Goal: Task Accomplishment & Management: Manage account settings

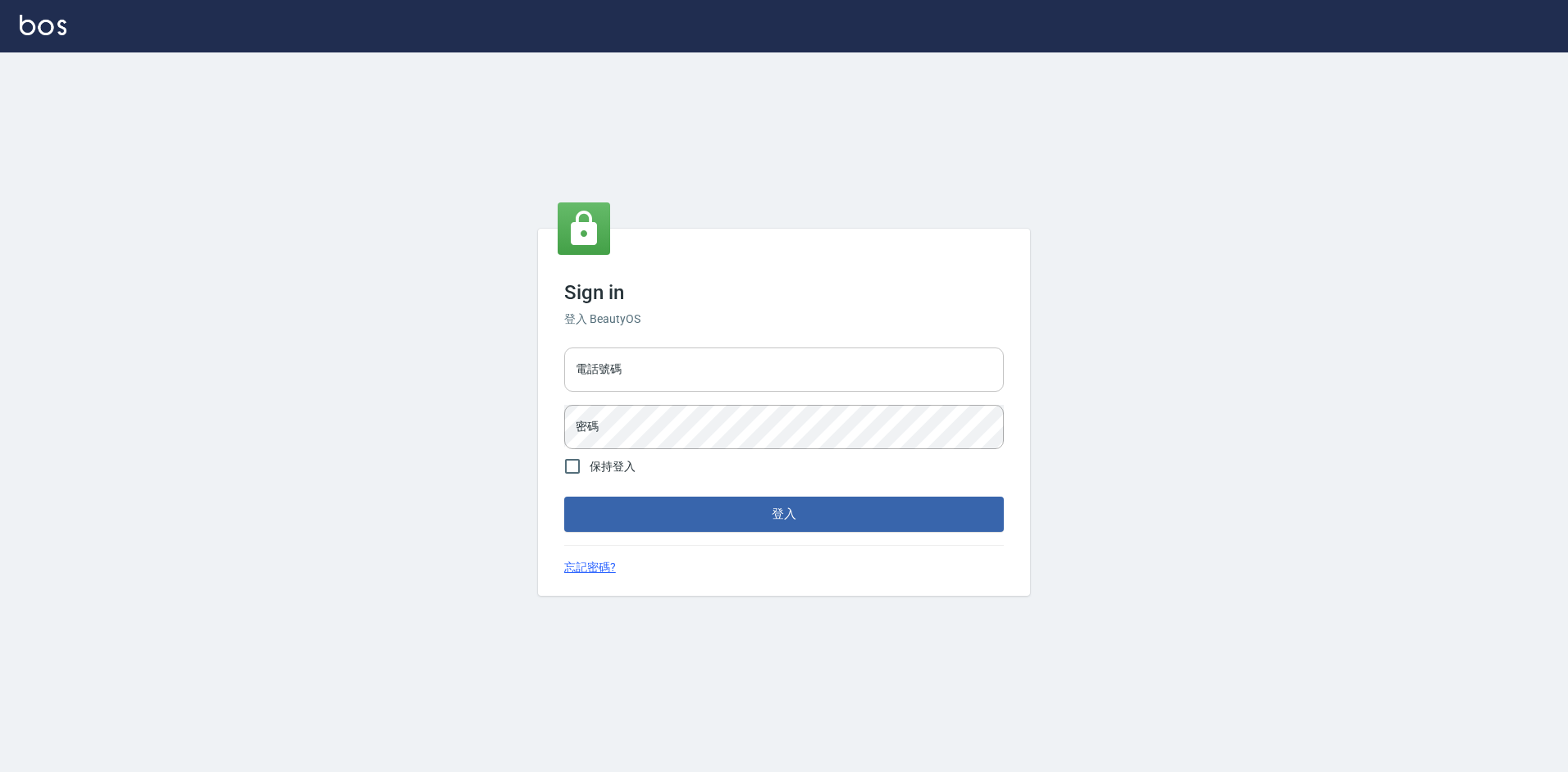
click at [680, 366] on input "電話號碼" at bounding box center [784, 369] width 440 height 44
type input "2380118"
click at [564, 497] on button "登入" at bounding box center [784, 513] width 440 height 35
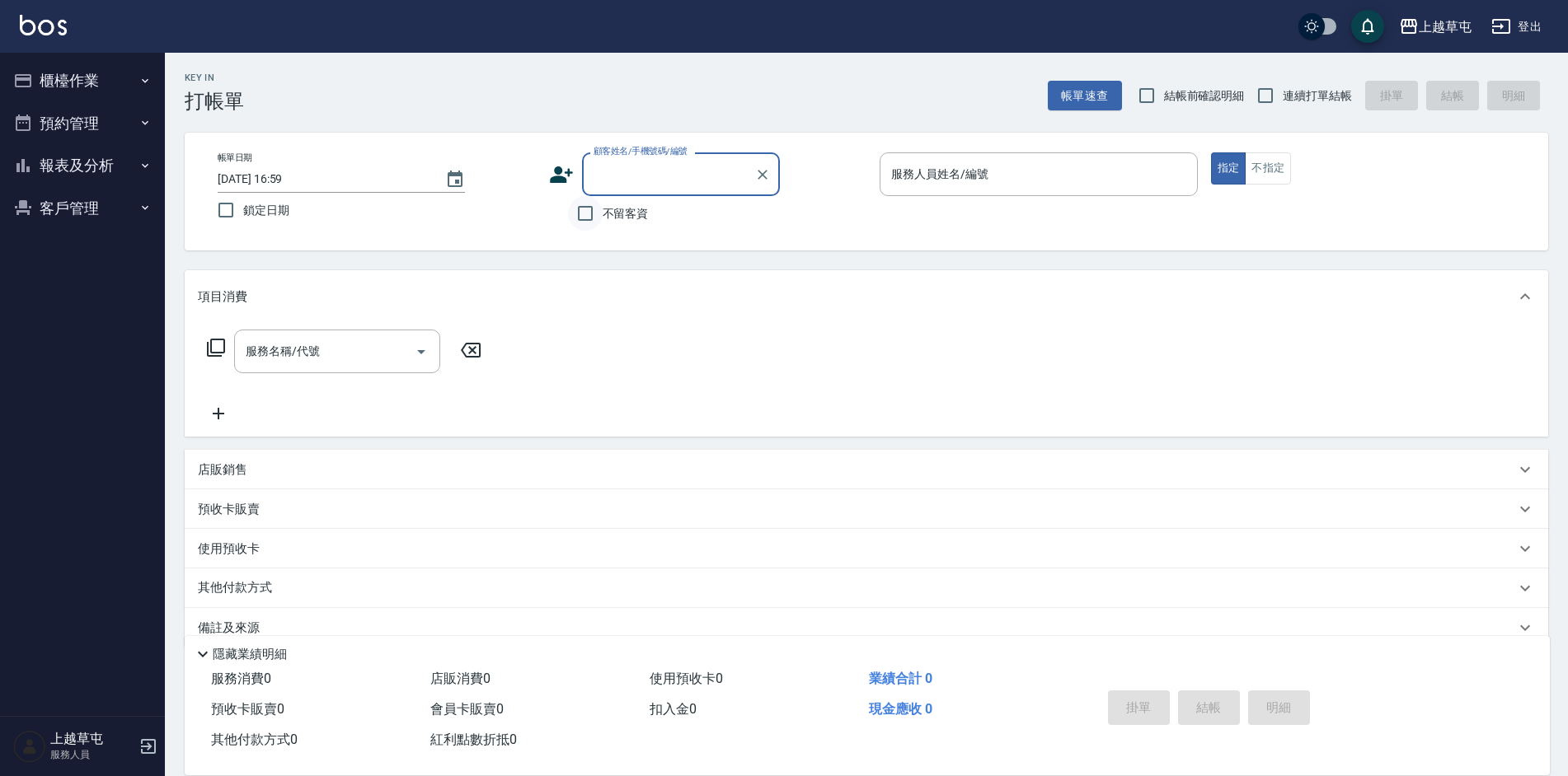
click at [579, 217] on input "不留客資" at bounding box center [585, 213] width 35 height 35
checkbox input "true"
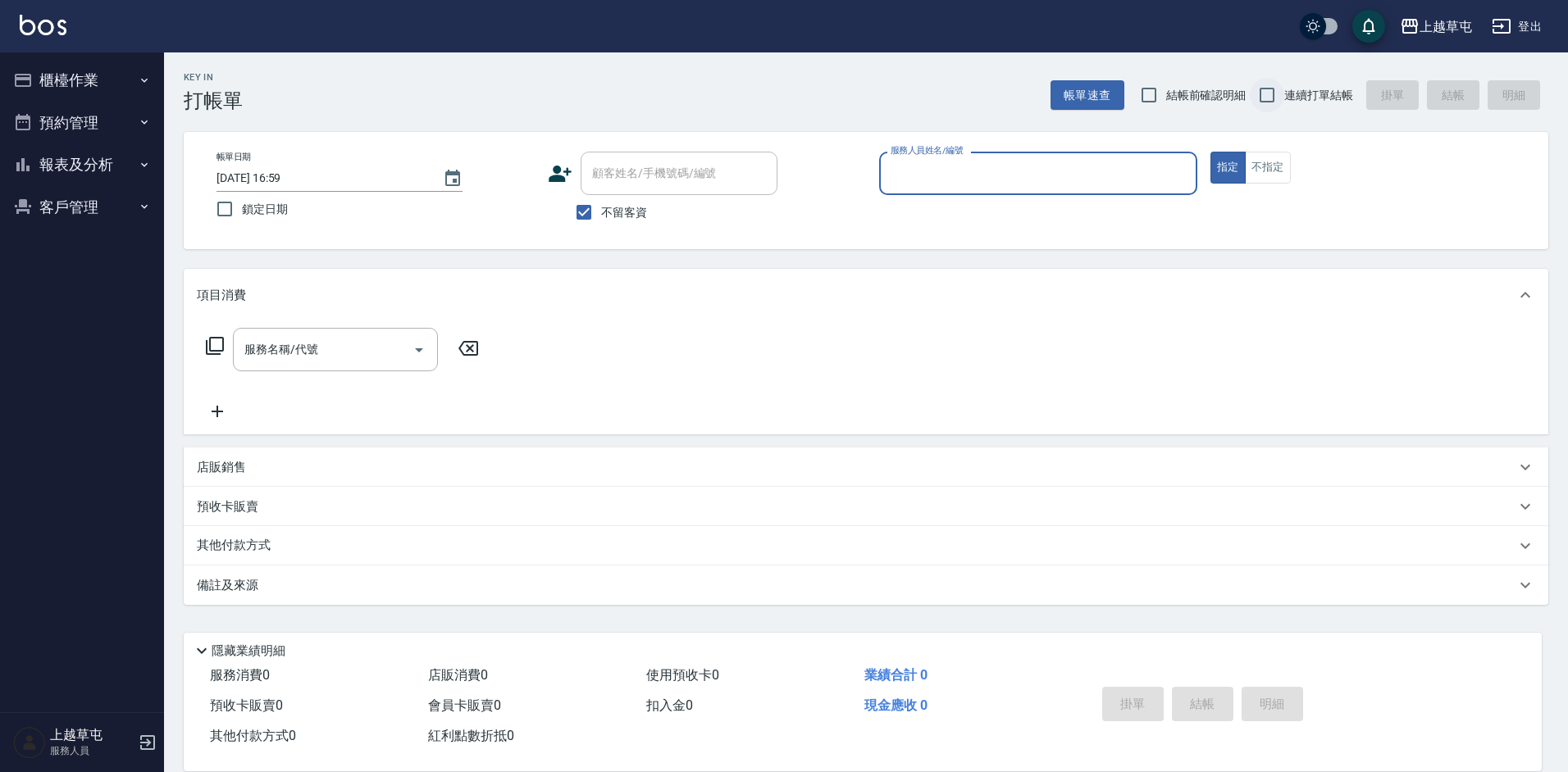
click at [1271, 96] on input "連續打單結帳" at bounding box center [1266, 95] width 35 height 35
checkbox input "true"
click at [927, 182] on input "服務人員姓名/編號" at bounding box center [1038, 173] width 304 height 29
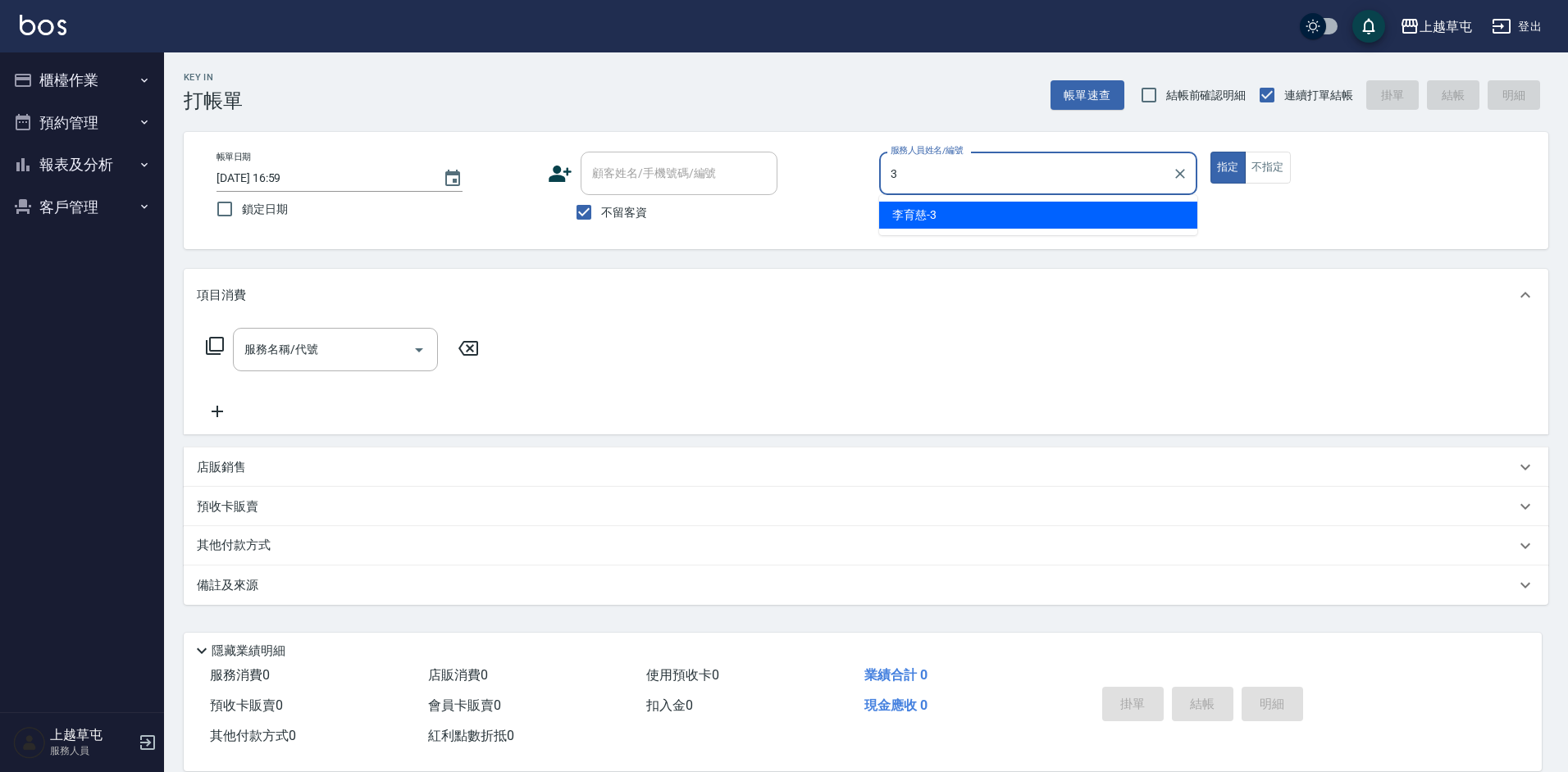
type input "[PERSON_NAME]-3"
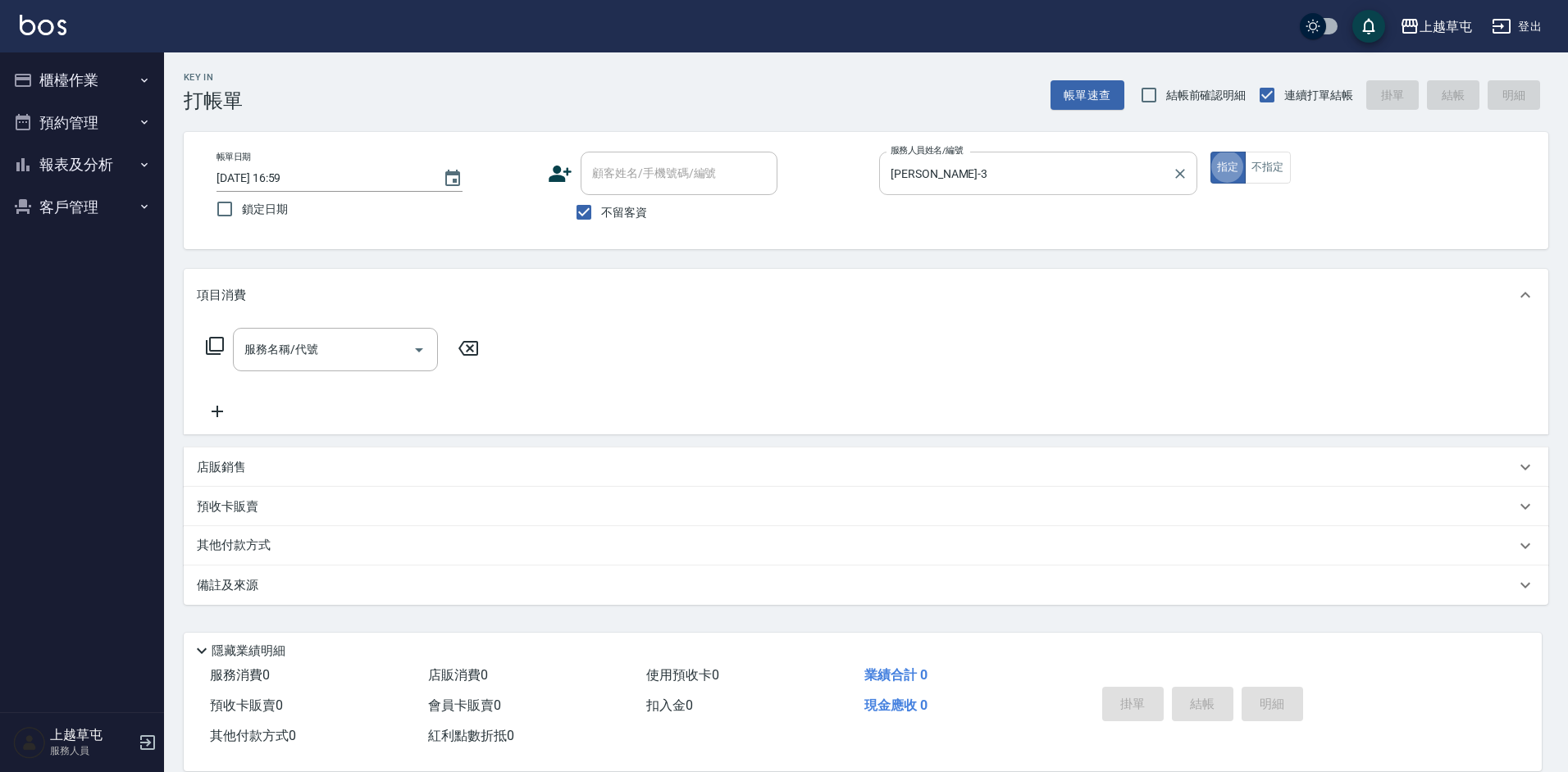
type button "true"
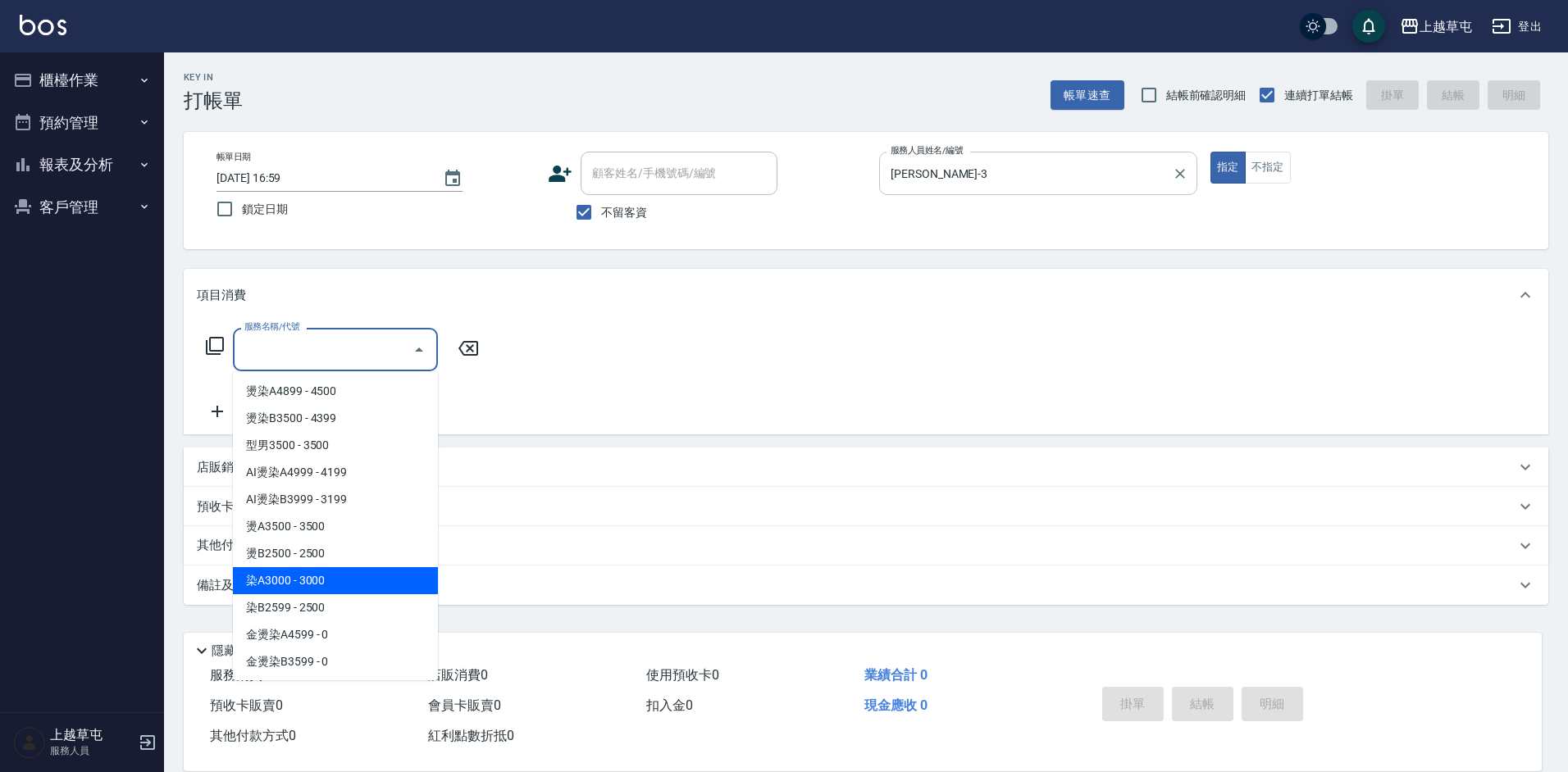
type input "染A3000(41)"
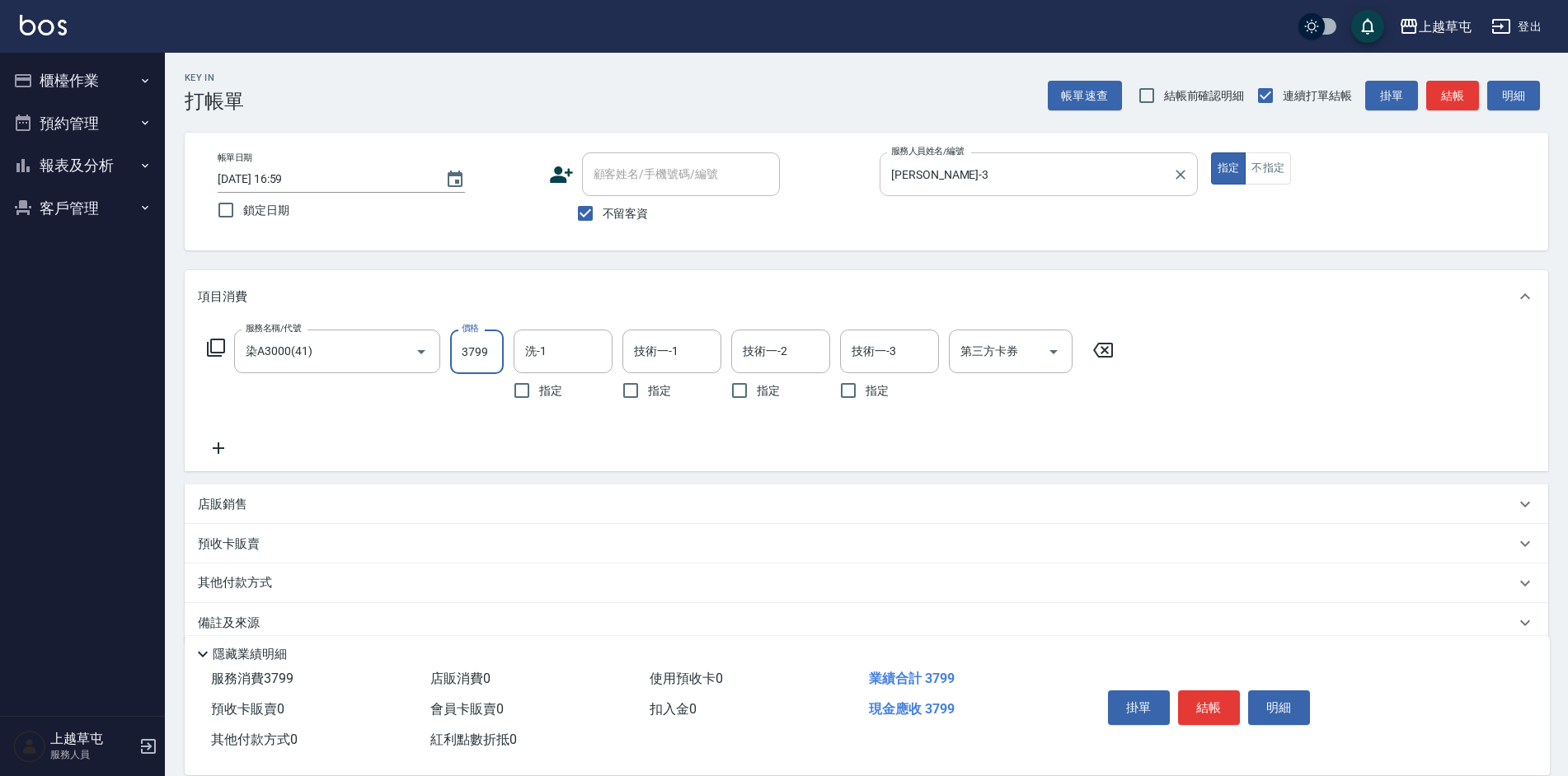
type input "3799"
type input "39*"
click at [577, 348] on input "洗-1" at bounding box center [563, 351] width 84 height 29
type input "[PERSON_NAME]-39"
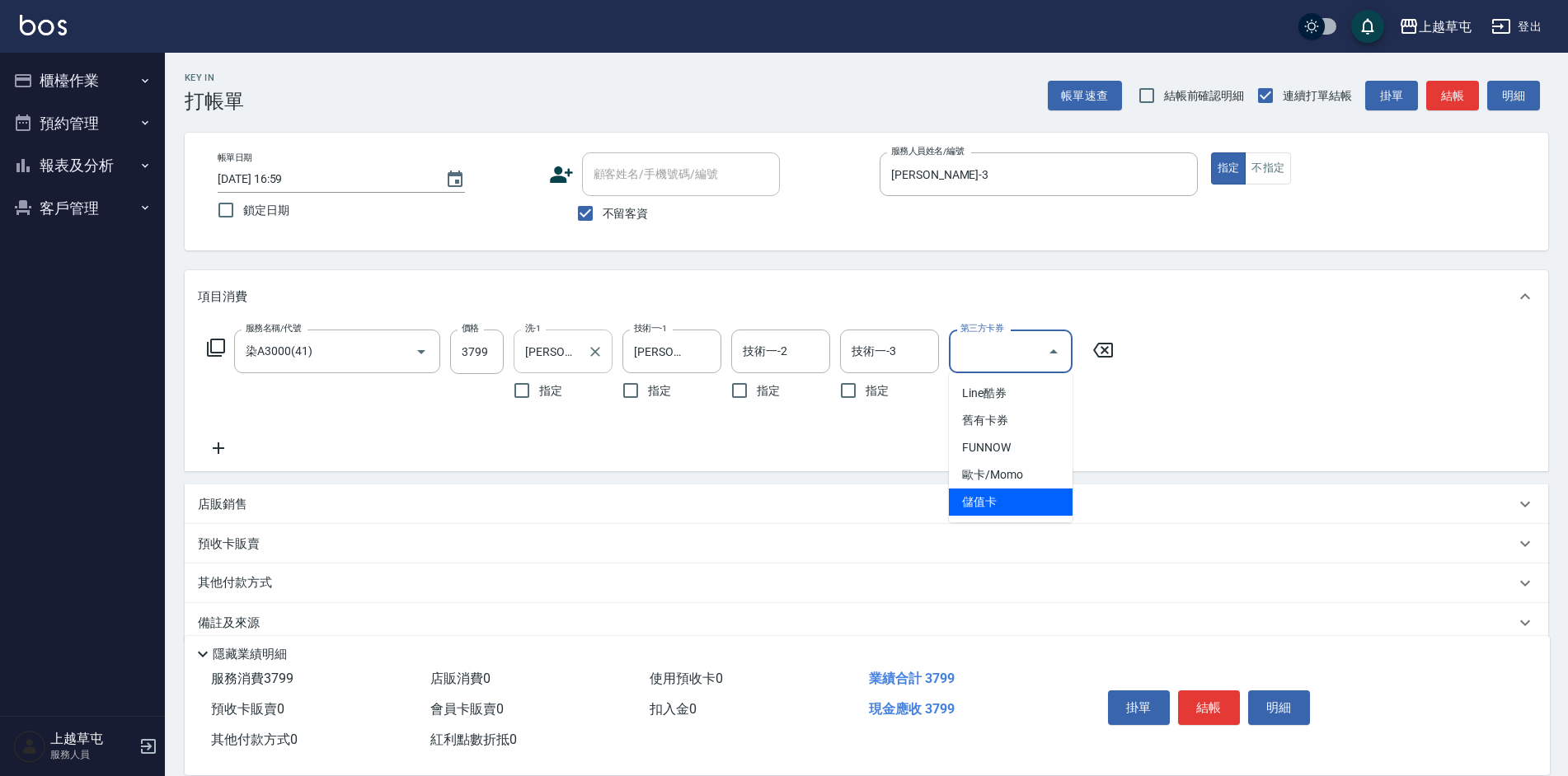
type input "儲值卡"
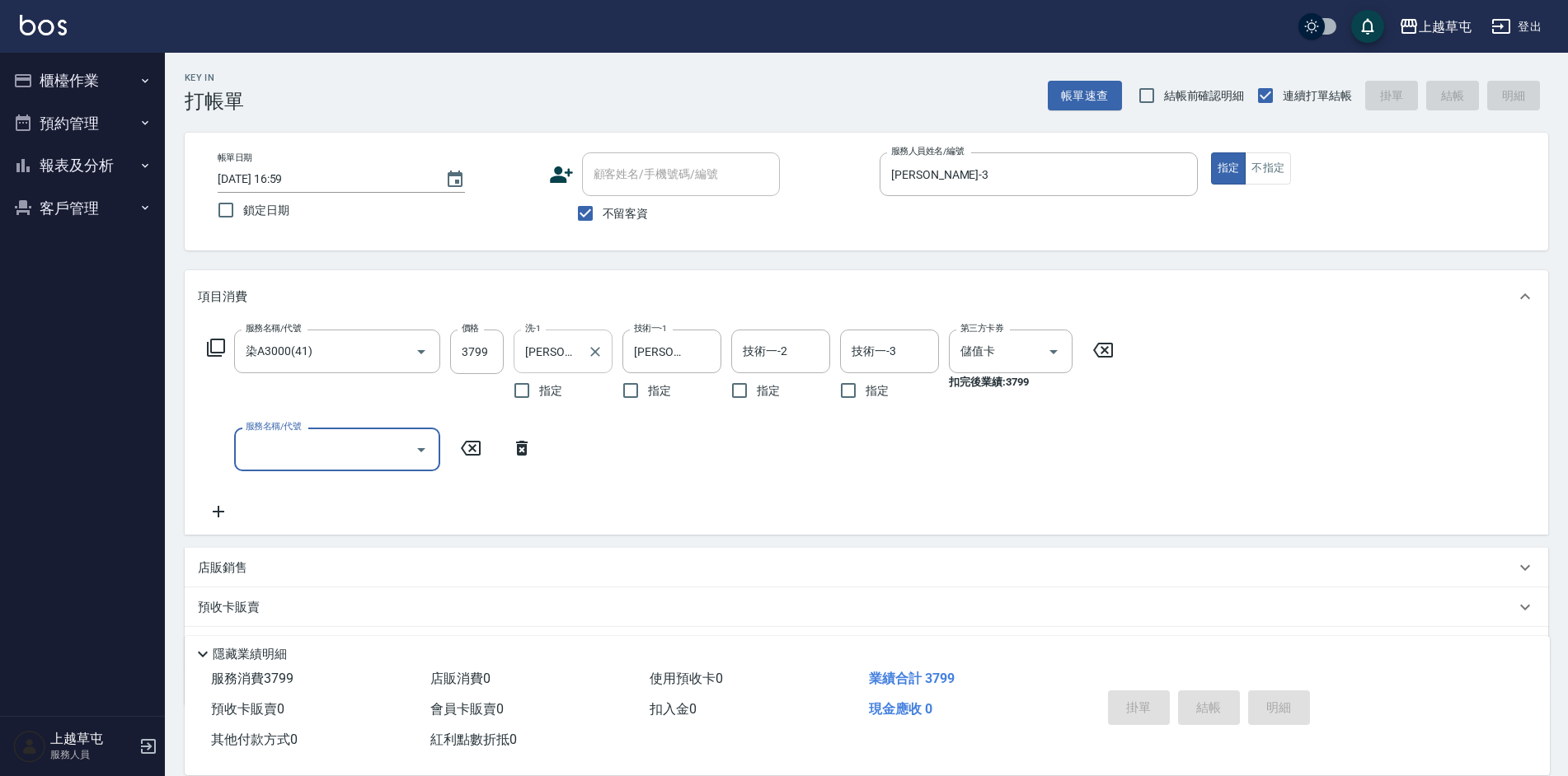
type input "[DATE] 17:00"
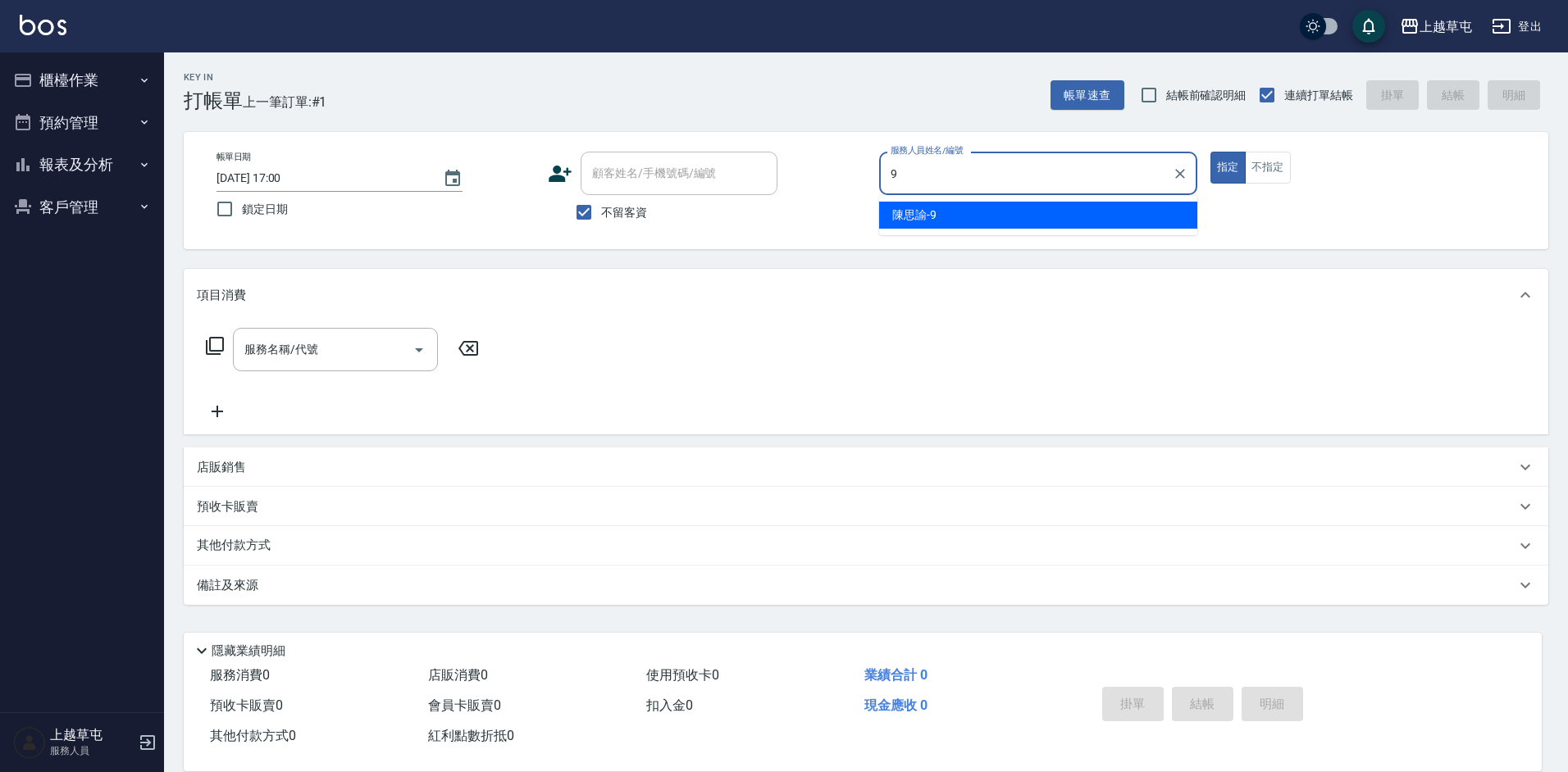
type input "[PERSON_NAME]-9"
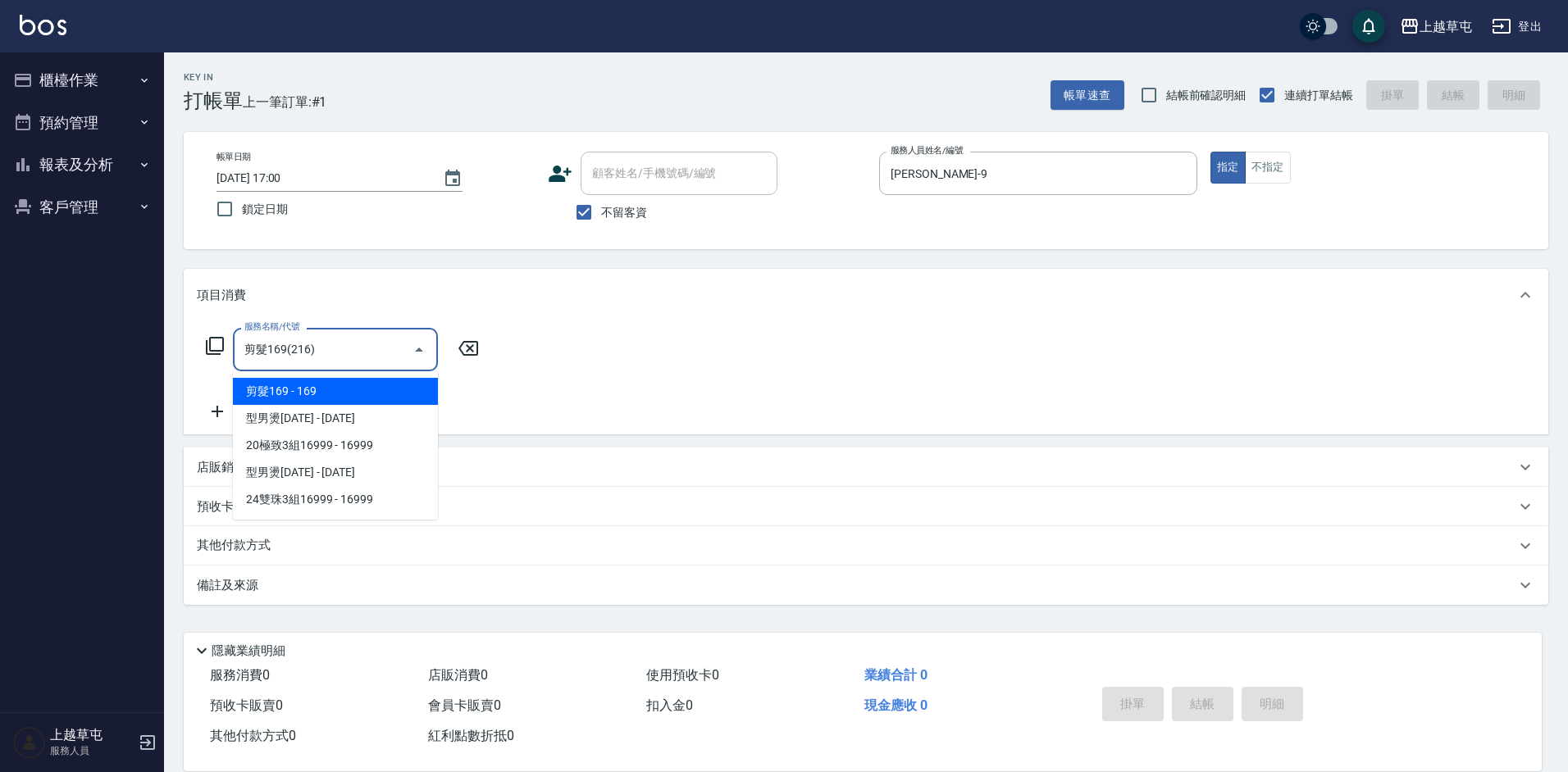
type input "剪髮169(216)"
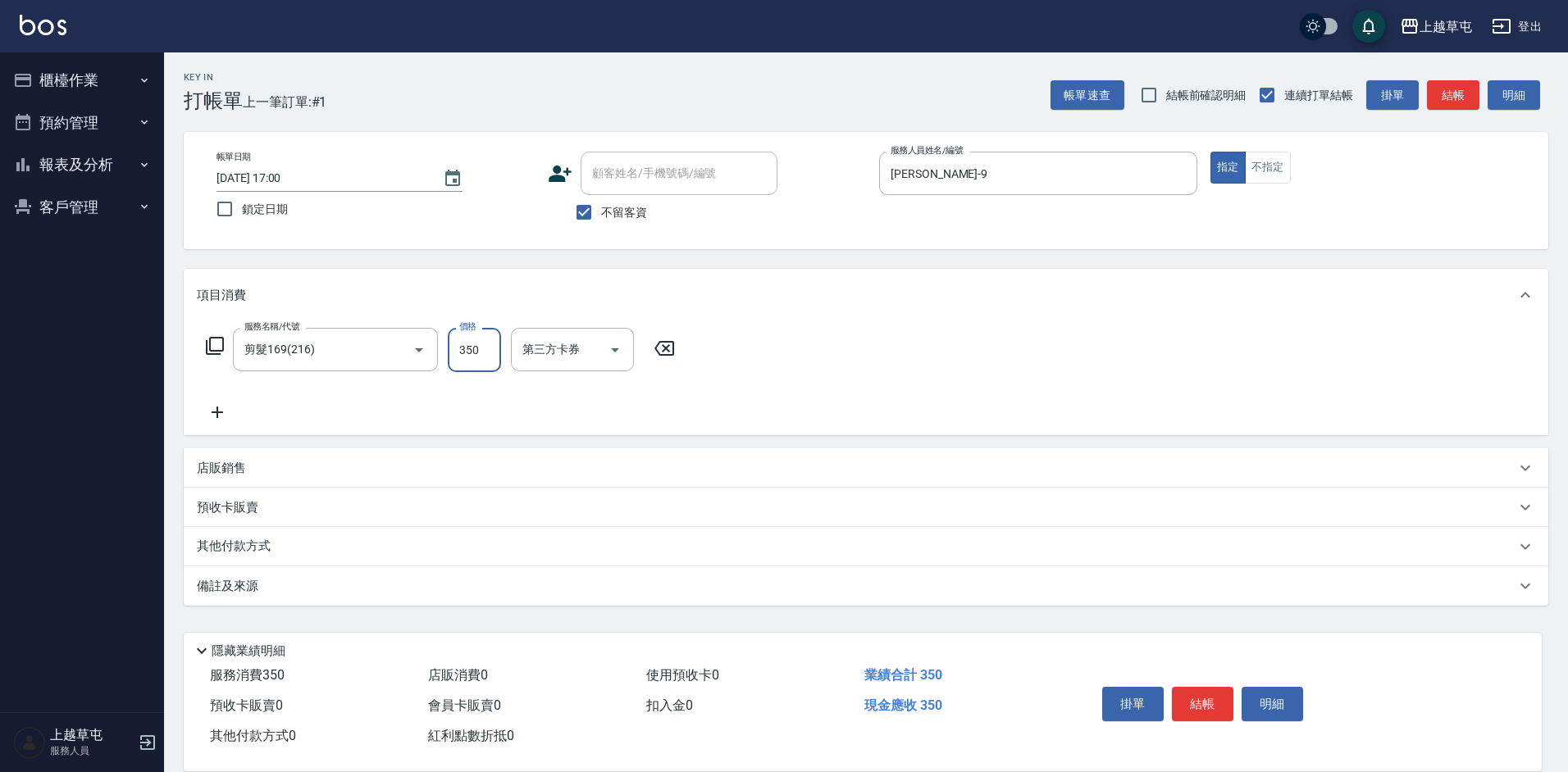
type input "350"
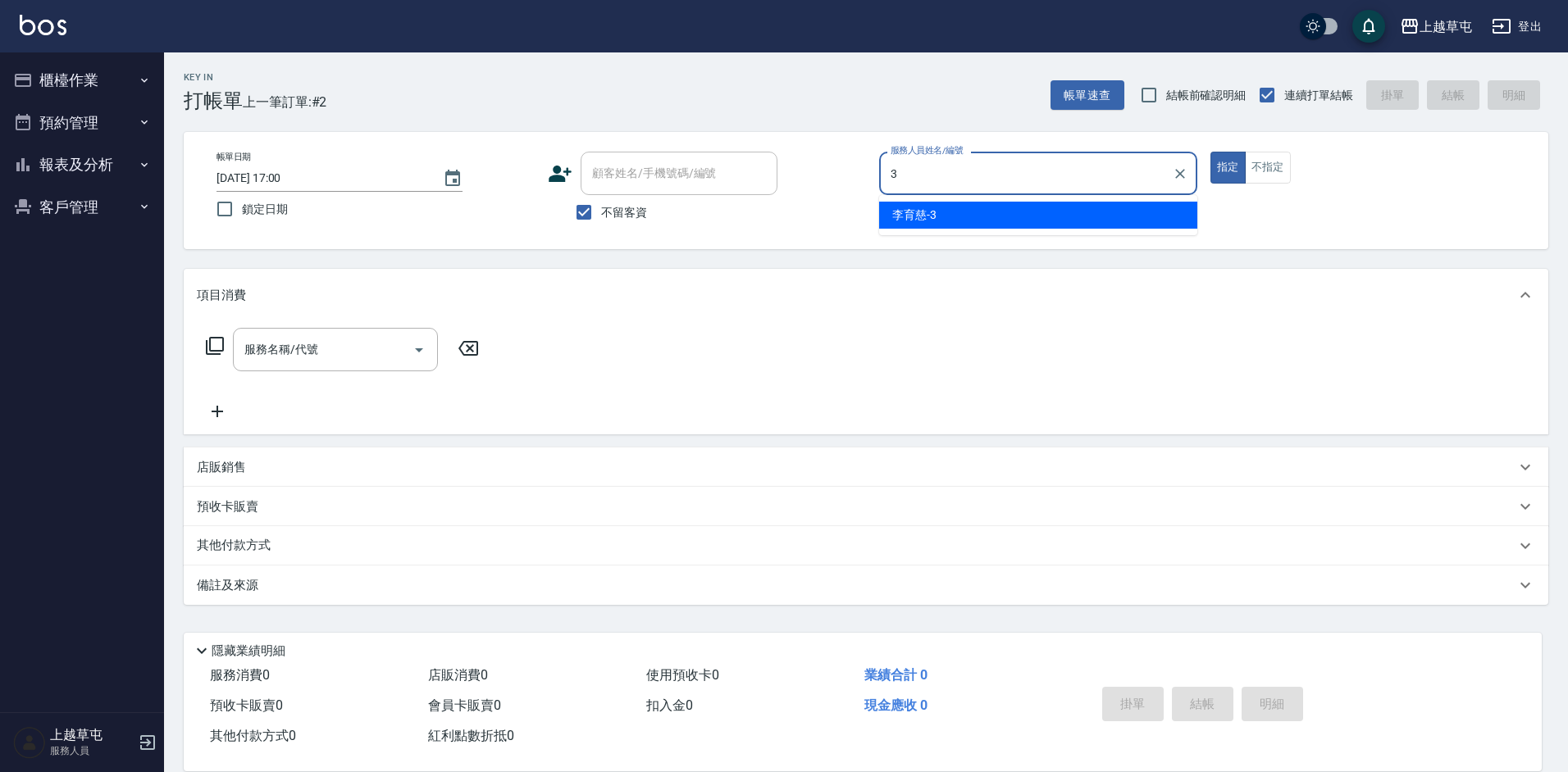
type input "[PERSON_NAME]-3"
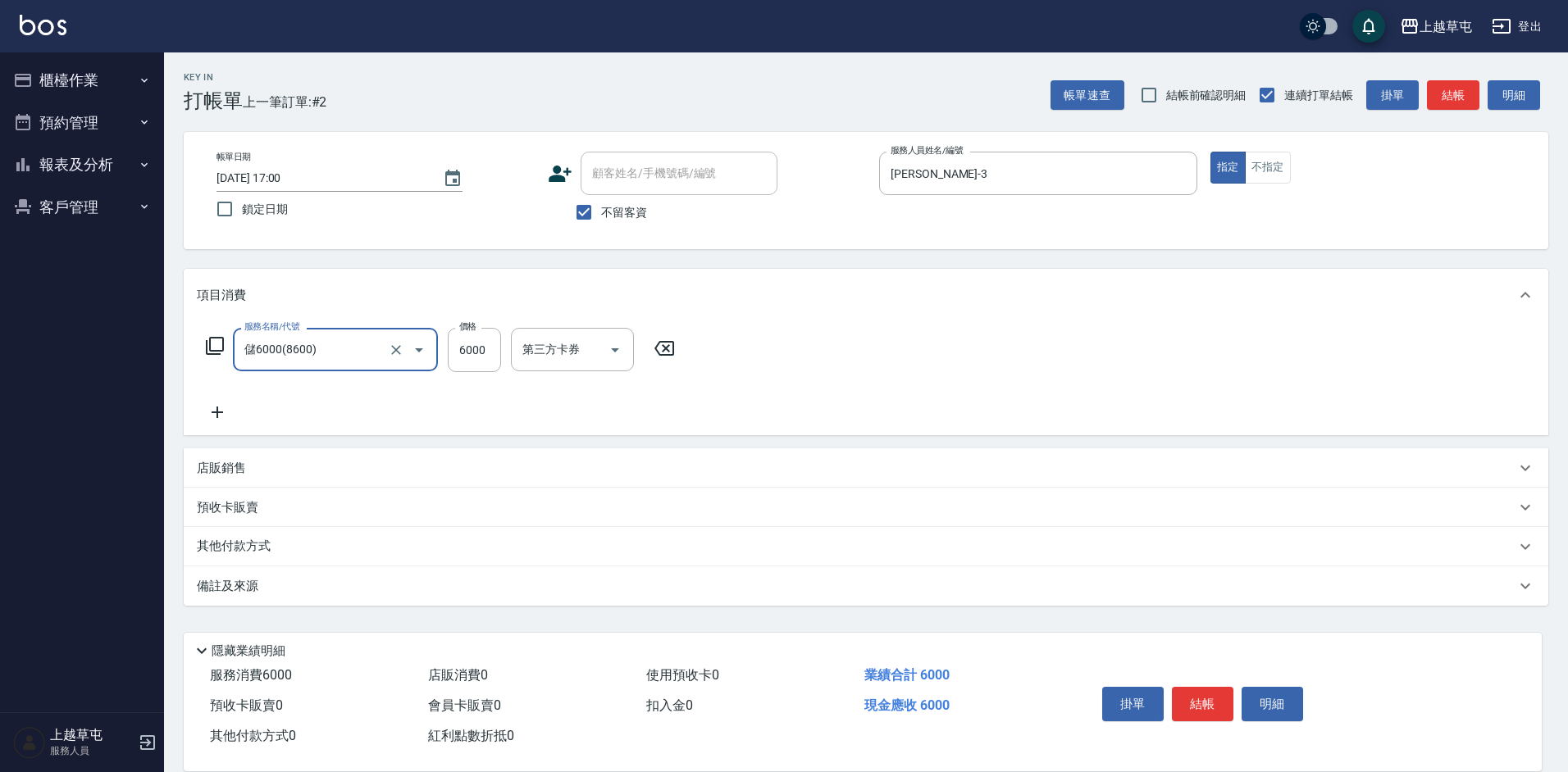
type input "儲6000(8600)"
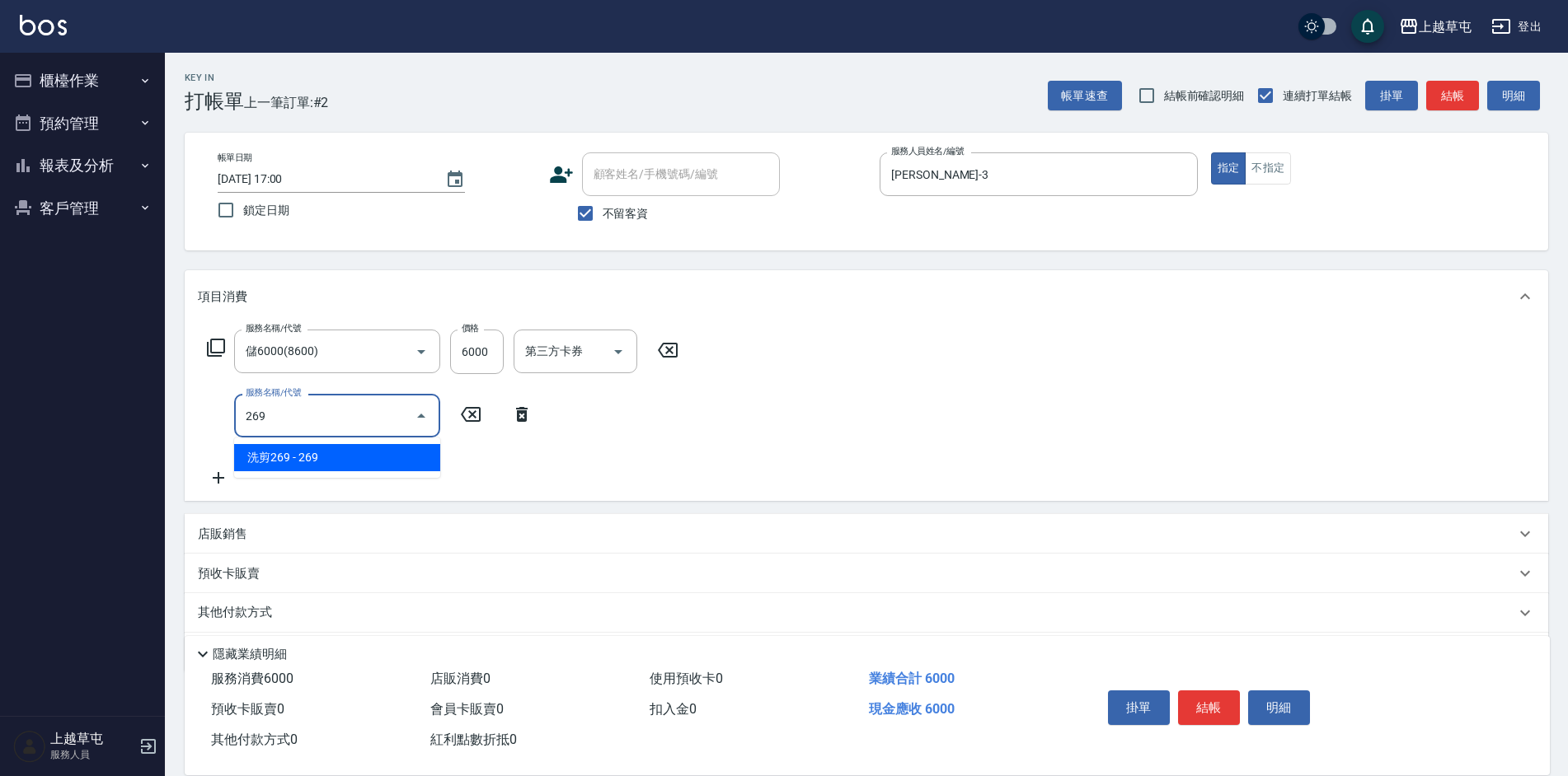
type input "洗剪269(226)"
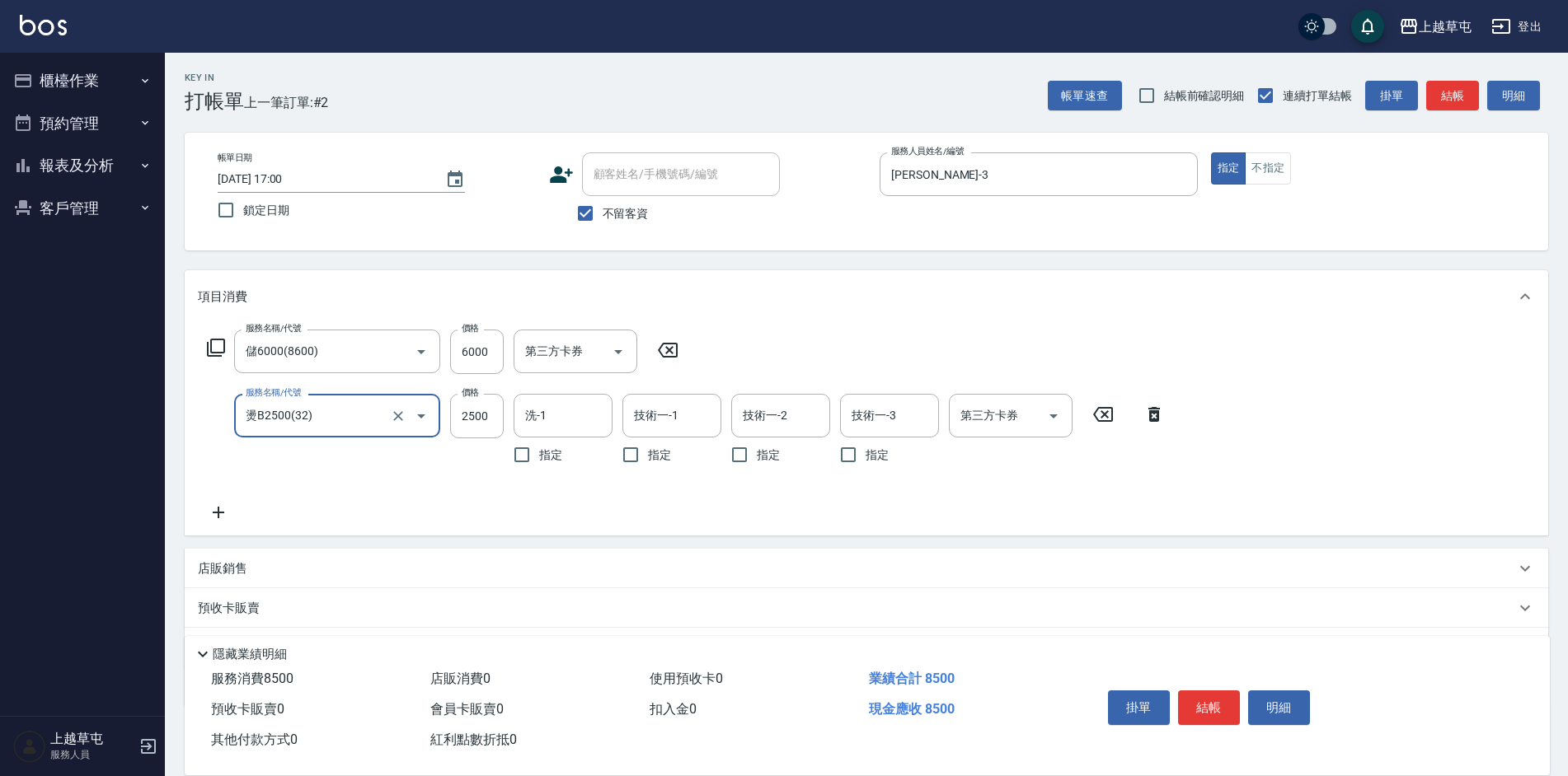
type input "燙B2500(32)"
type input "2699"
type input "[PERSON_NAME]25"
type input "245"
click at [660, 415] on div "技術一-1 技術一-1" at bounding box center [672, 415] width 99 height 43
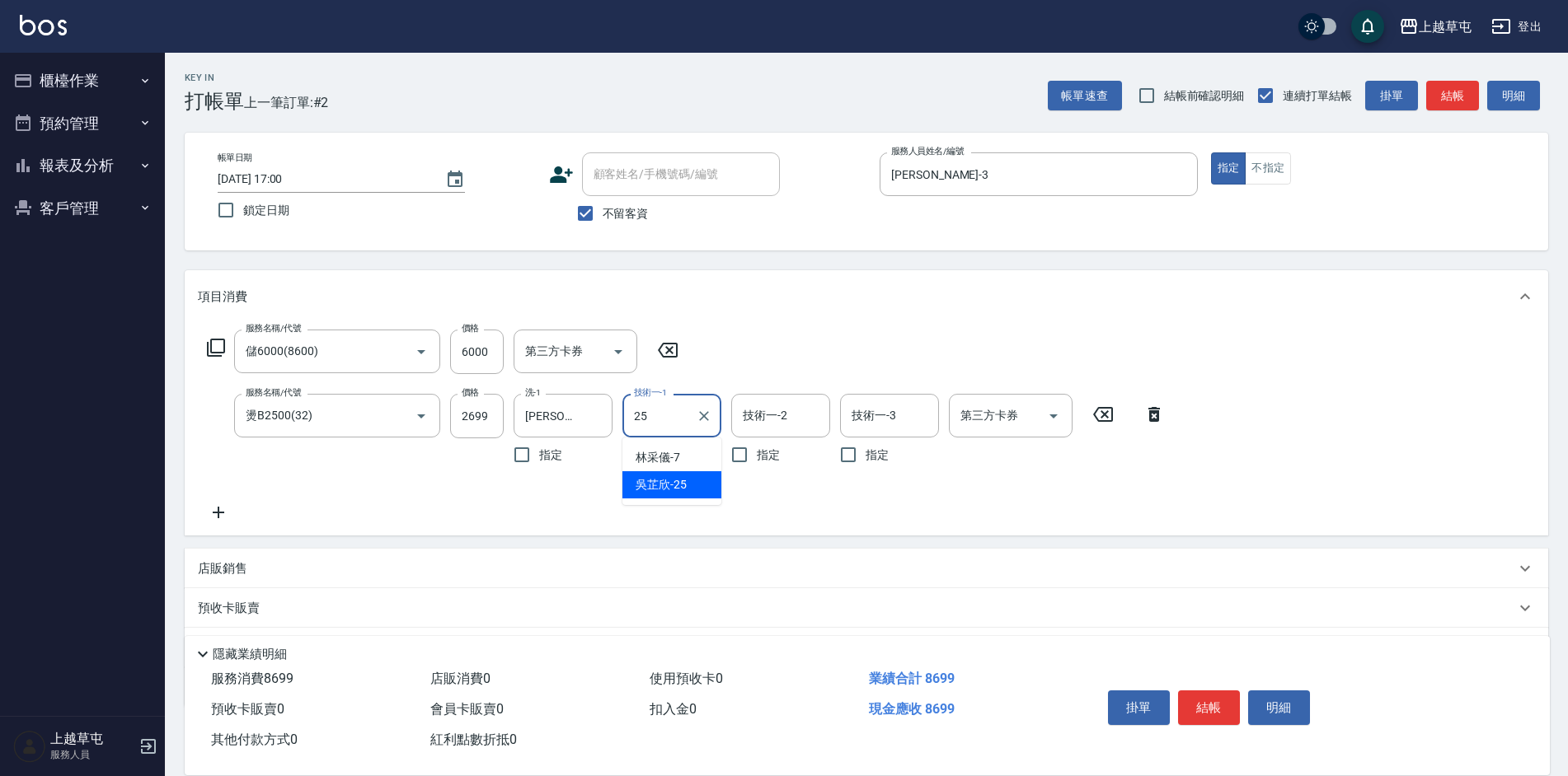
type input "[PERSON_NAME]25"
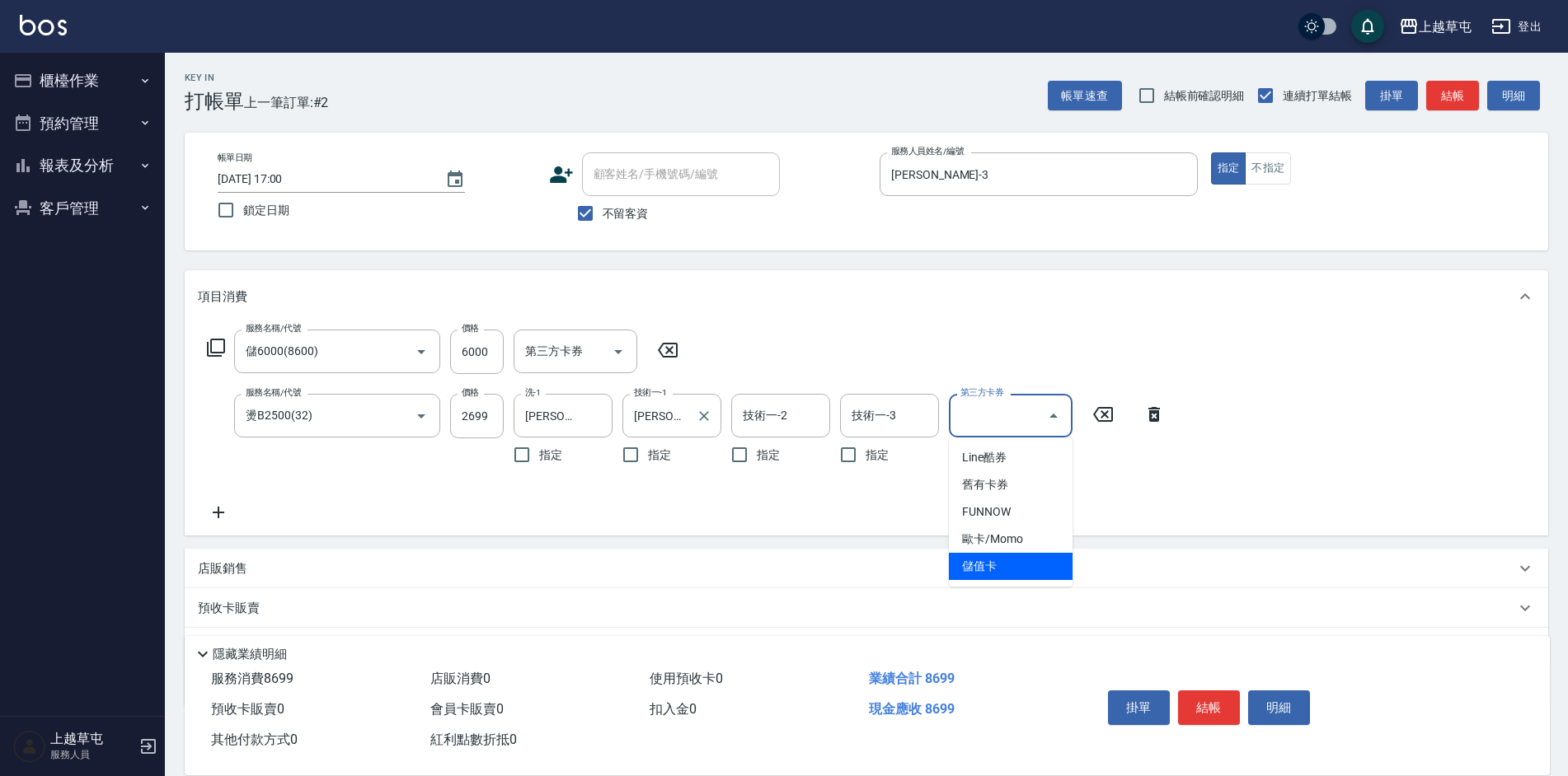
type input "儲值卡"
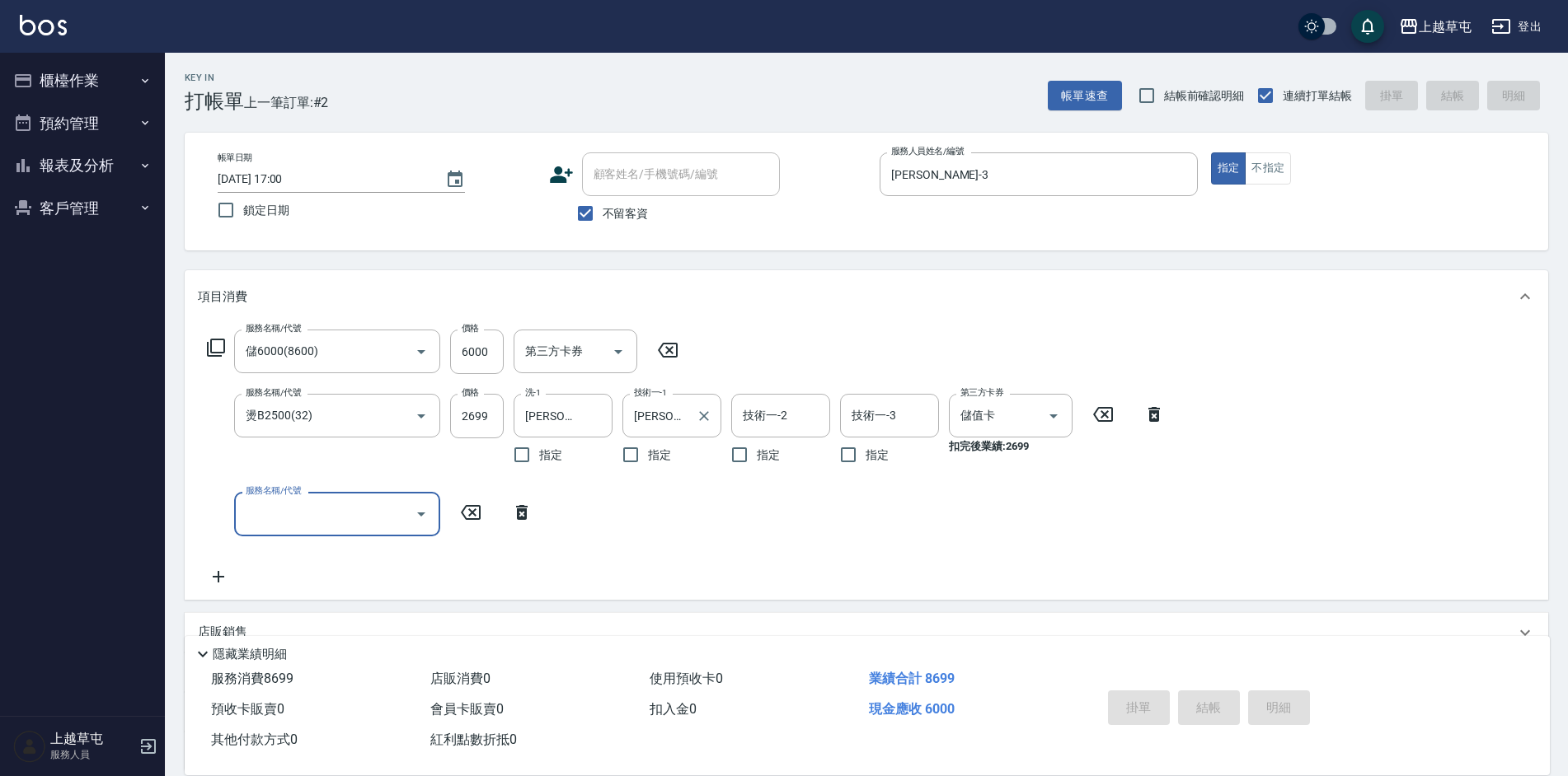
type input "[DATE] 17:01"
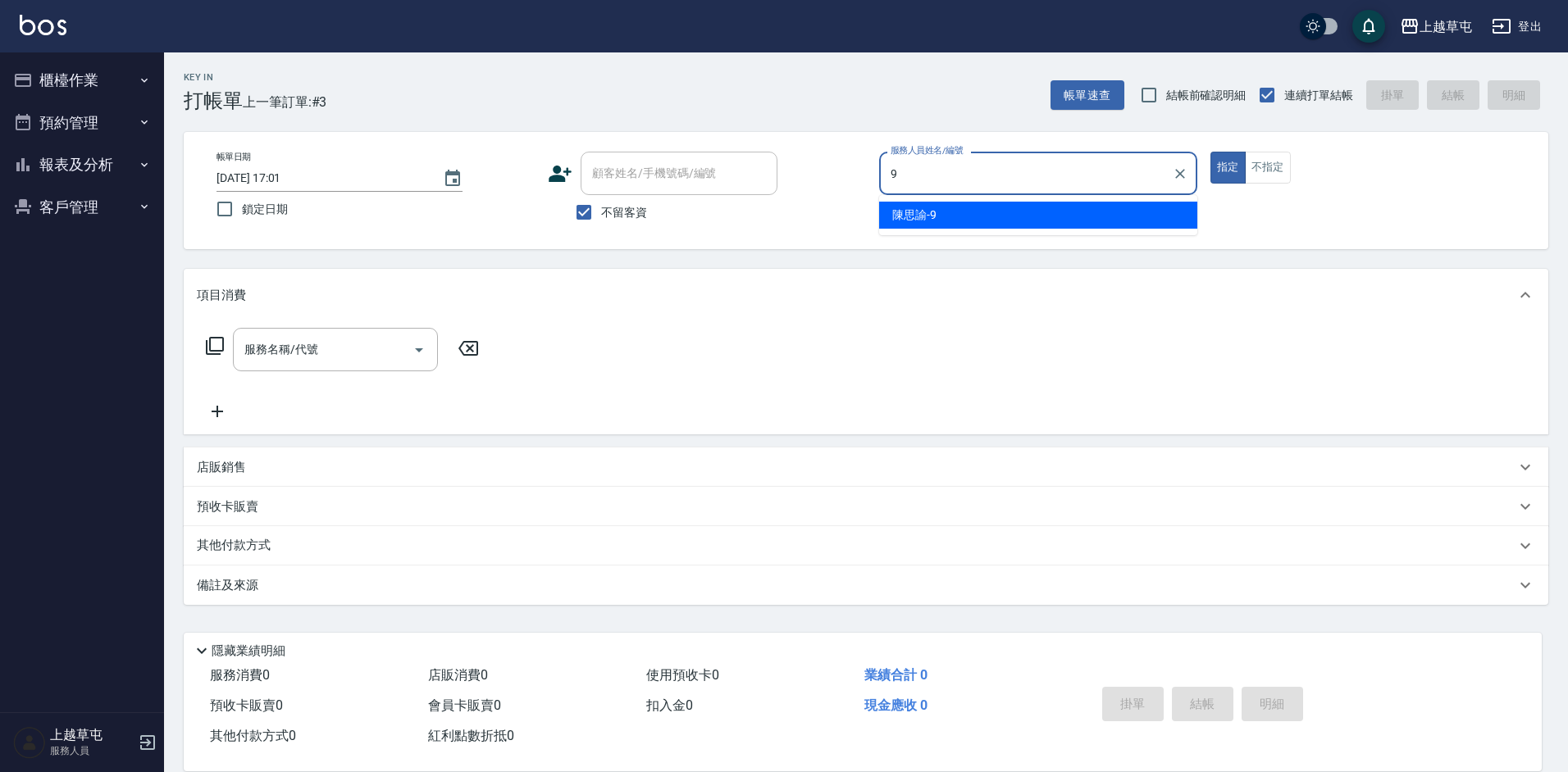
type input "[PERSON_NAME]-9"
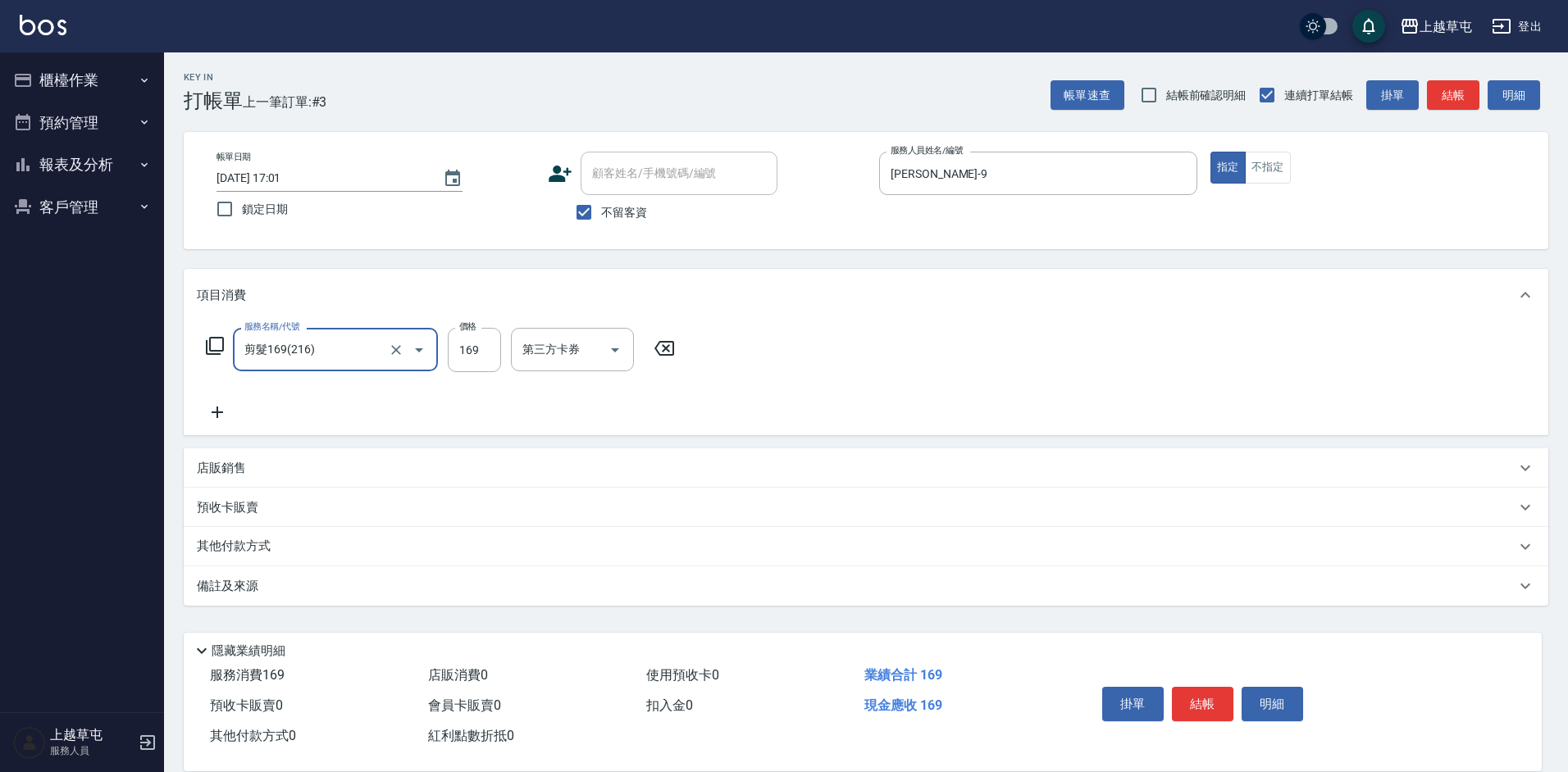
type input "剪髮169(216)"
click at [491, 353] on input "0" at bounding box center [474, 349] width 53 height 44
type input "50"
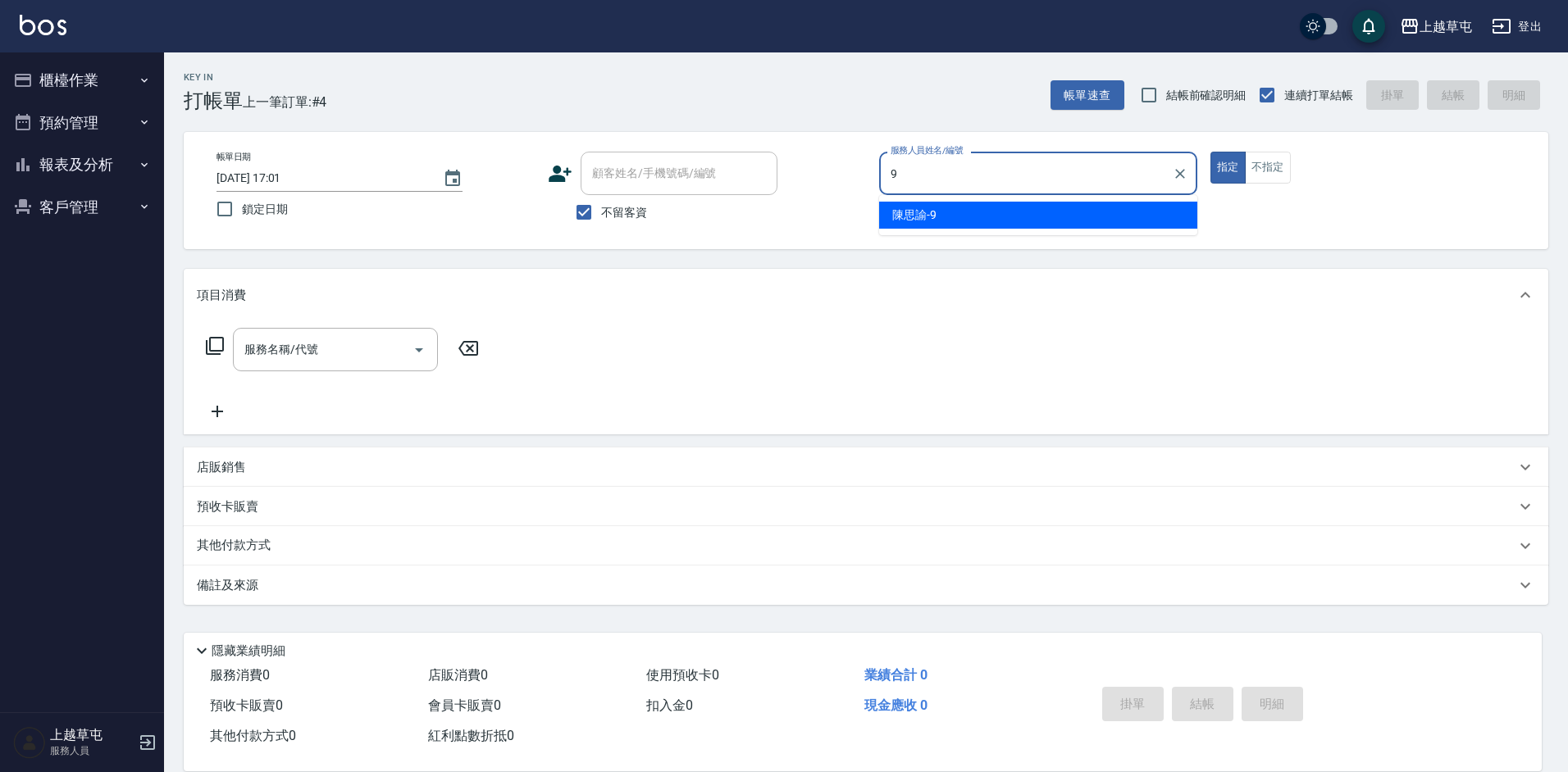
type input "[PERSON_NAME]-9"
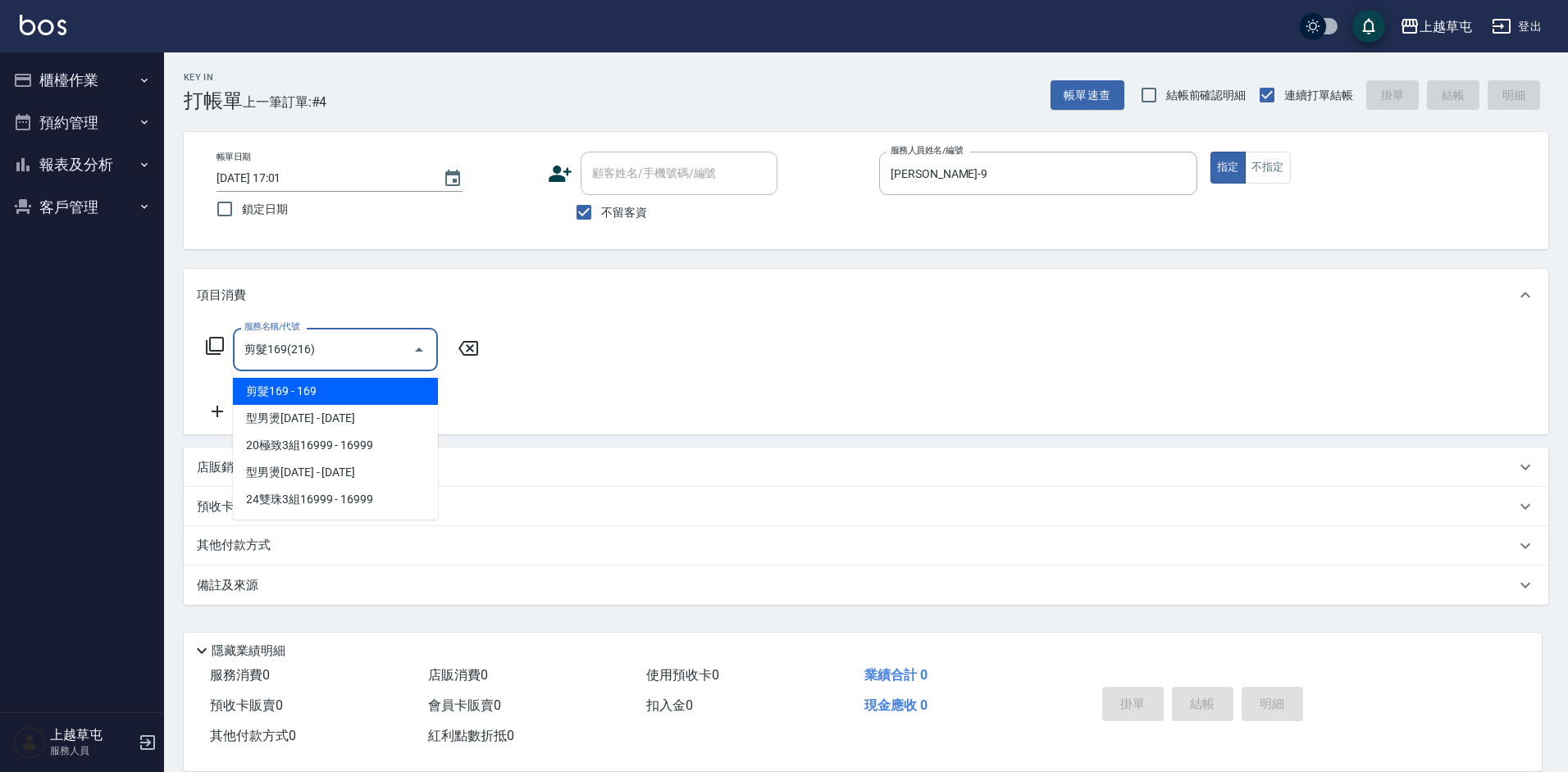
type input "剪髮169(216)"
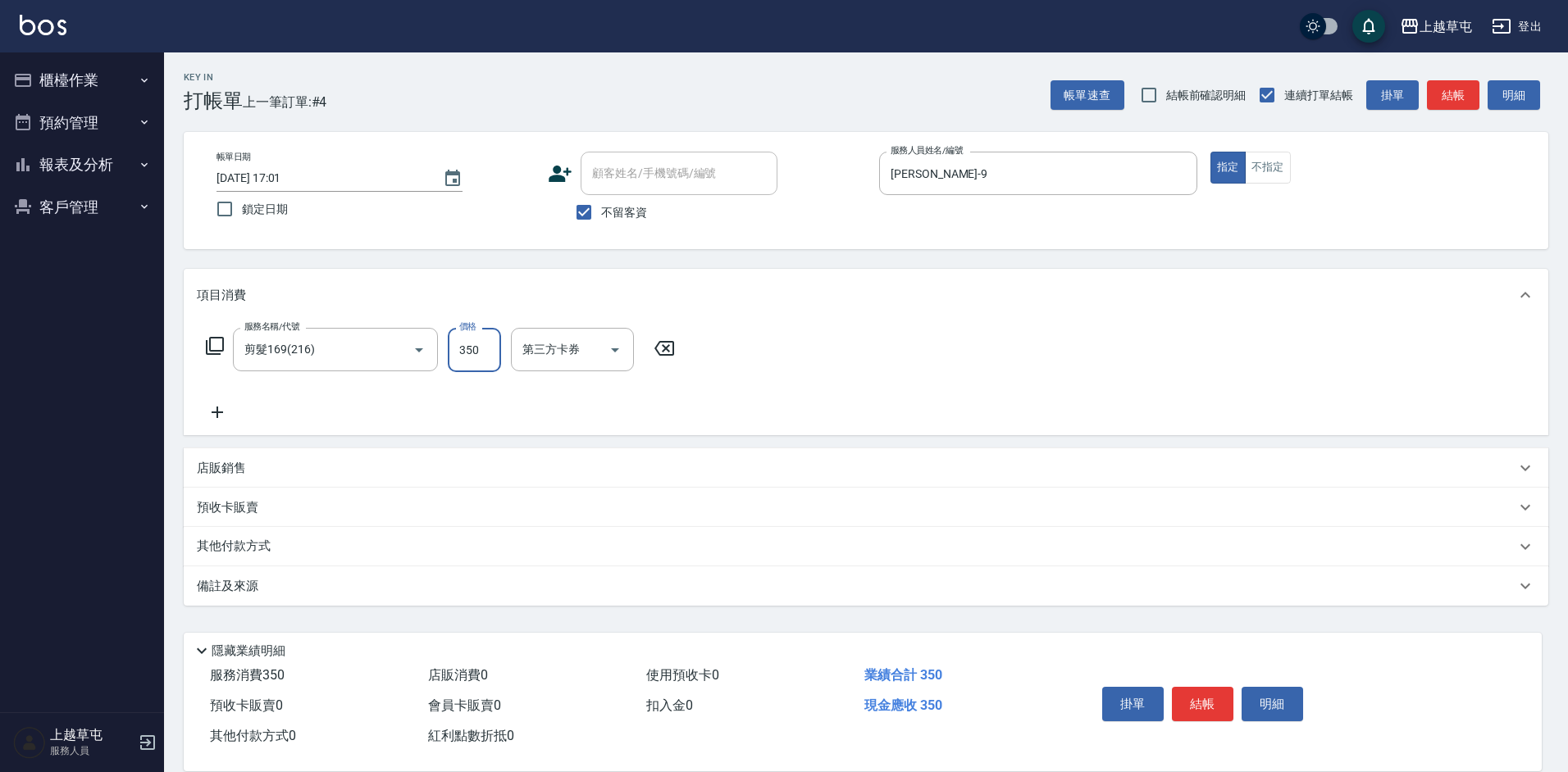
type input "350"
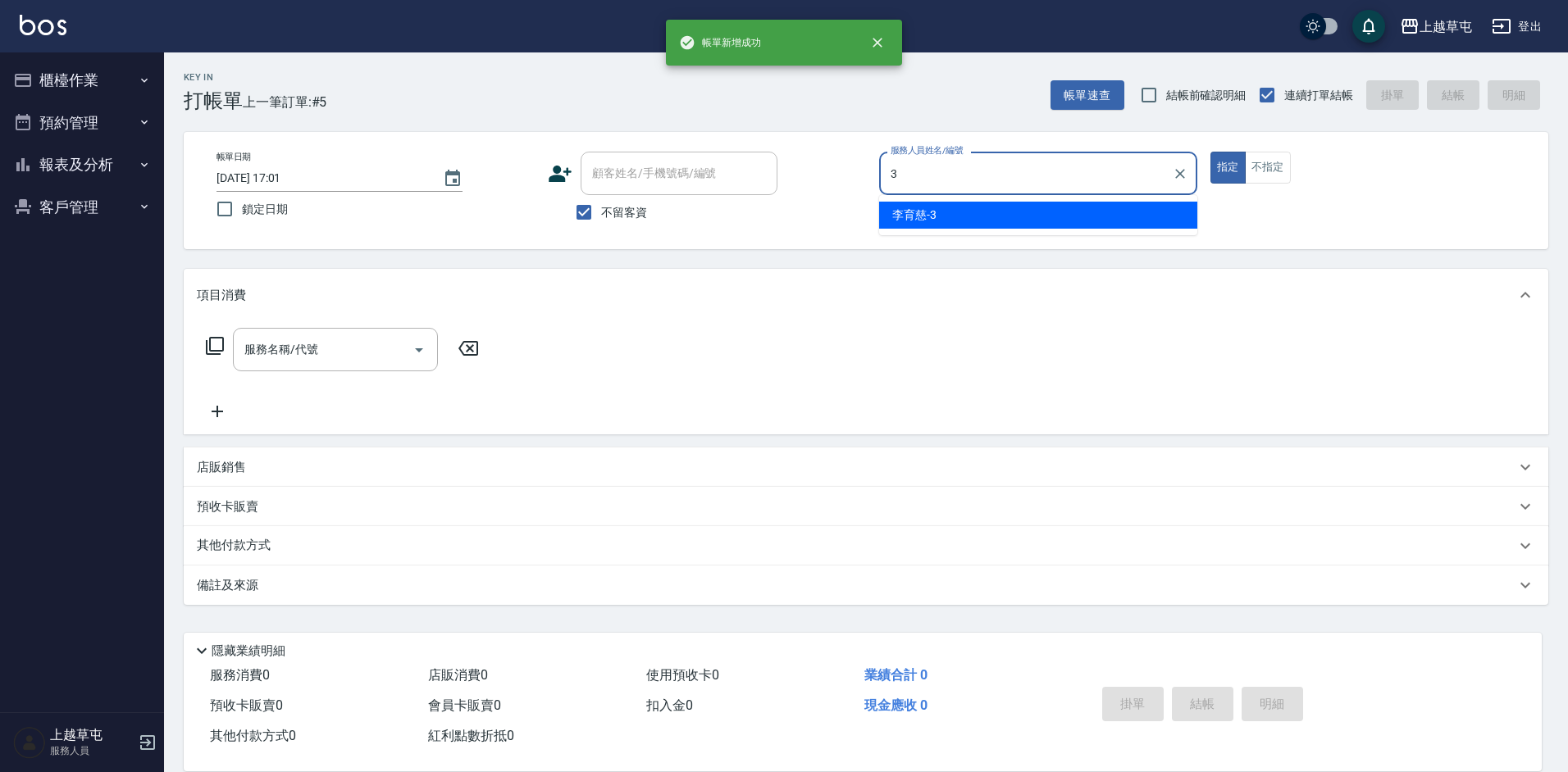
type input "[PERSON_NAME]-3"
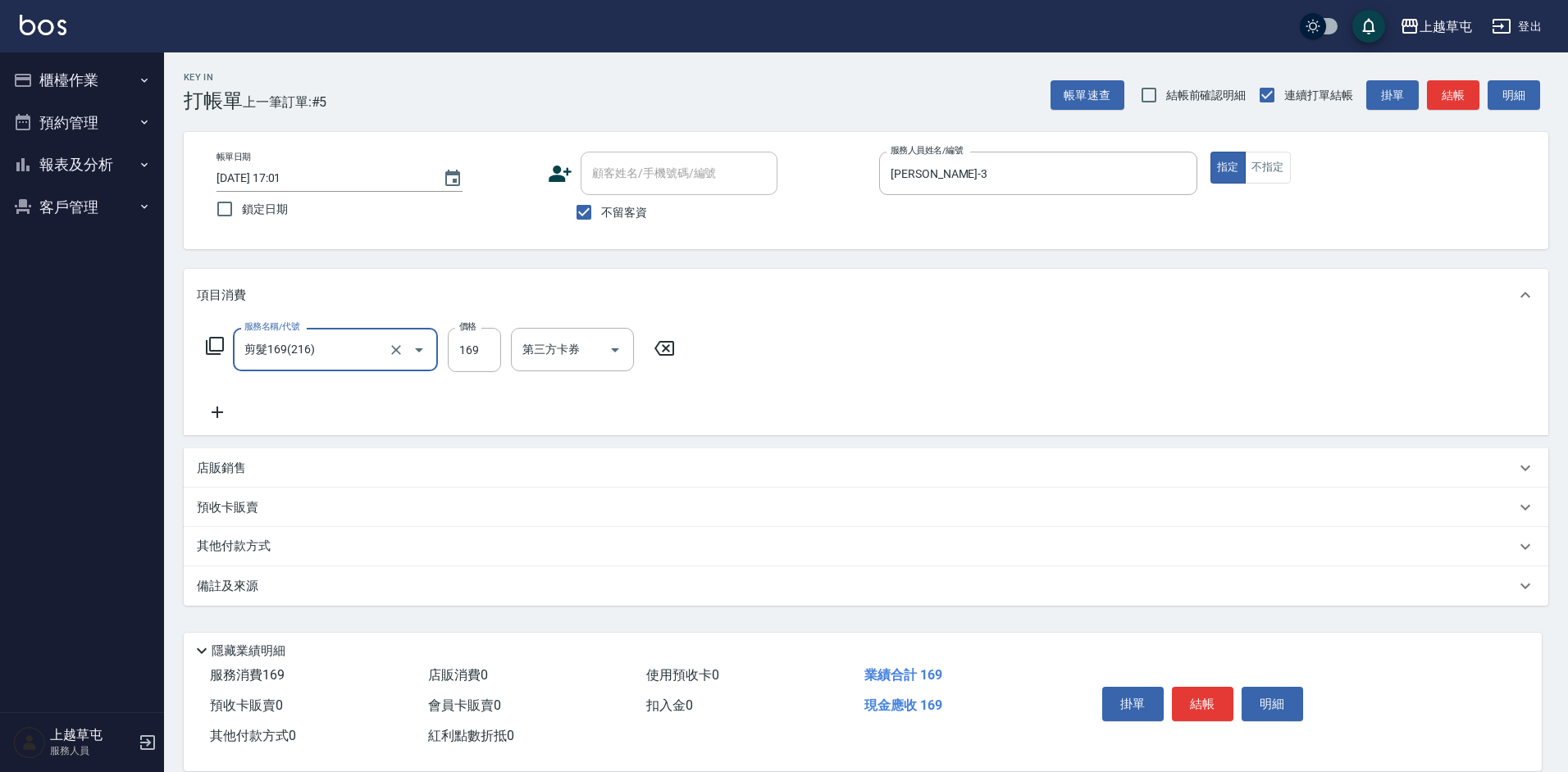
type input "剪髮169(216)"
type input "250"
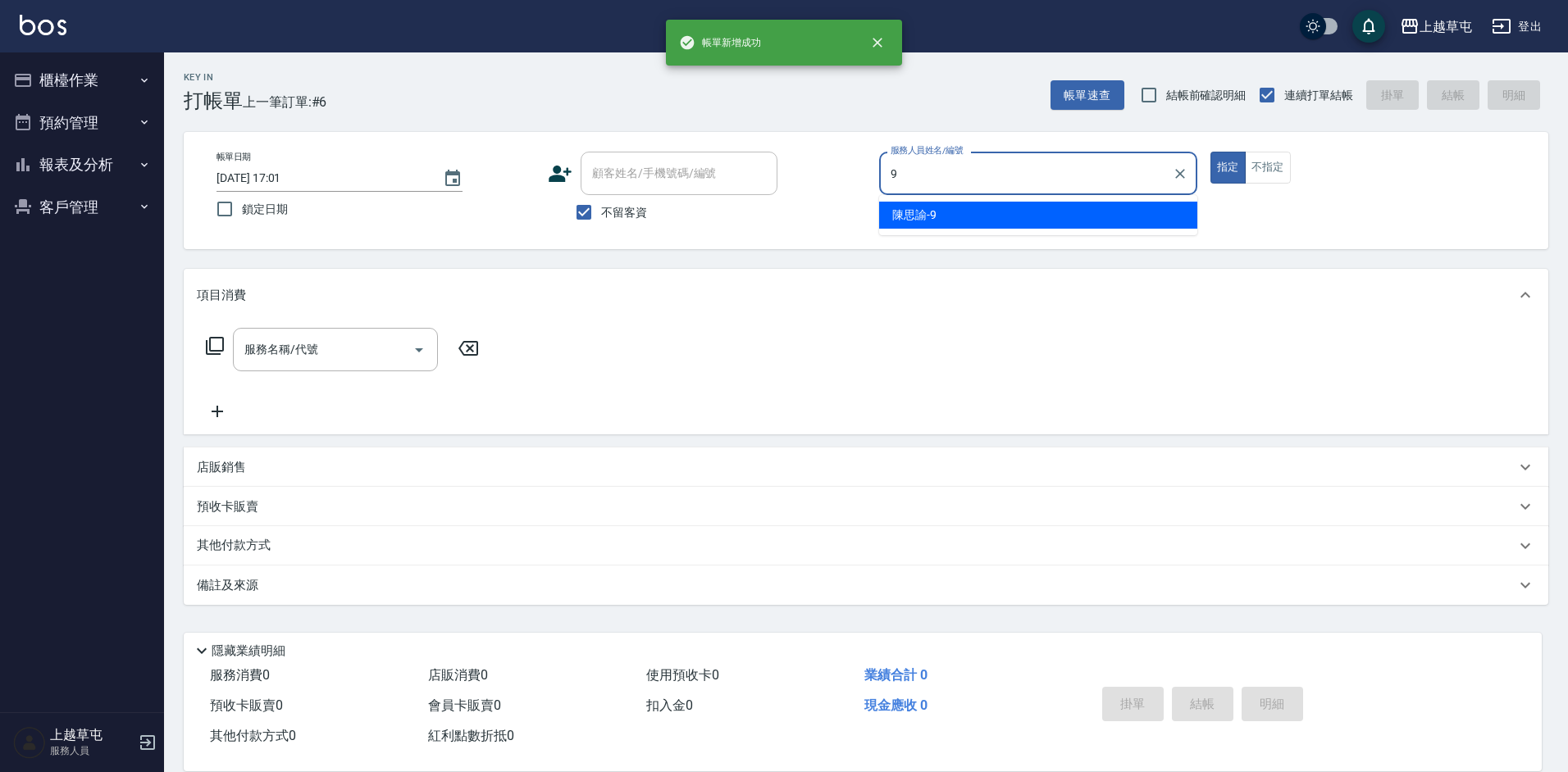
type input "[PERSON_NAME]-9"
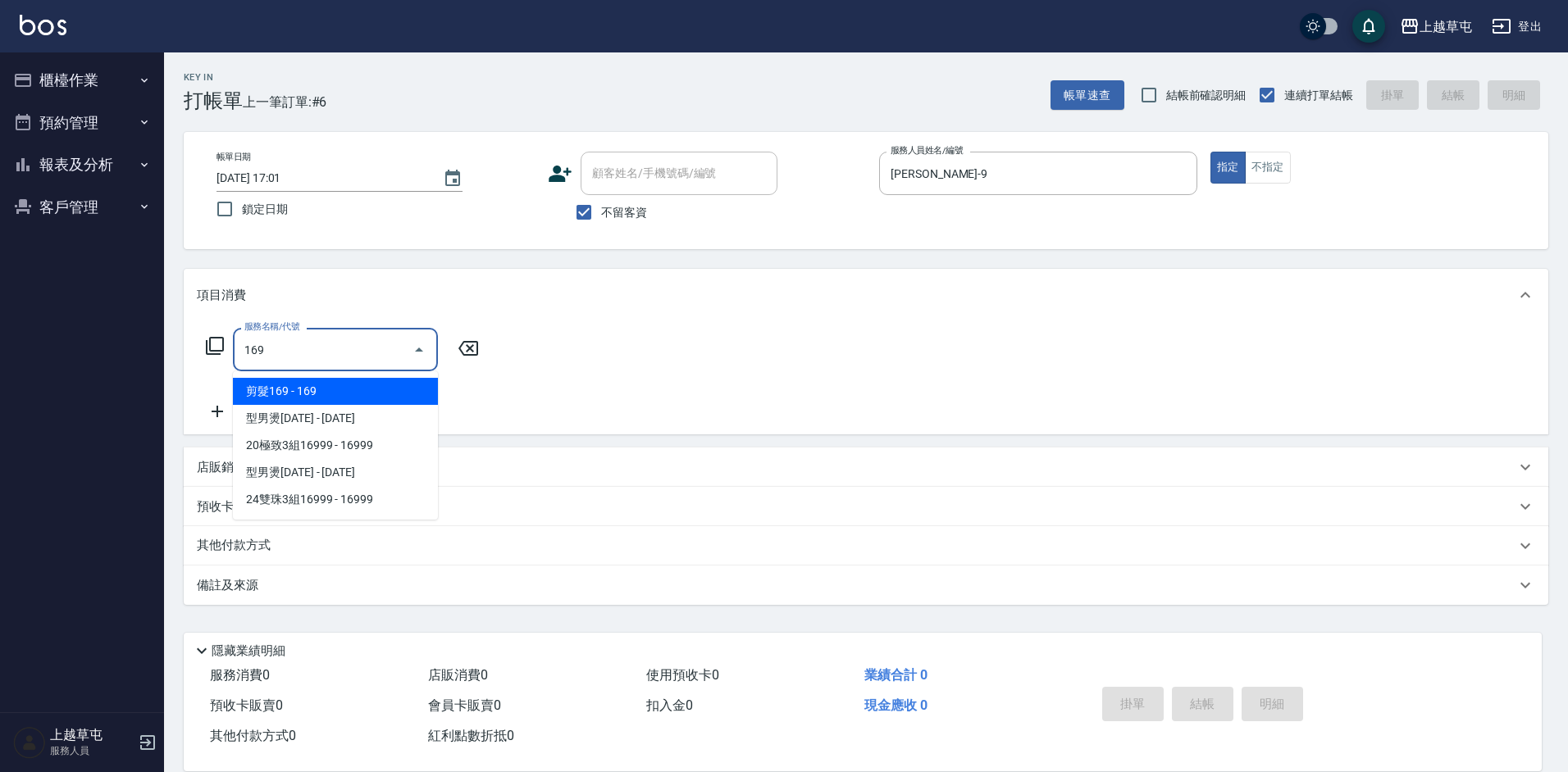
type input "剪髮169(216)"
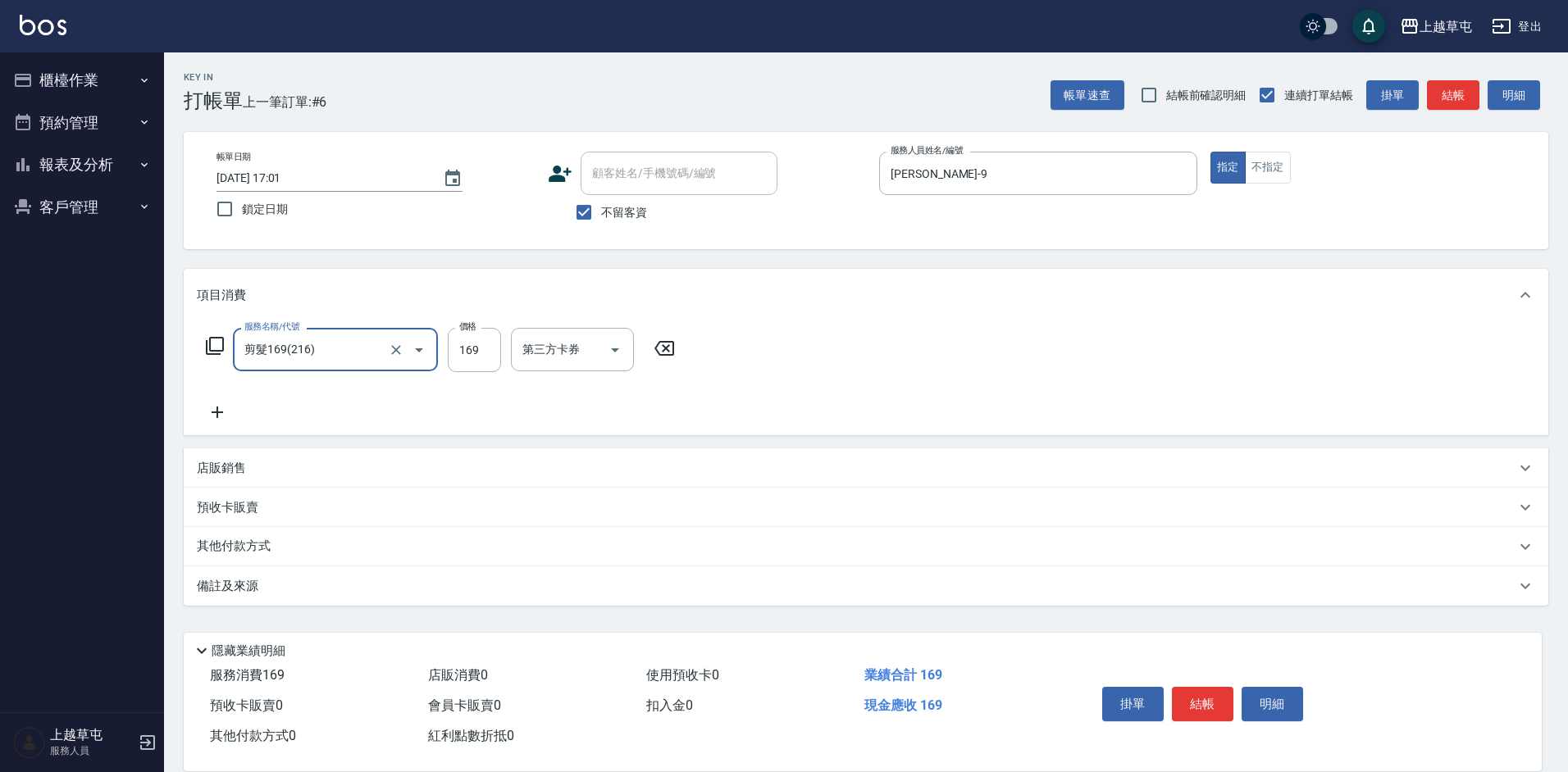
type input "剪髮169(216)"
type input "50"
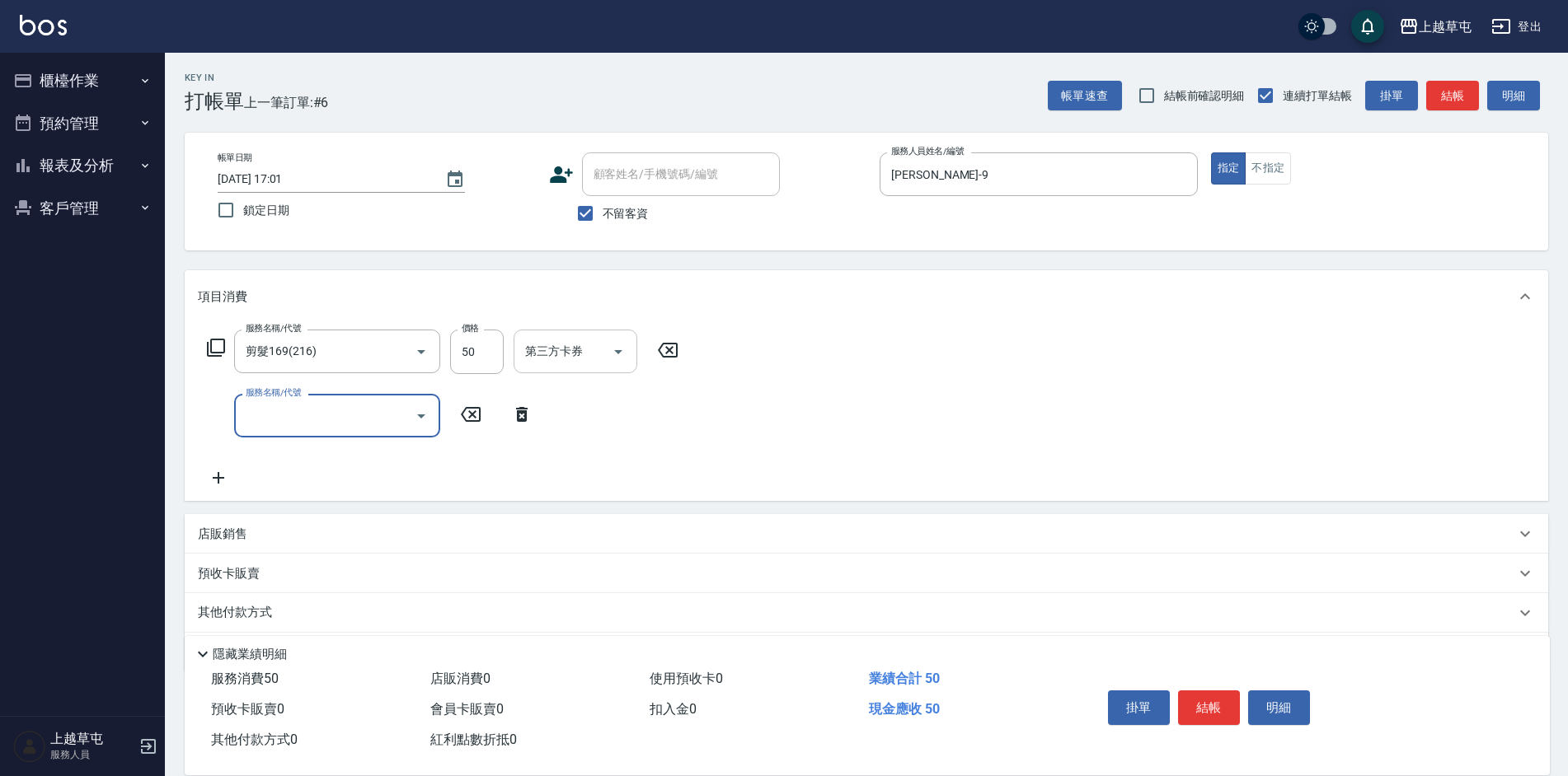
click at [593, 357] on input "第三方卡券" at bounding box center [563, 351] width 84 height 29
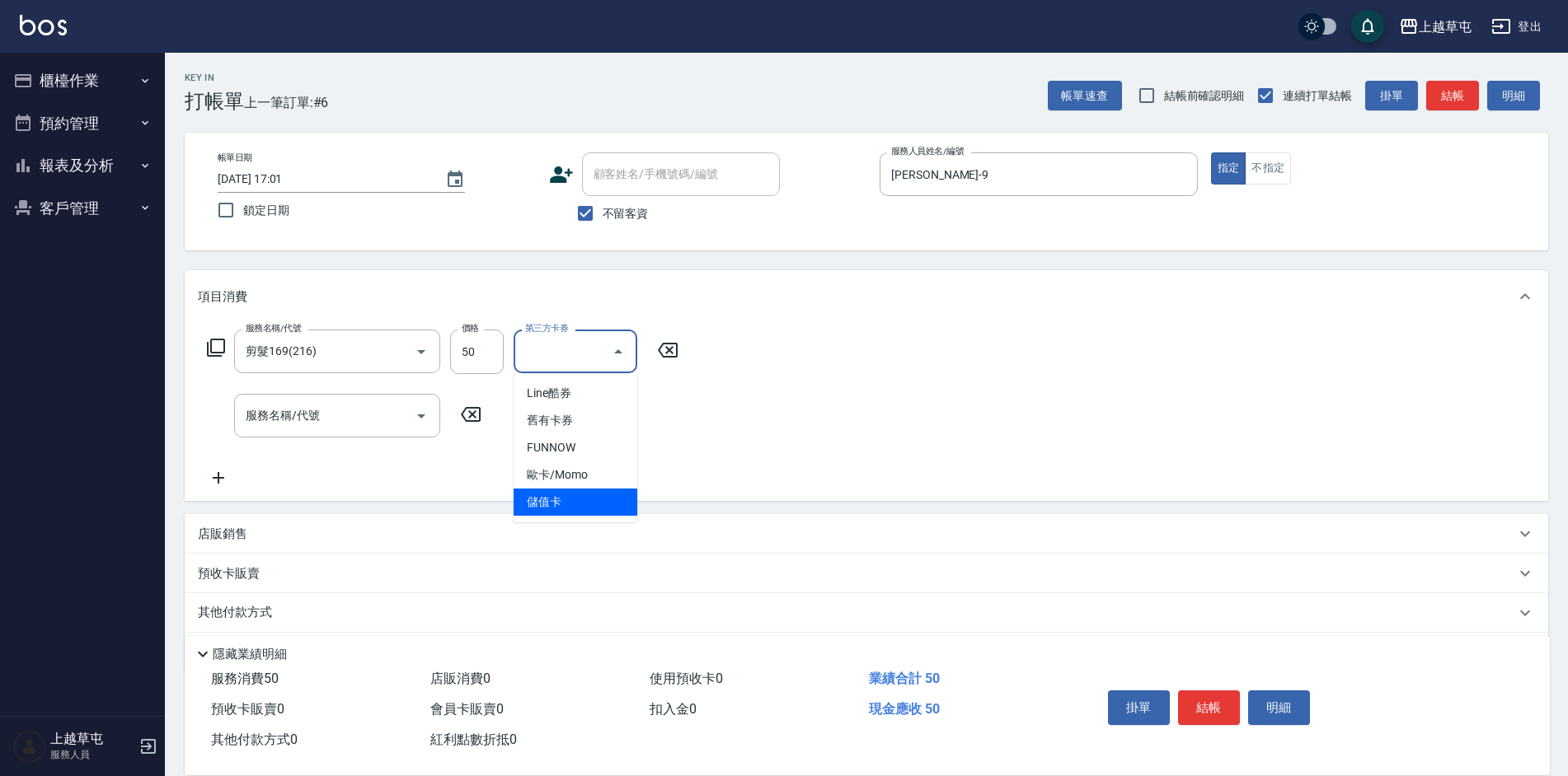
click at [570, 509] on span "儲值卡" at bounding box center [575, 502] width 123 height 27
type input "儲值卡"
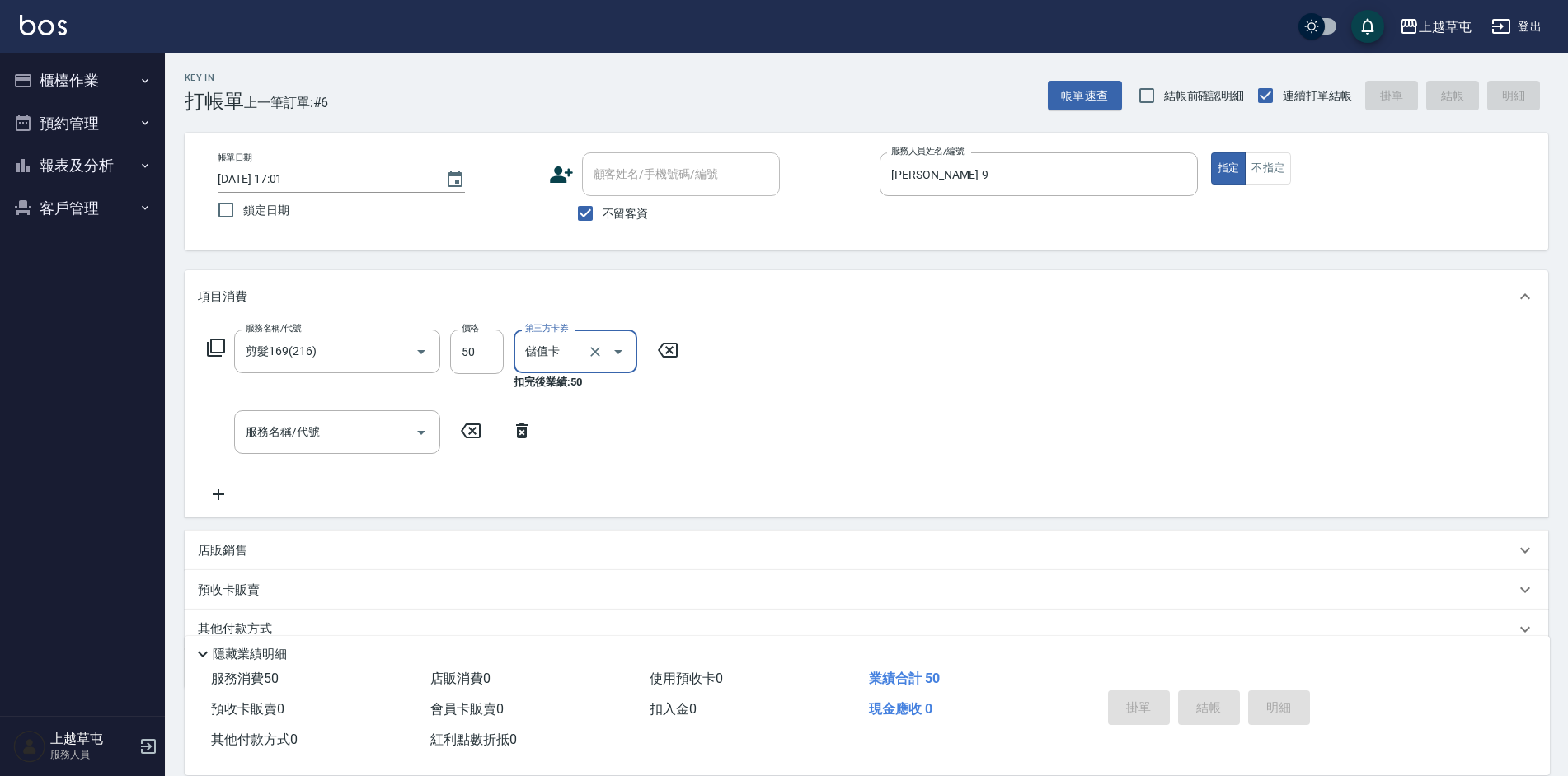
type input "[DATE] 17:02"
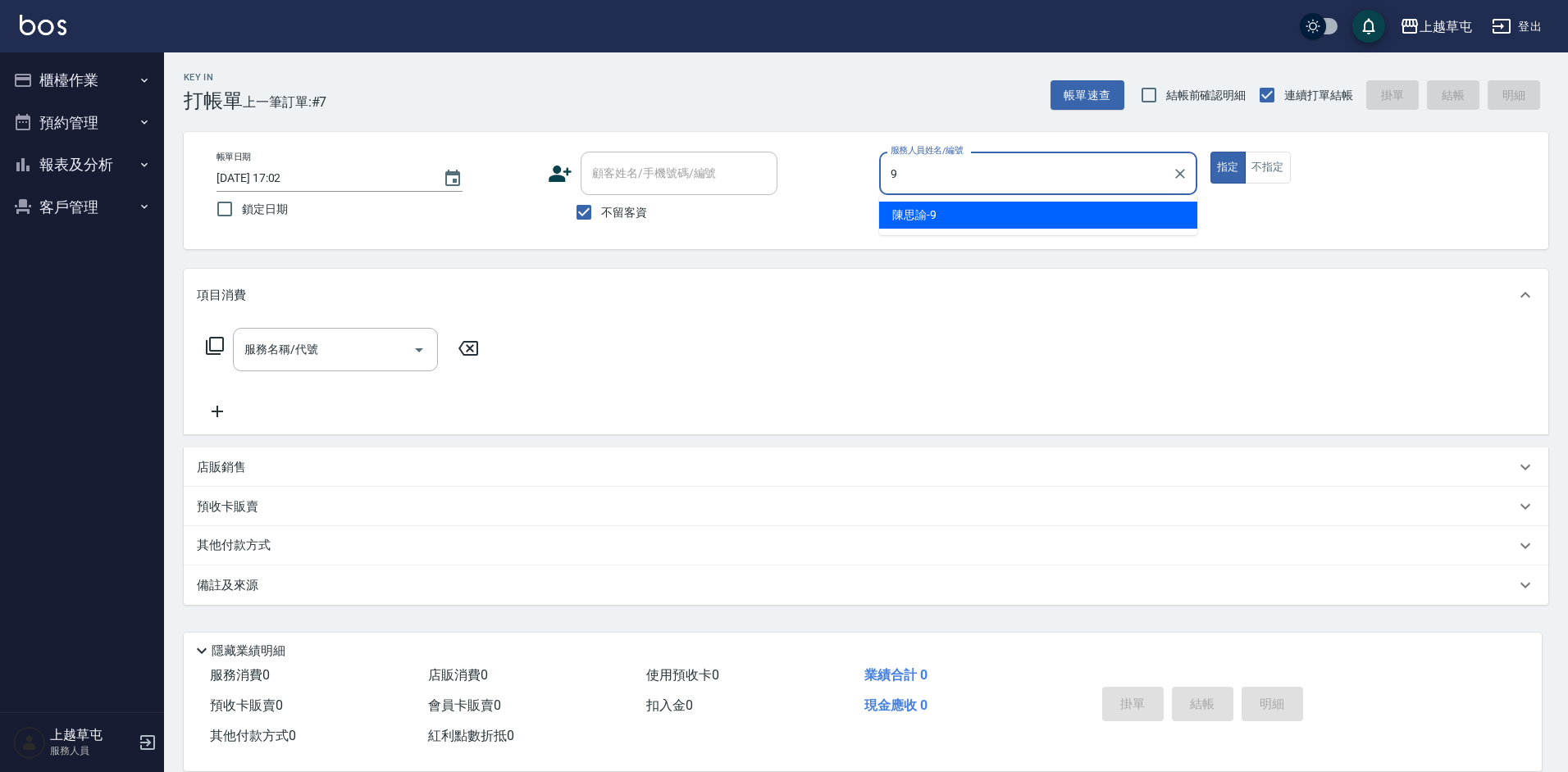
type input "[PERSON_NAME]-9"
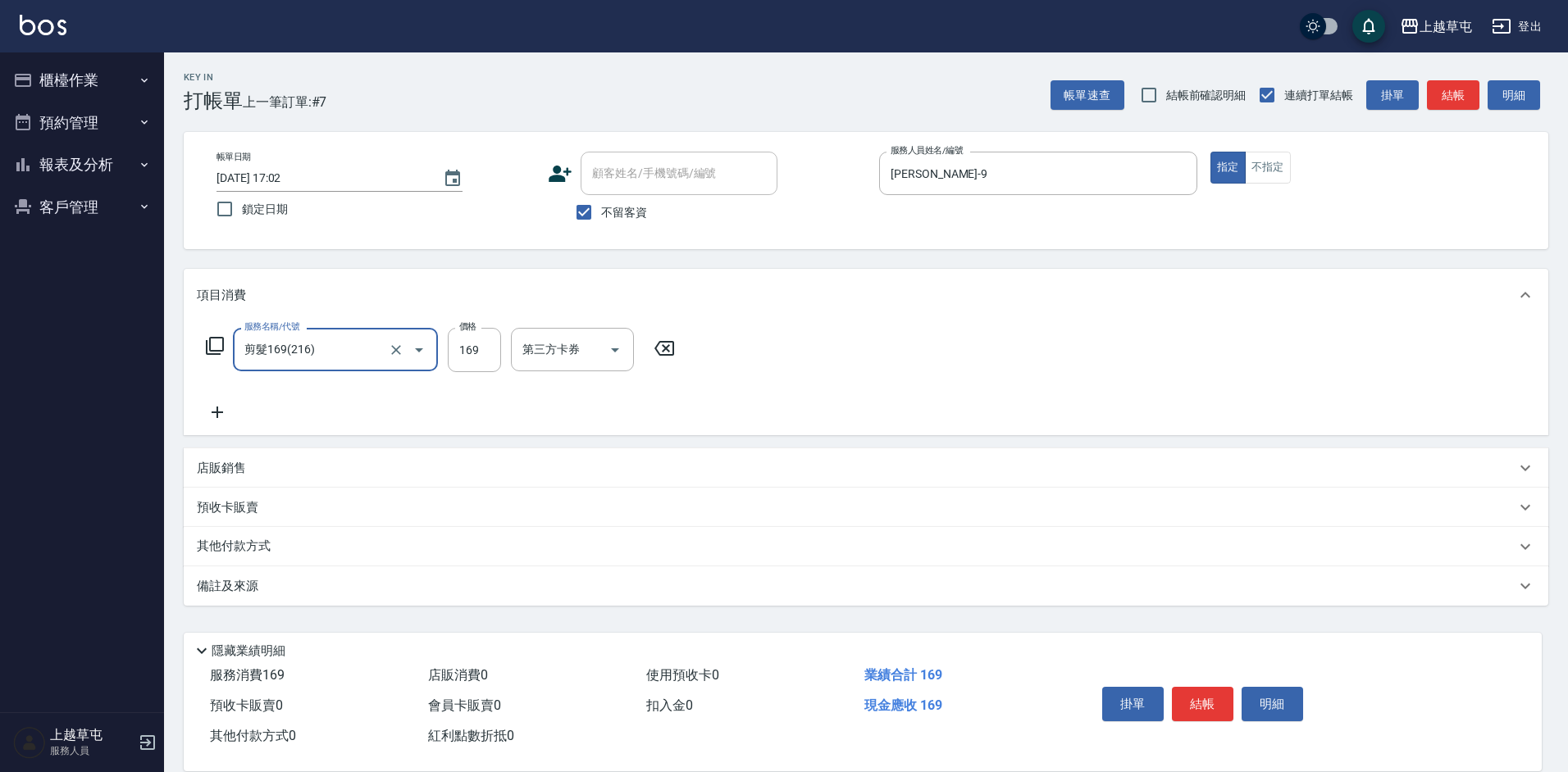
type input "剪髮169(216)"
type input "350"
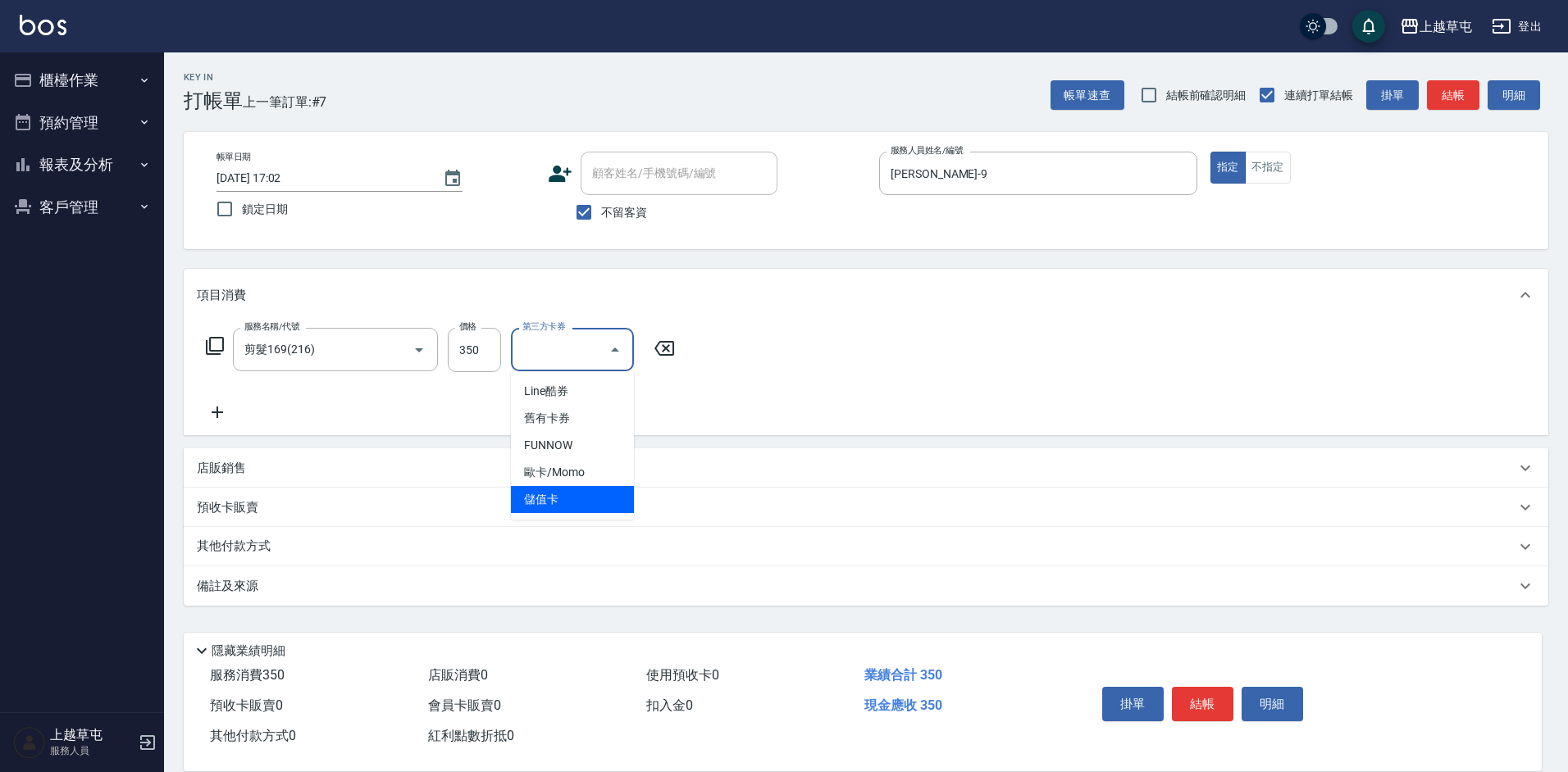
type input "儲值卡"
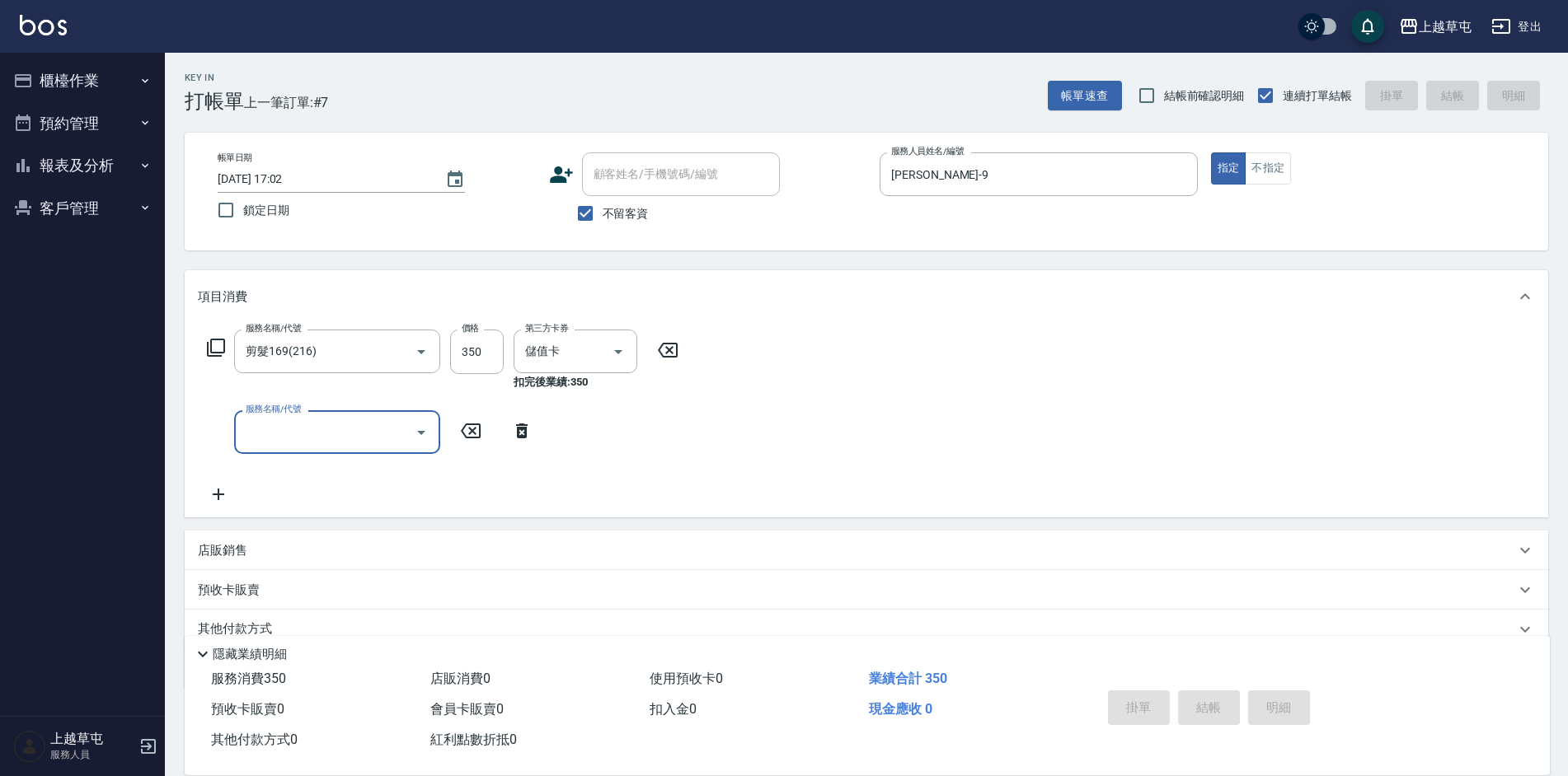
type input "[DATE] 17:03"
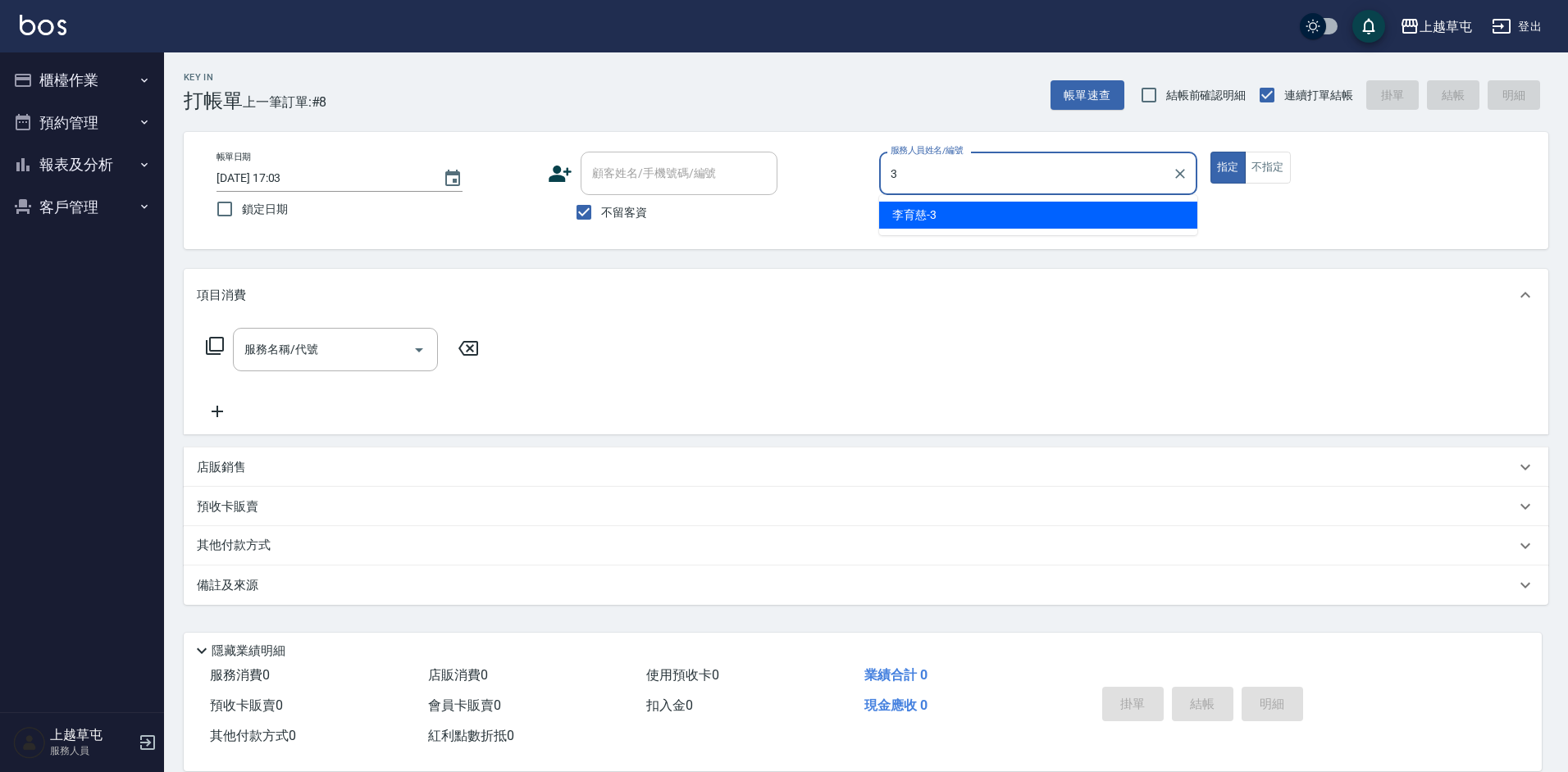
type input "[PERSON_NAME]-3"
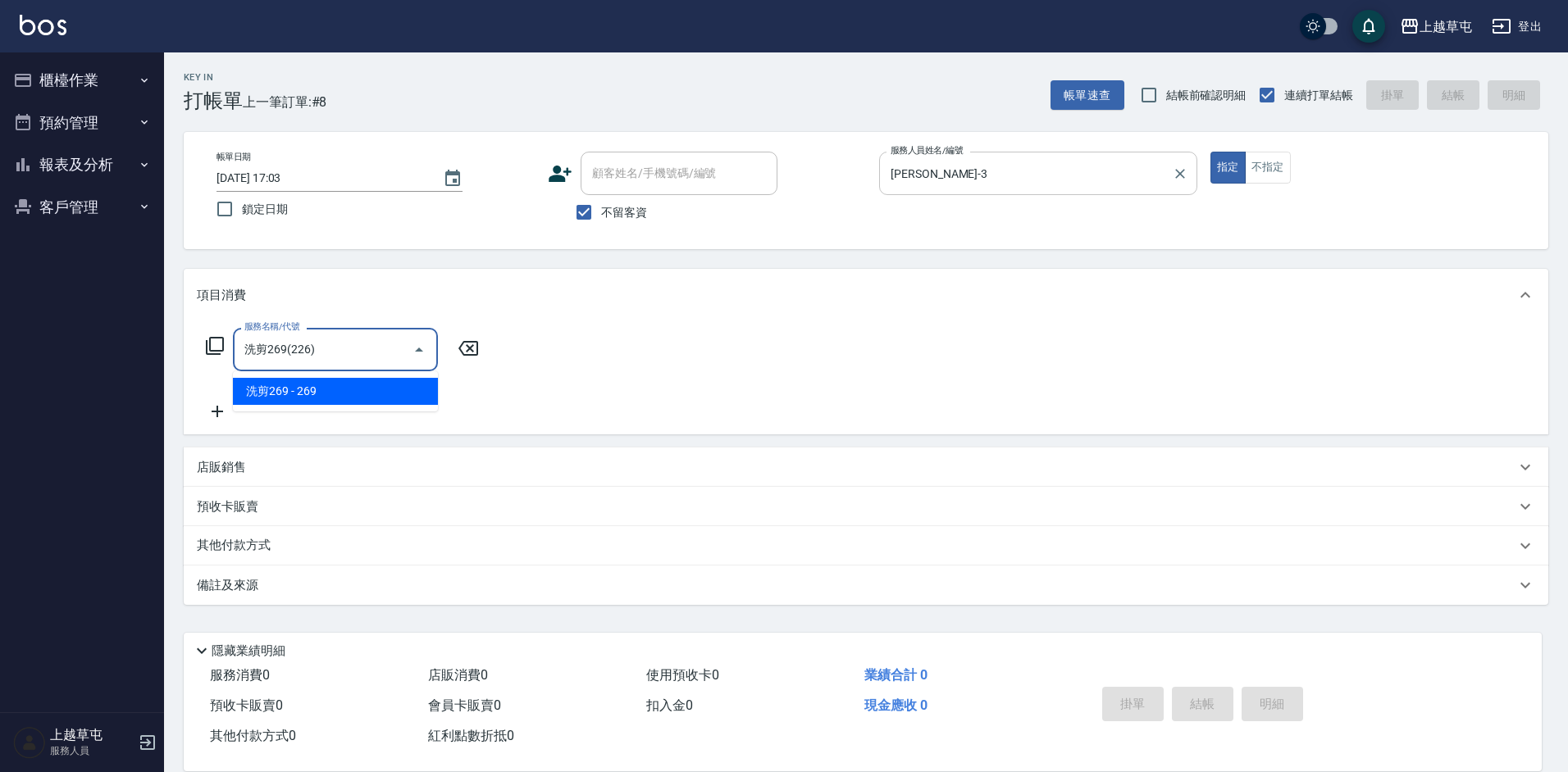
type input "洗剪269(226)"
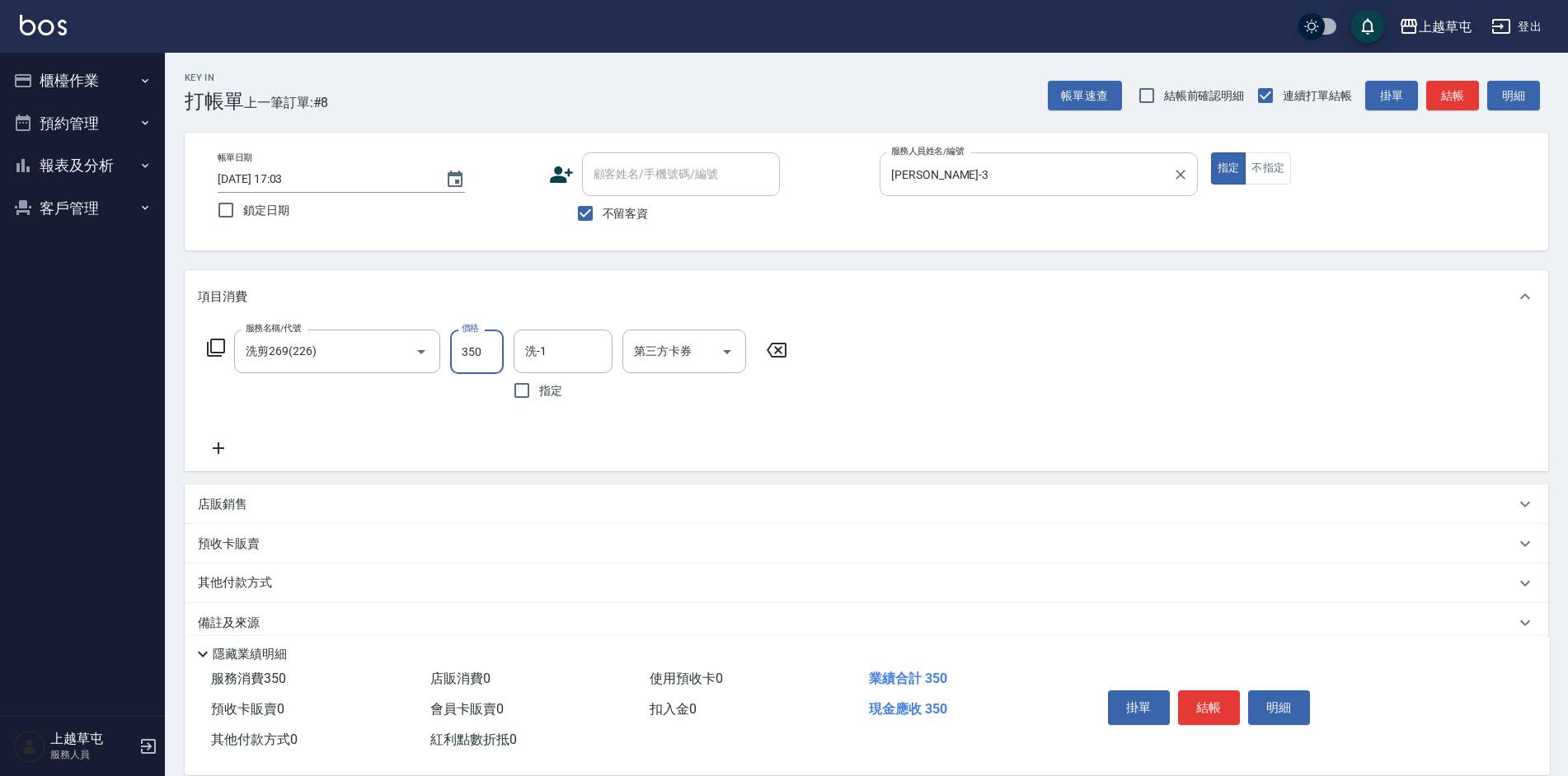
type input "350"
type input "[PERSON_NAME]25"
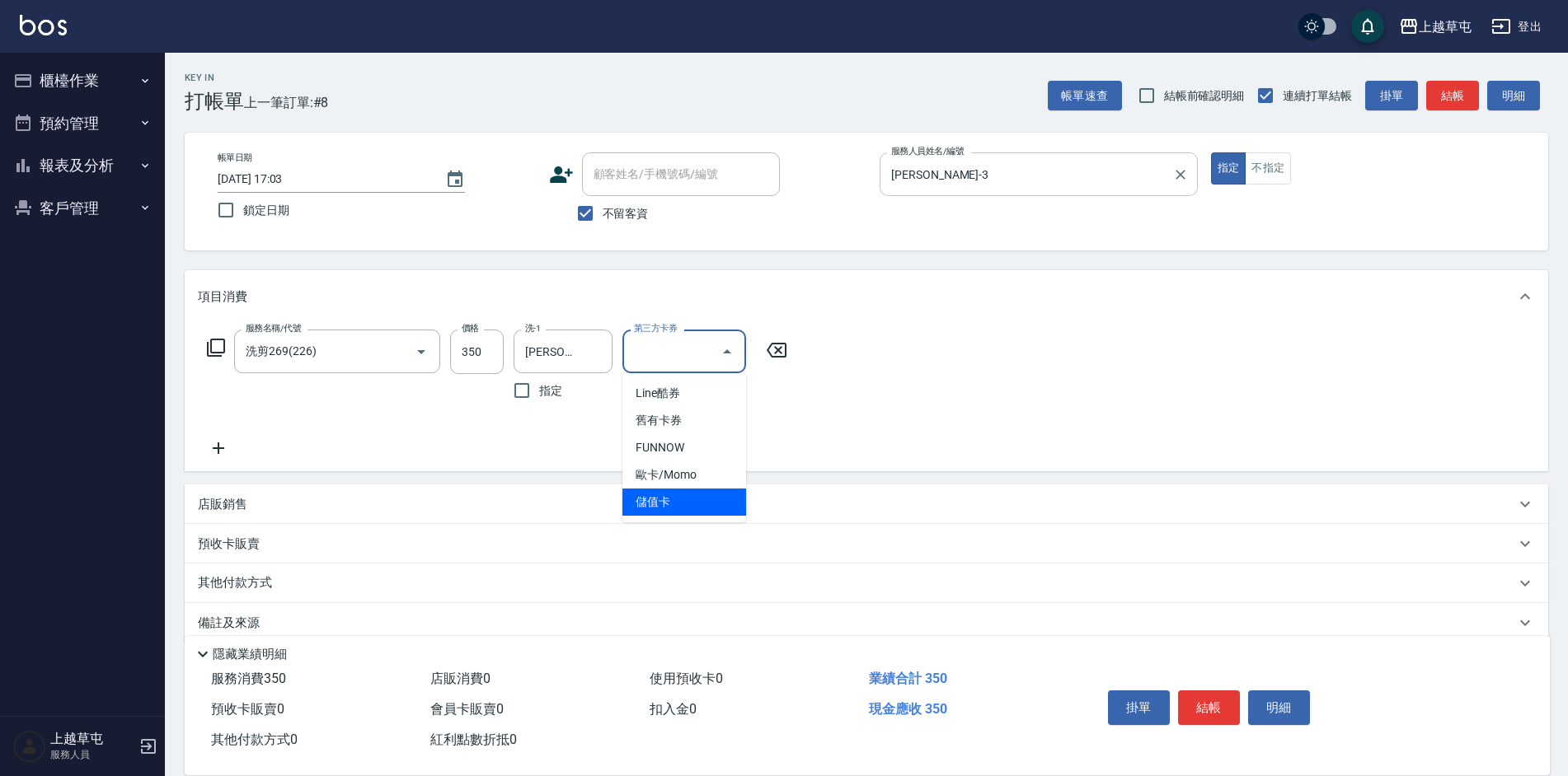
type input "儲值卡"
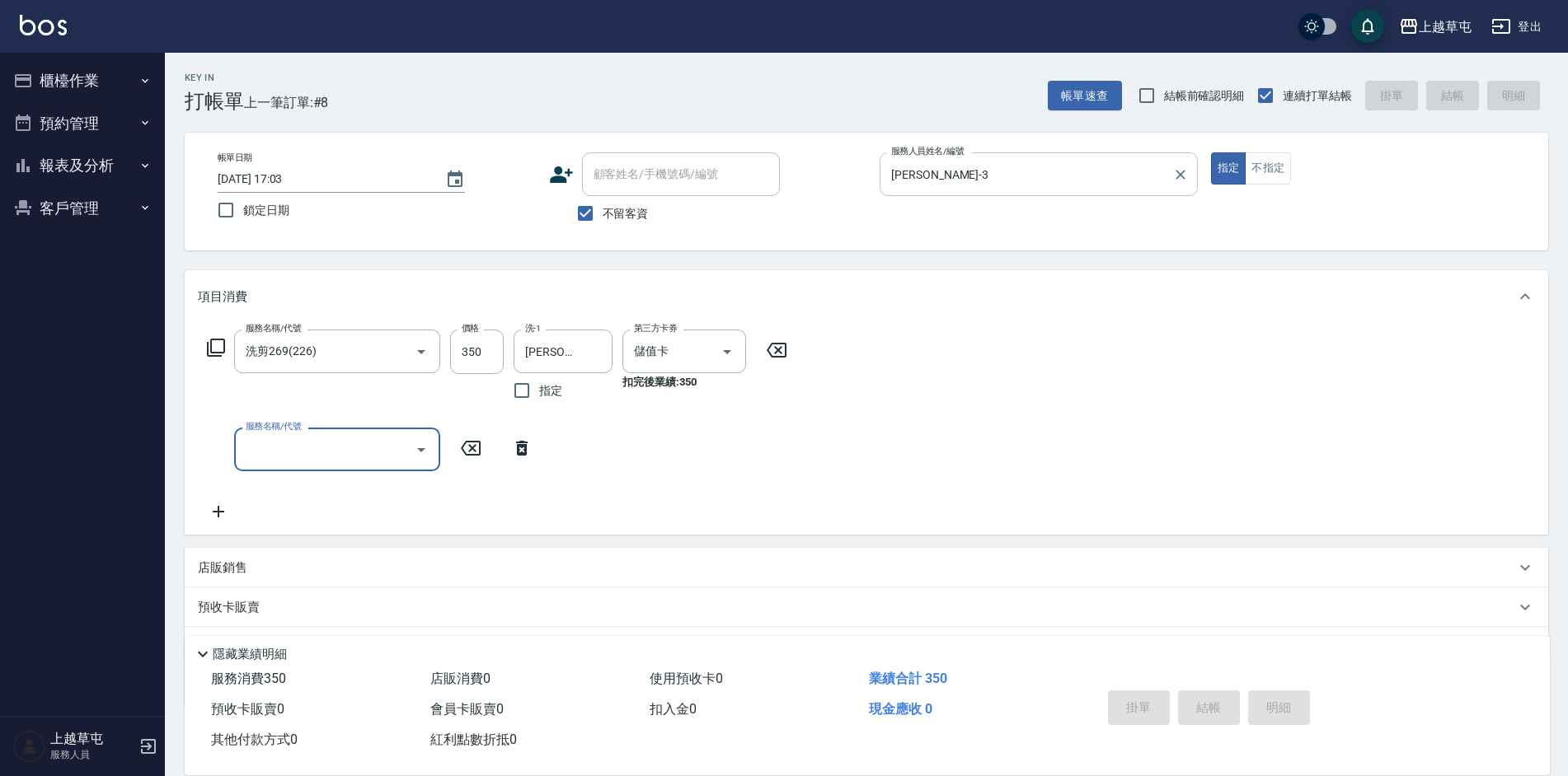
type input "[DATE] 17:04"
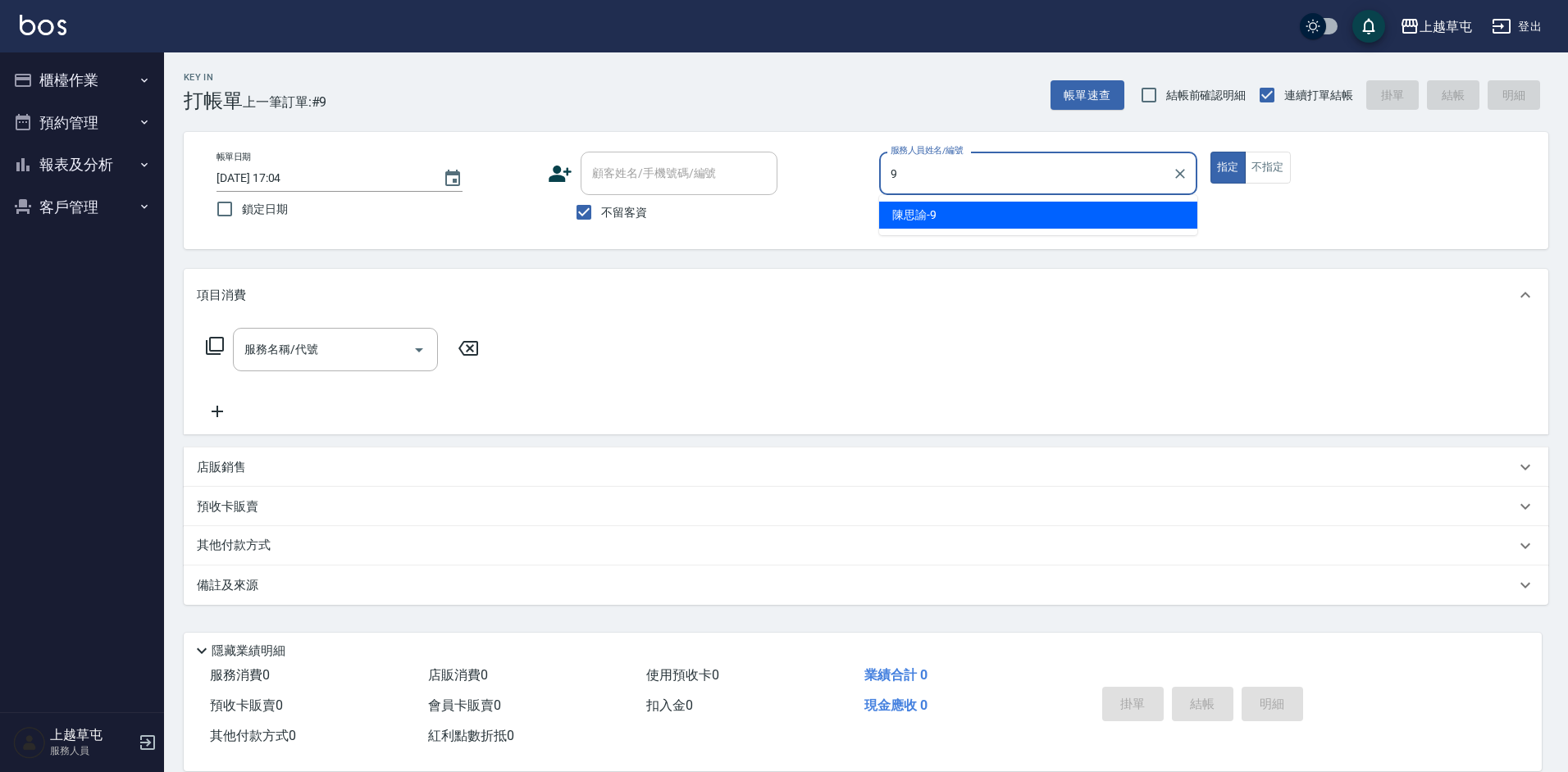
type input "[PERSON_NAME]-9"
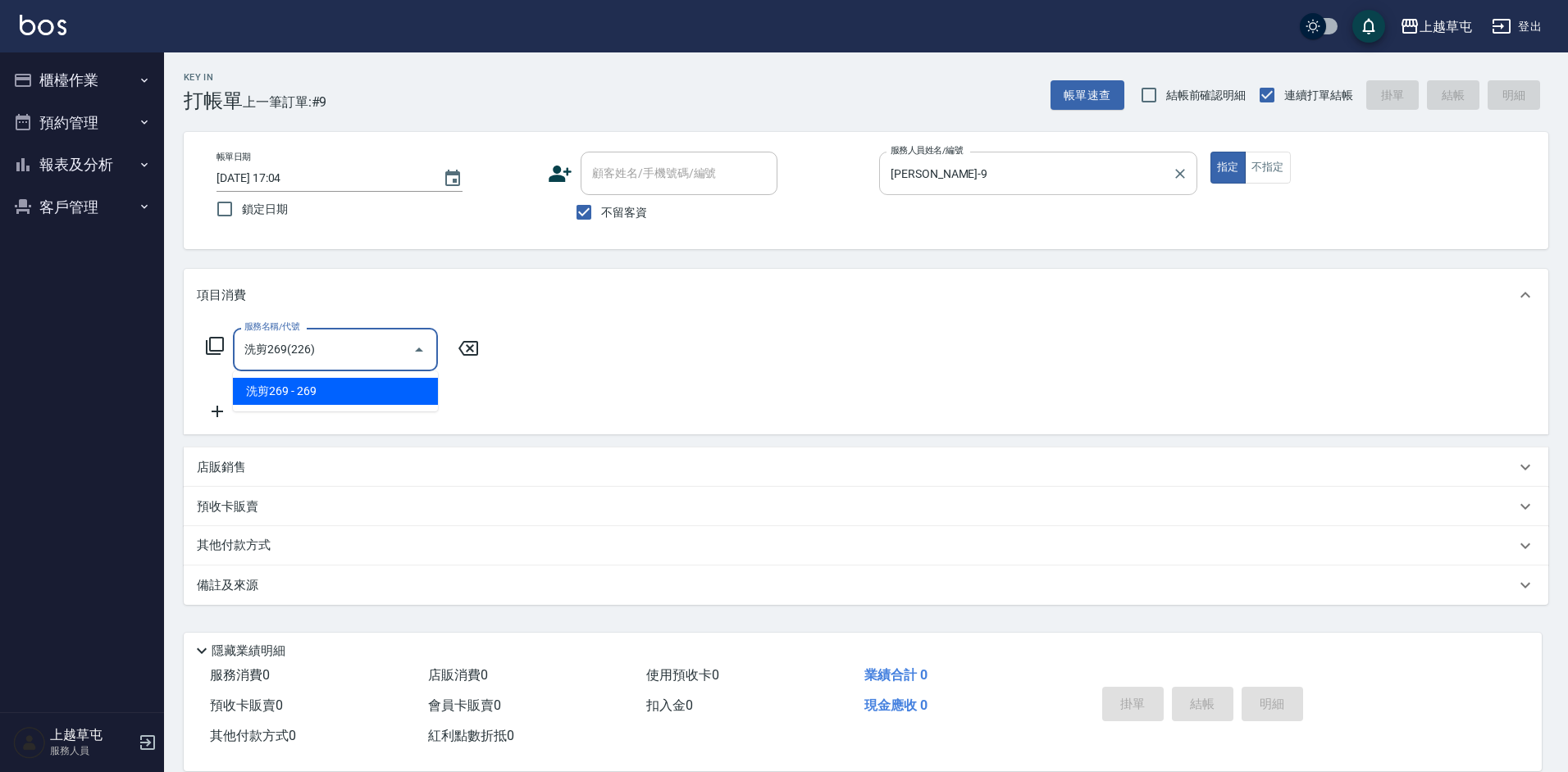
type input "洗剪269(226)"
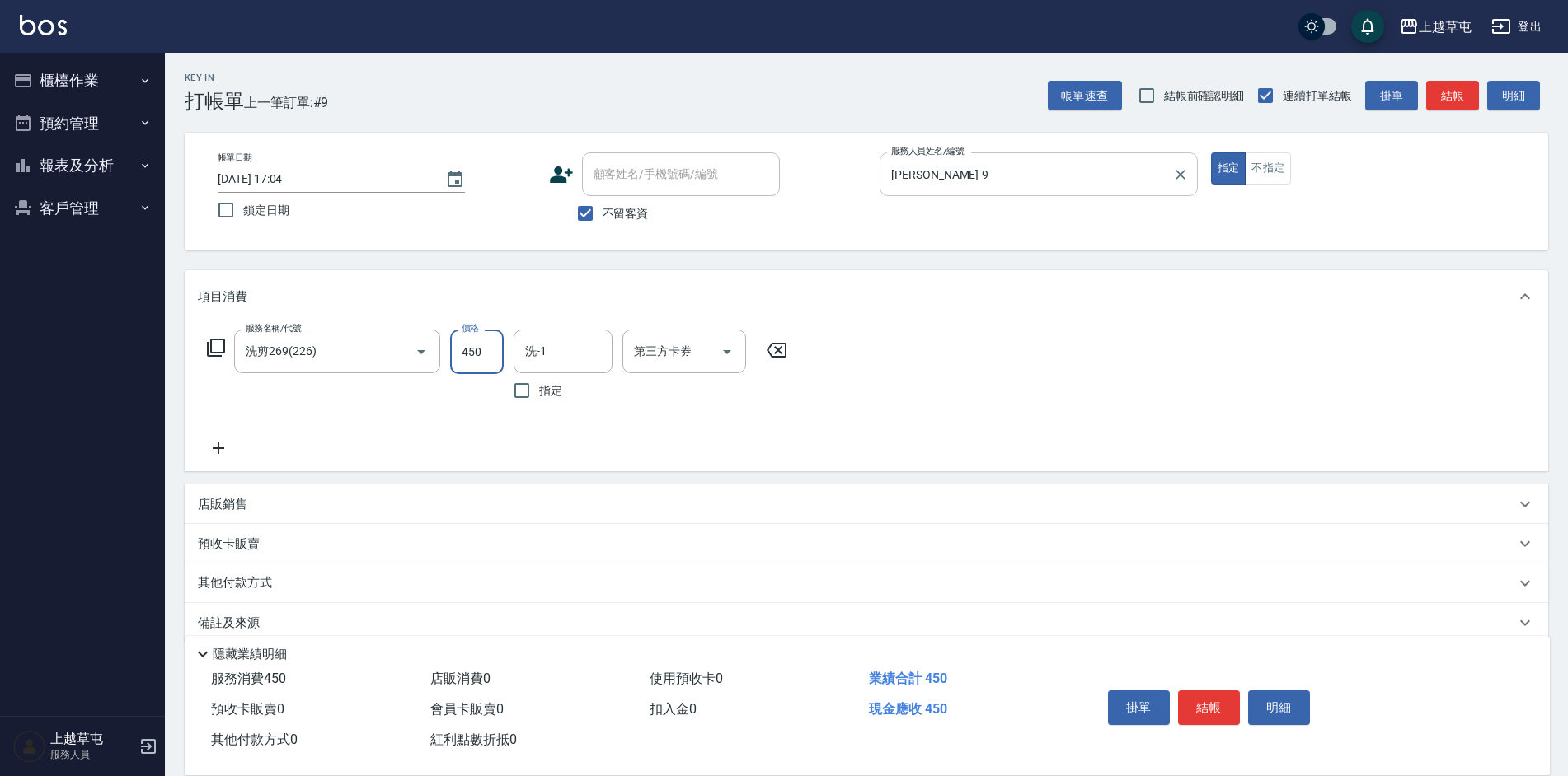
type input "450"
type input "[PERSON_NAME]25"
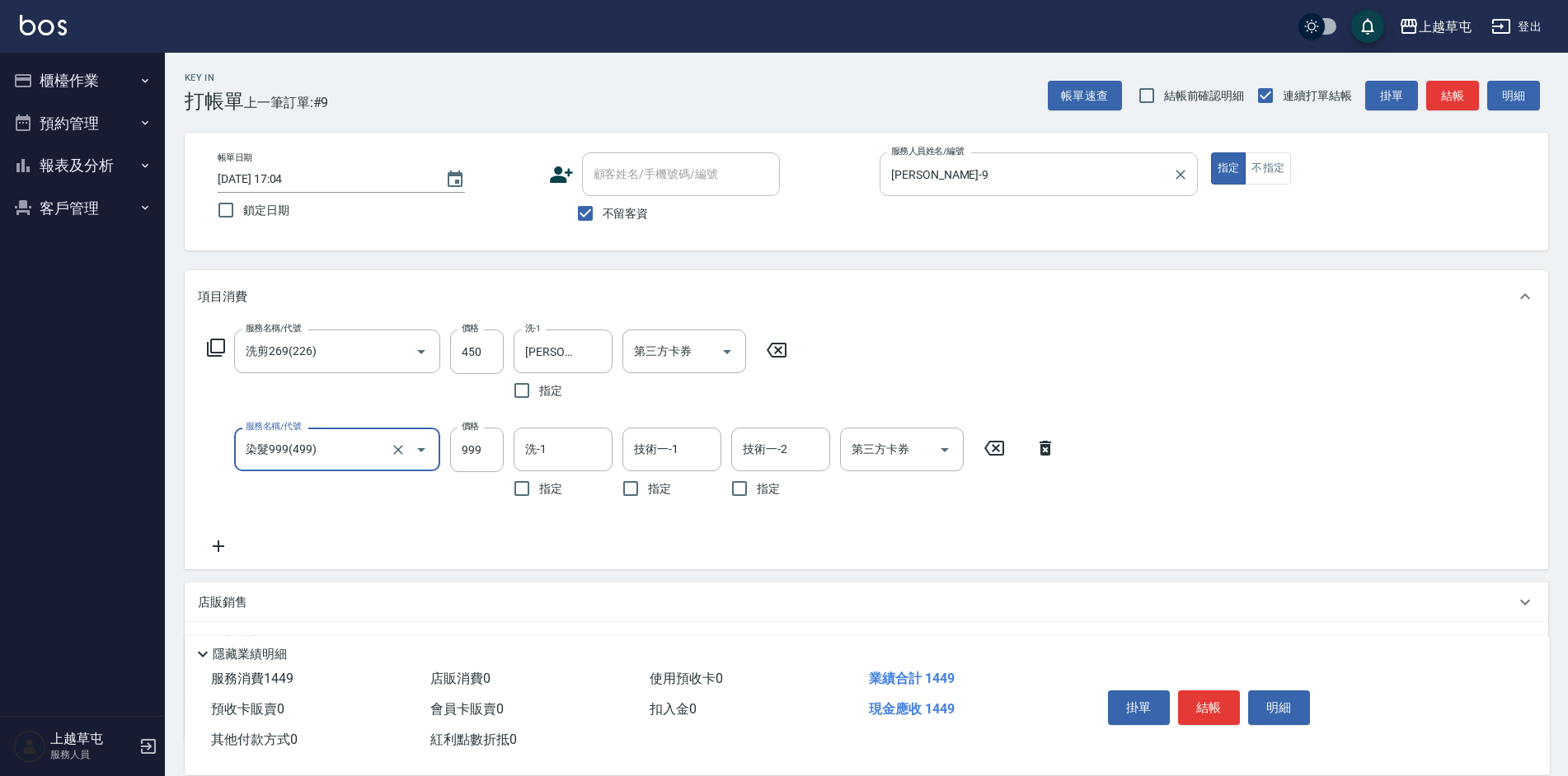
type input "染髮999(499)"
type input "1500"
type input "[PERSON_NAME]25"
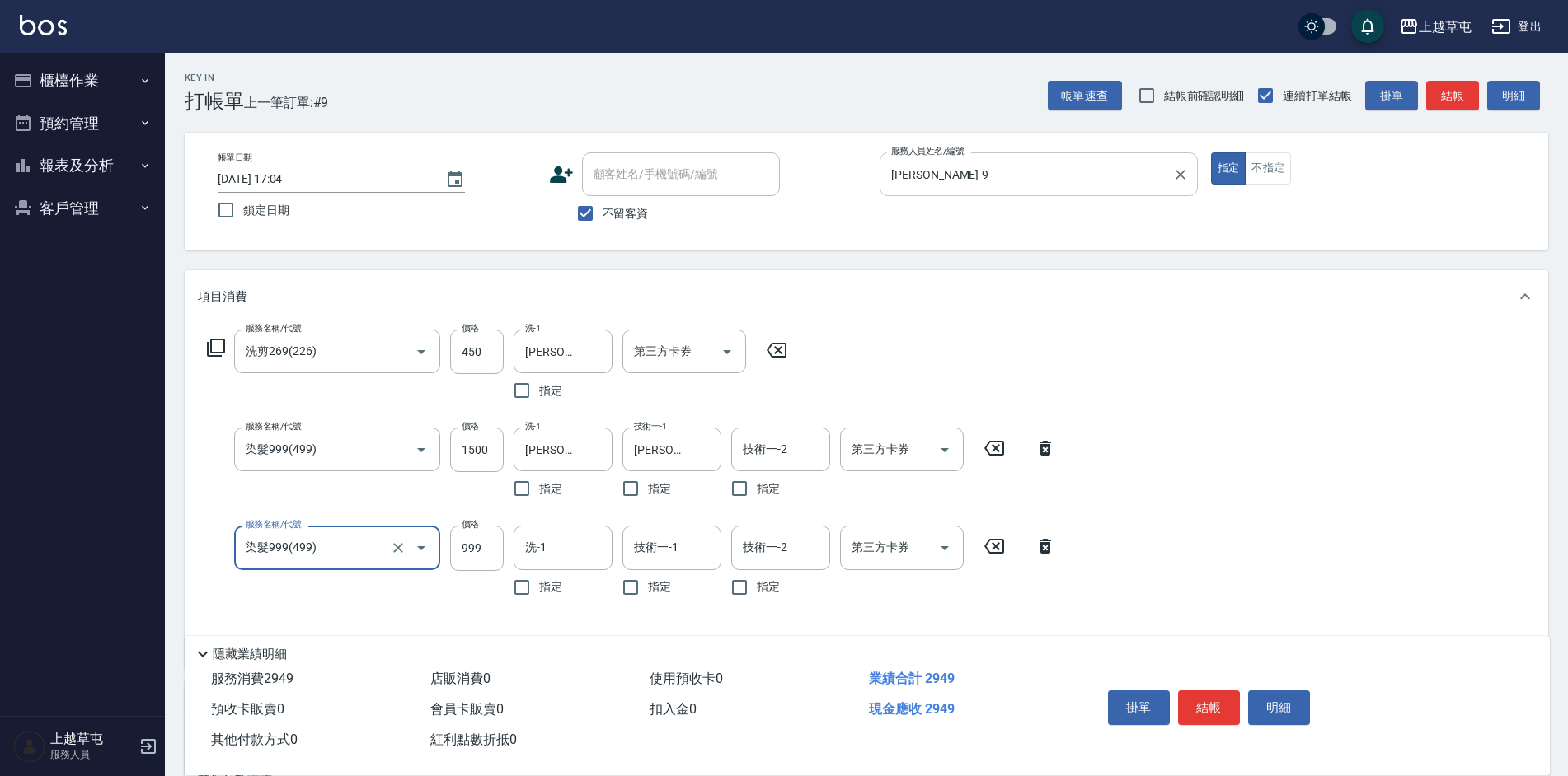
type input "染髮999(499)"
type input "800"
type input "[PERSON_NAME]25"
type input "325"
click at [641, 536] on input "技術一-1" at bounding box center [671, 547] width 84 height 29
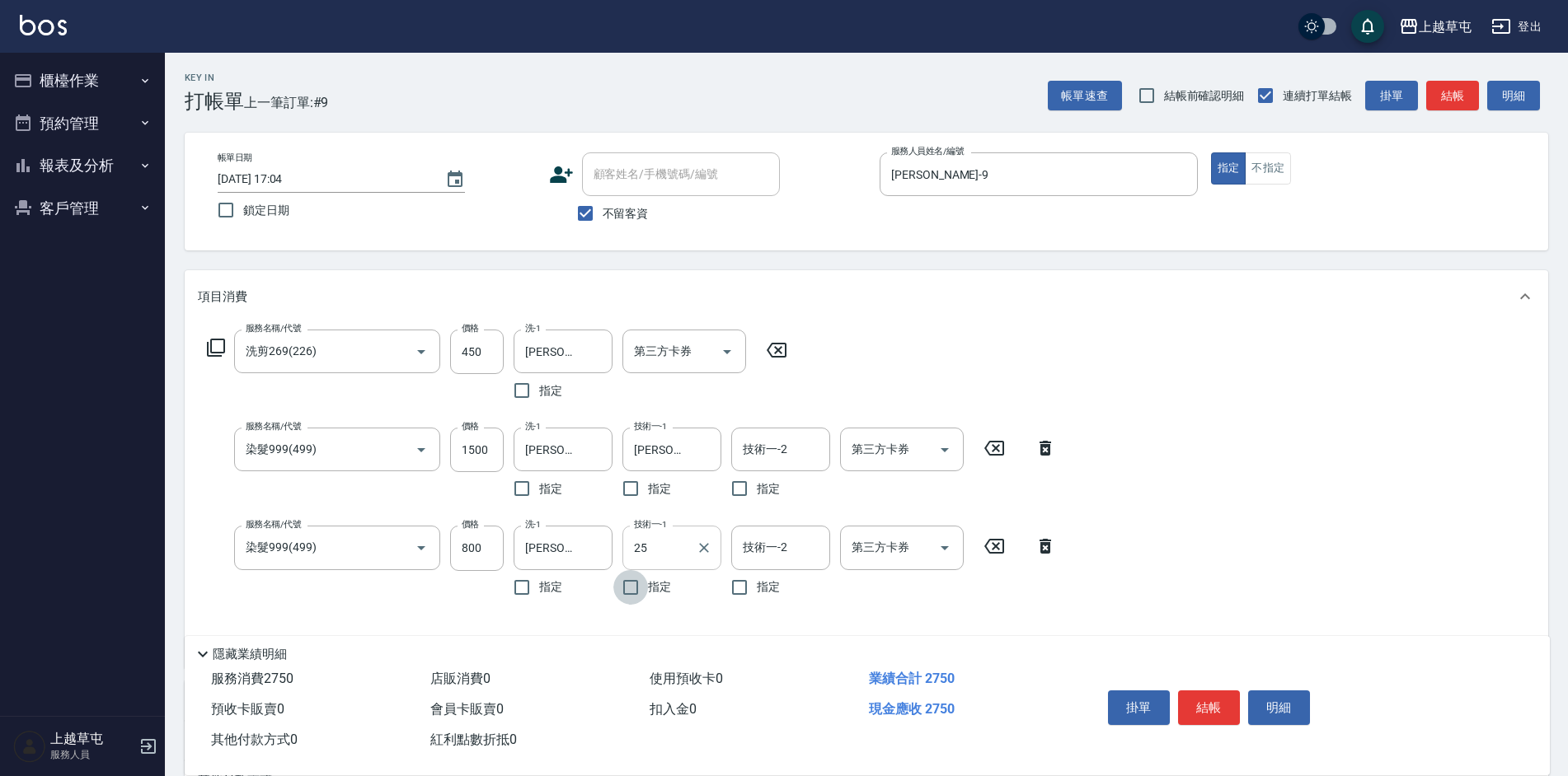
type input "[PERSON_NAME]25"
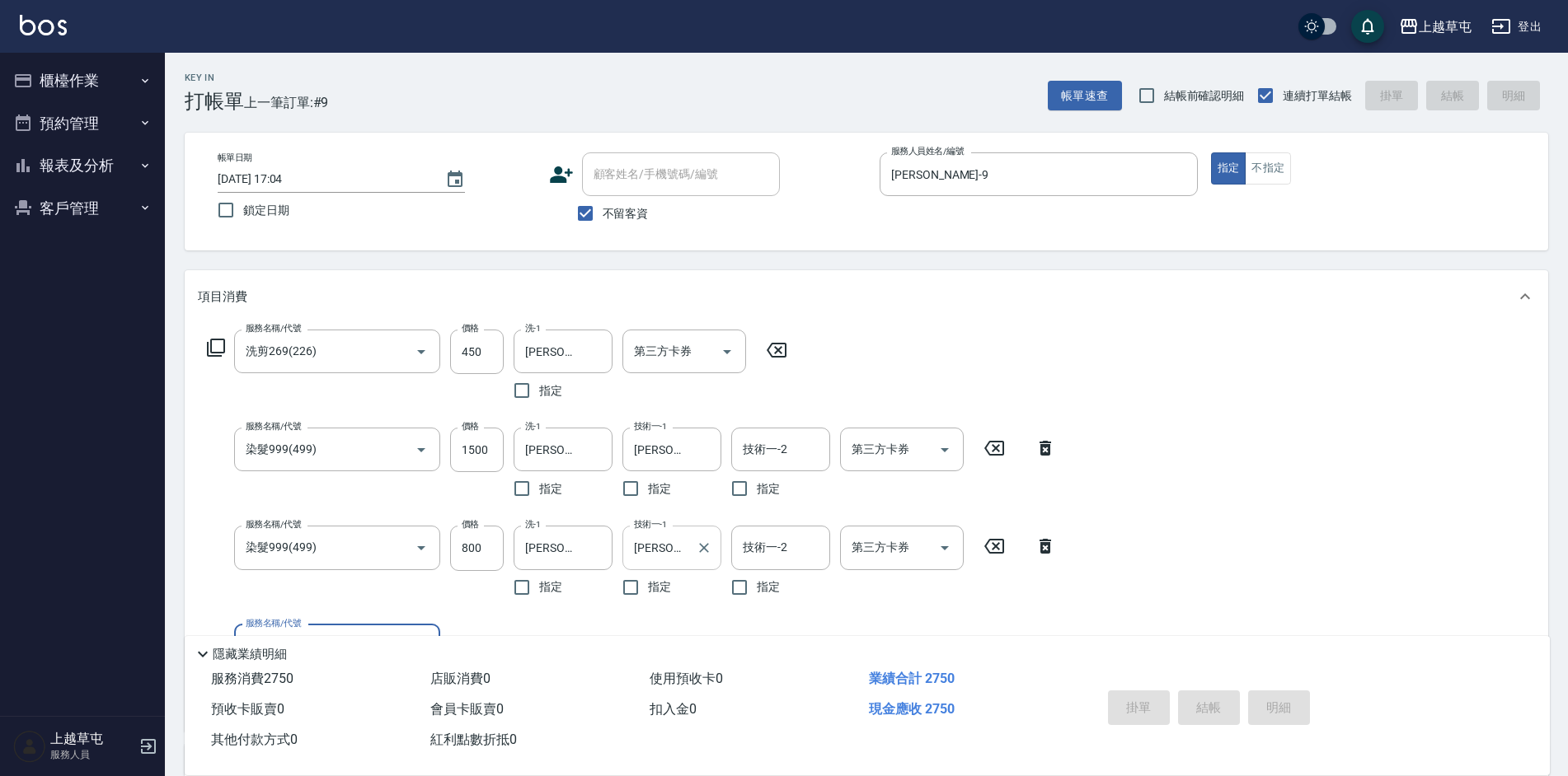
type input "[DATE] 17:05"
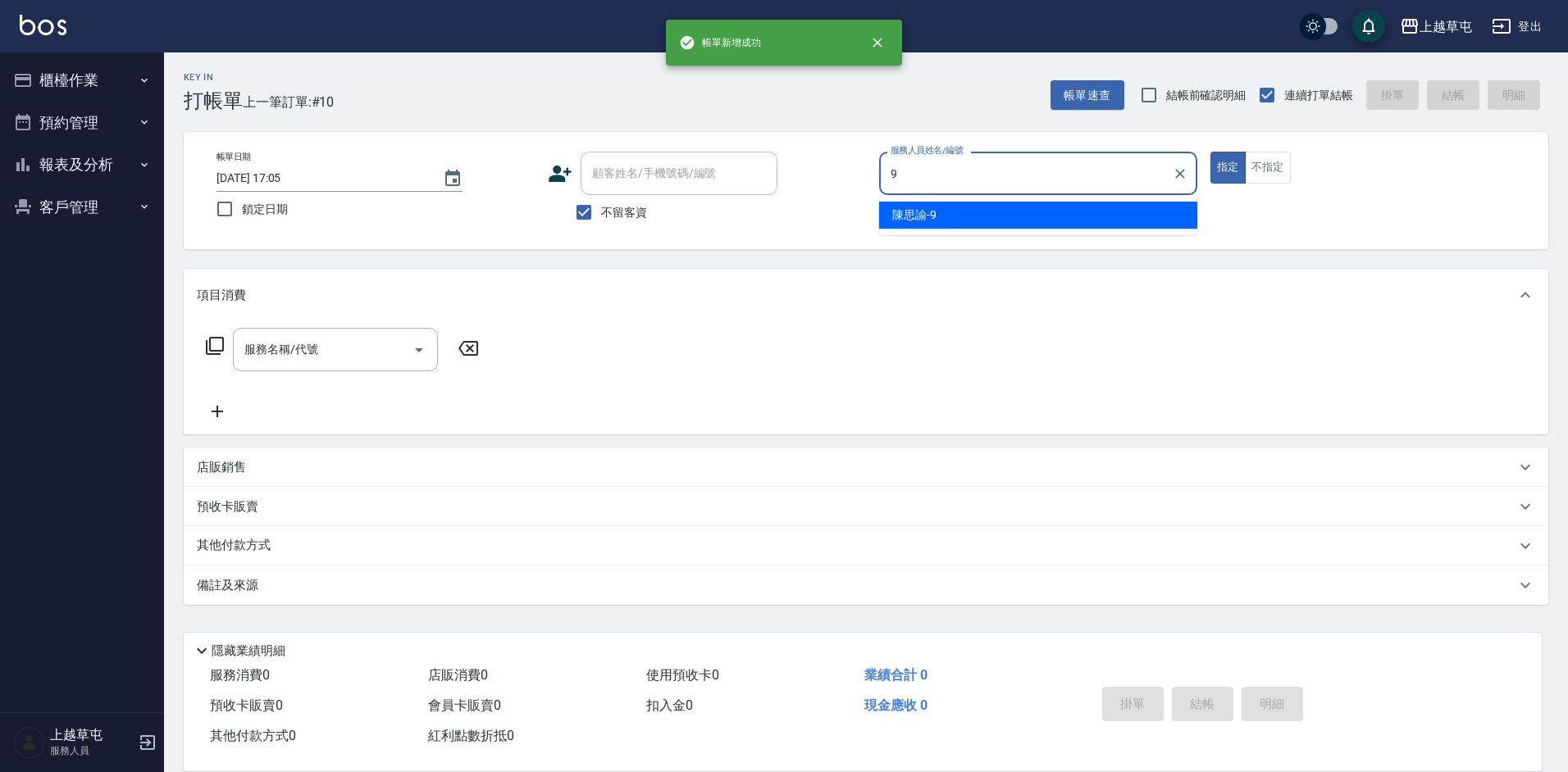
type input "[PERSON_NAME]-9"
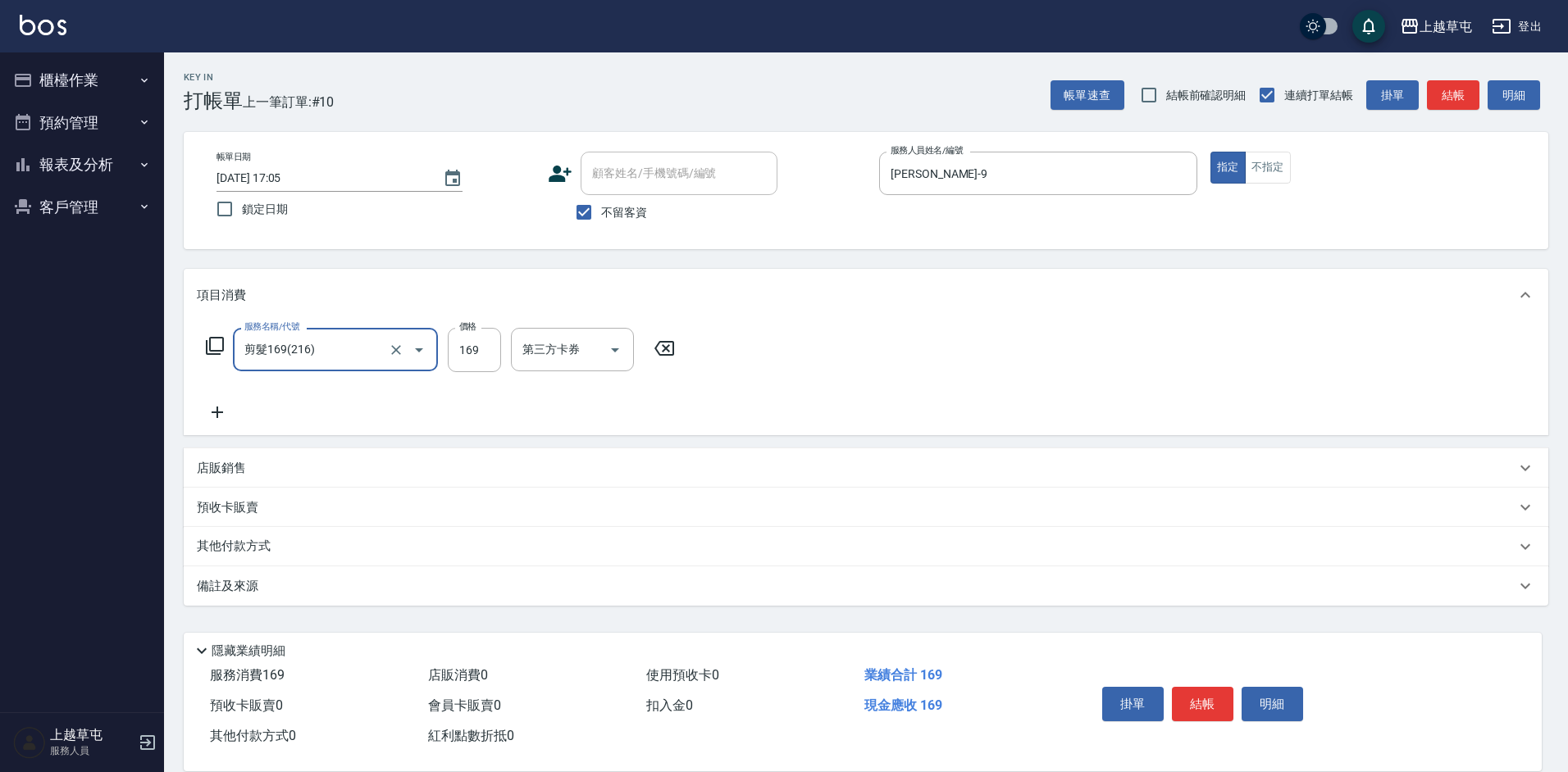
type input "剪髮169(216)"
click at [483, 351] on input "0" at bounding box center [474, 349] width 53 height 44
type input "350"
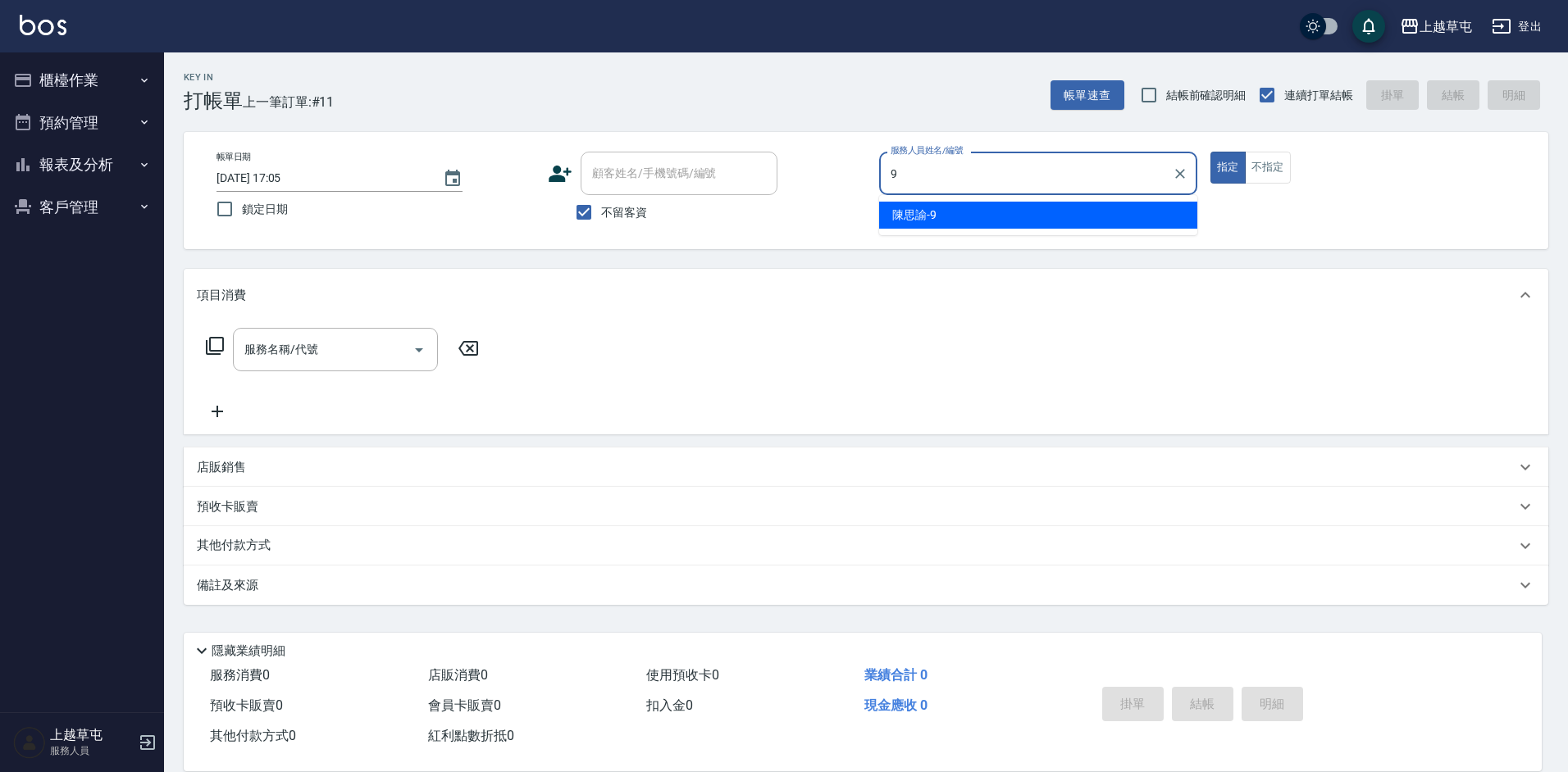
type input "[PERSON_NAME]-9"
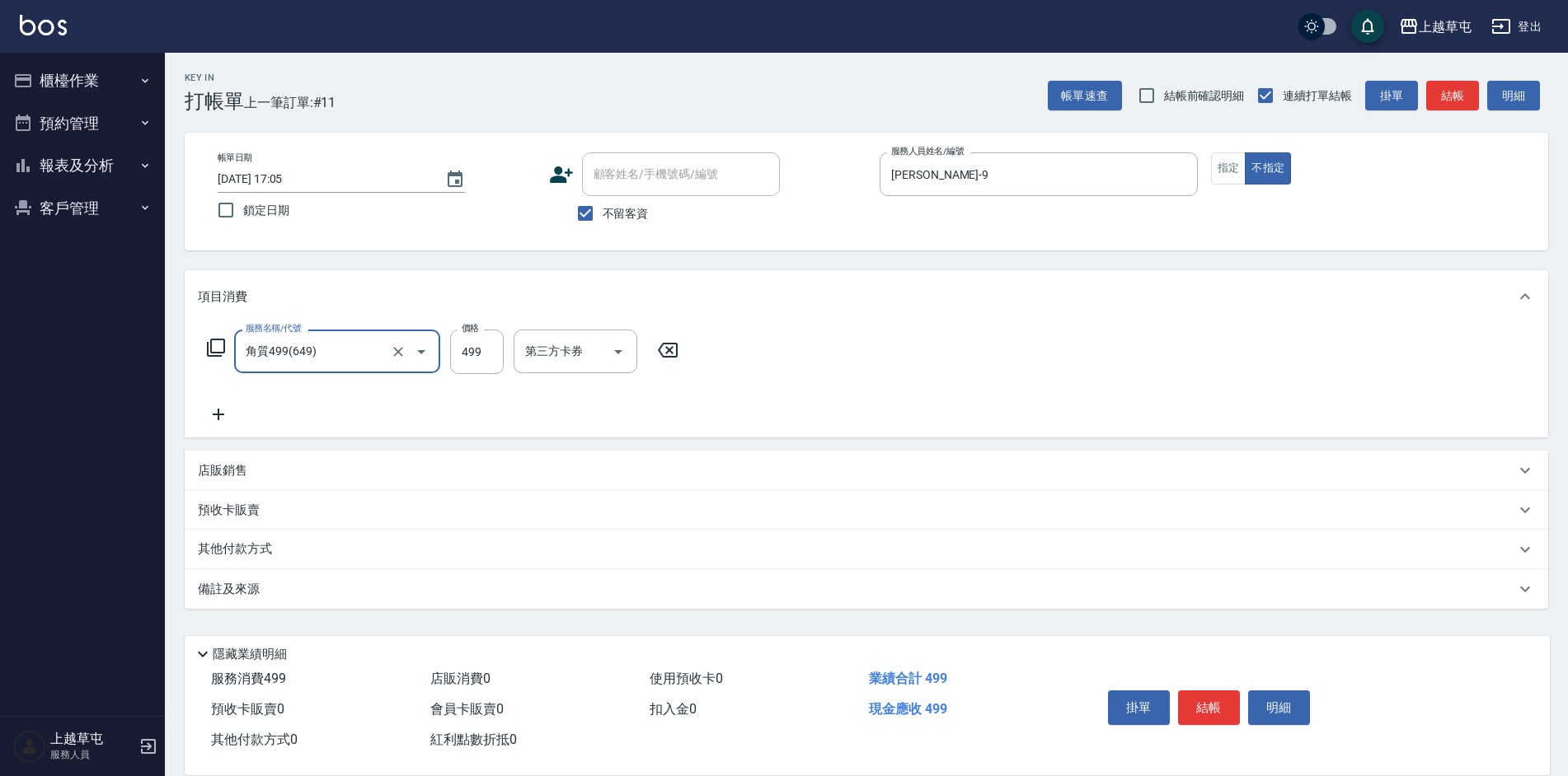
type input "角質499(649)"
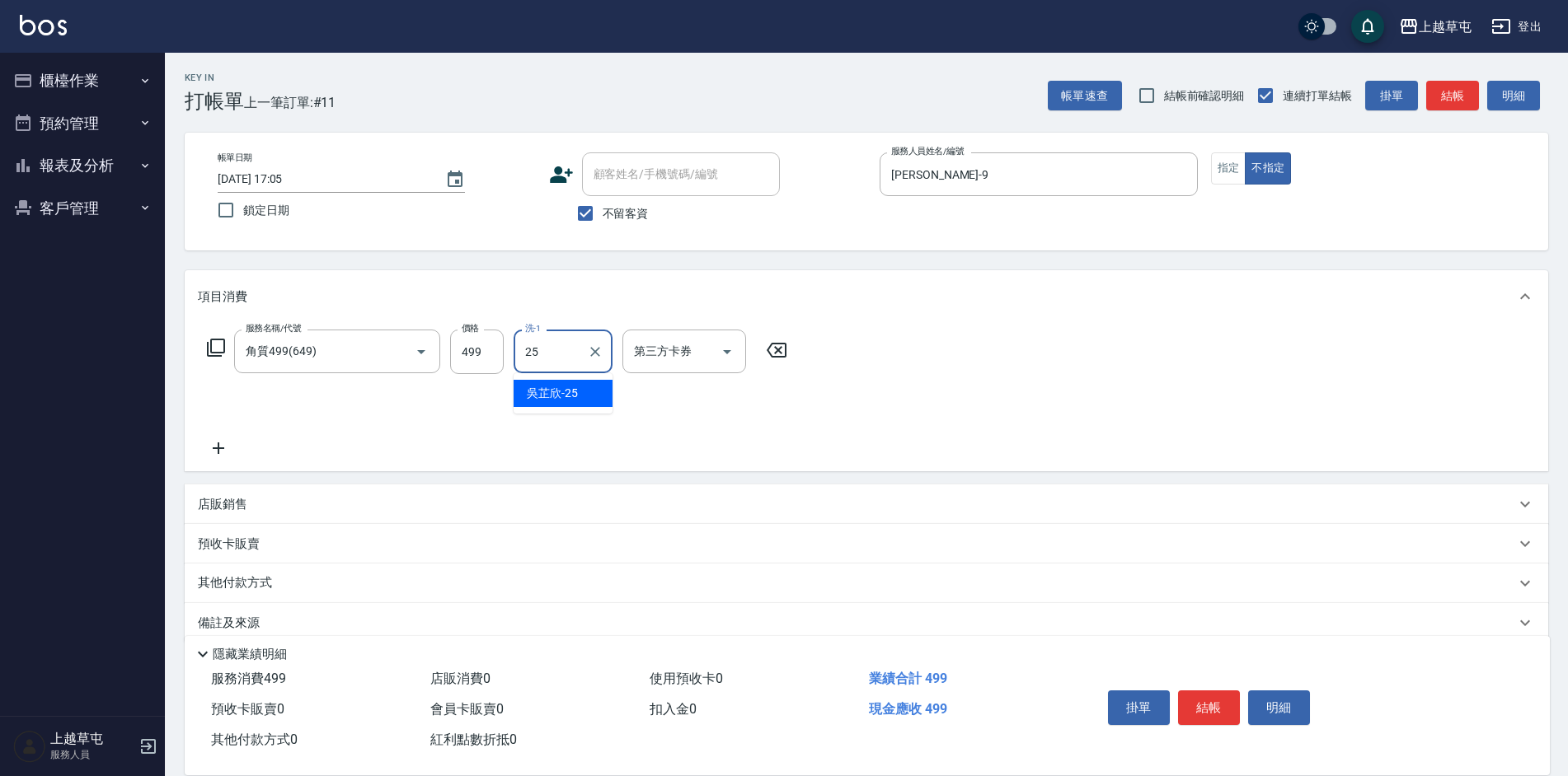
type input "[PERSON_NAME]25"
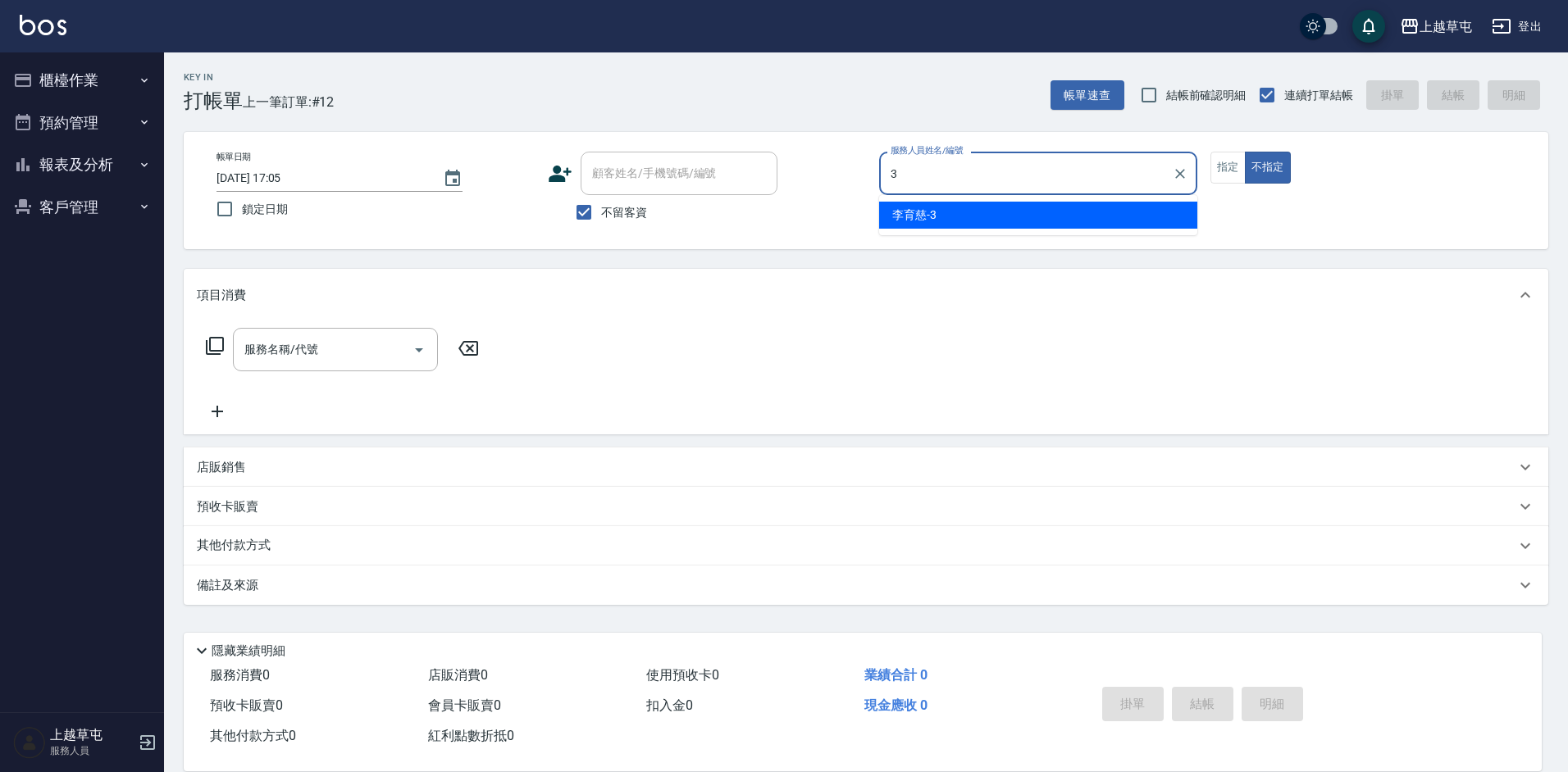
type input "[PERSON_NAME]-3"
type button "false"
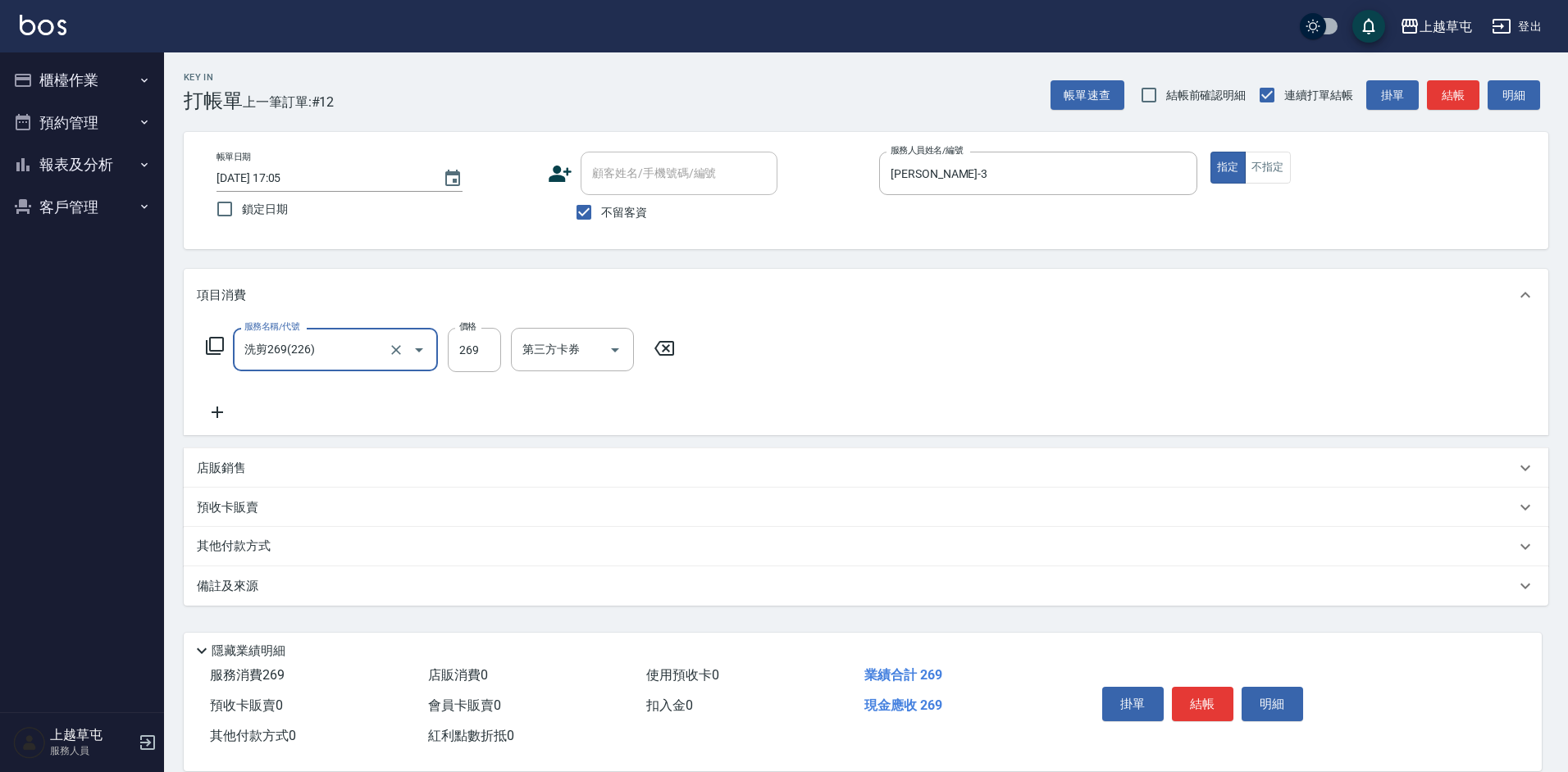
type input "洗剪269(226)"
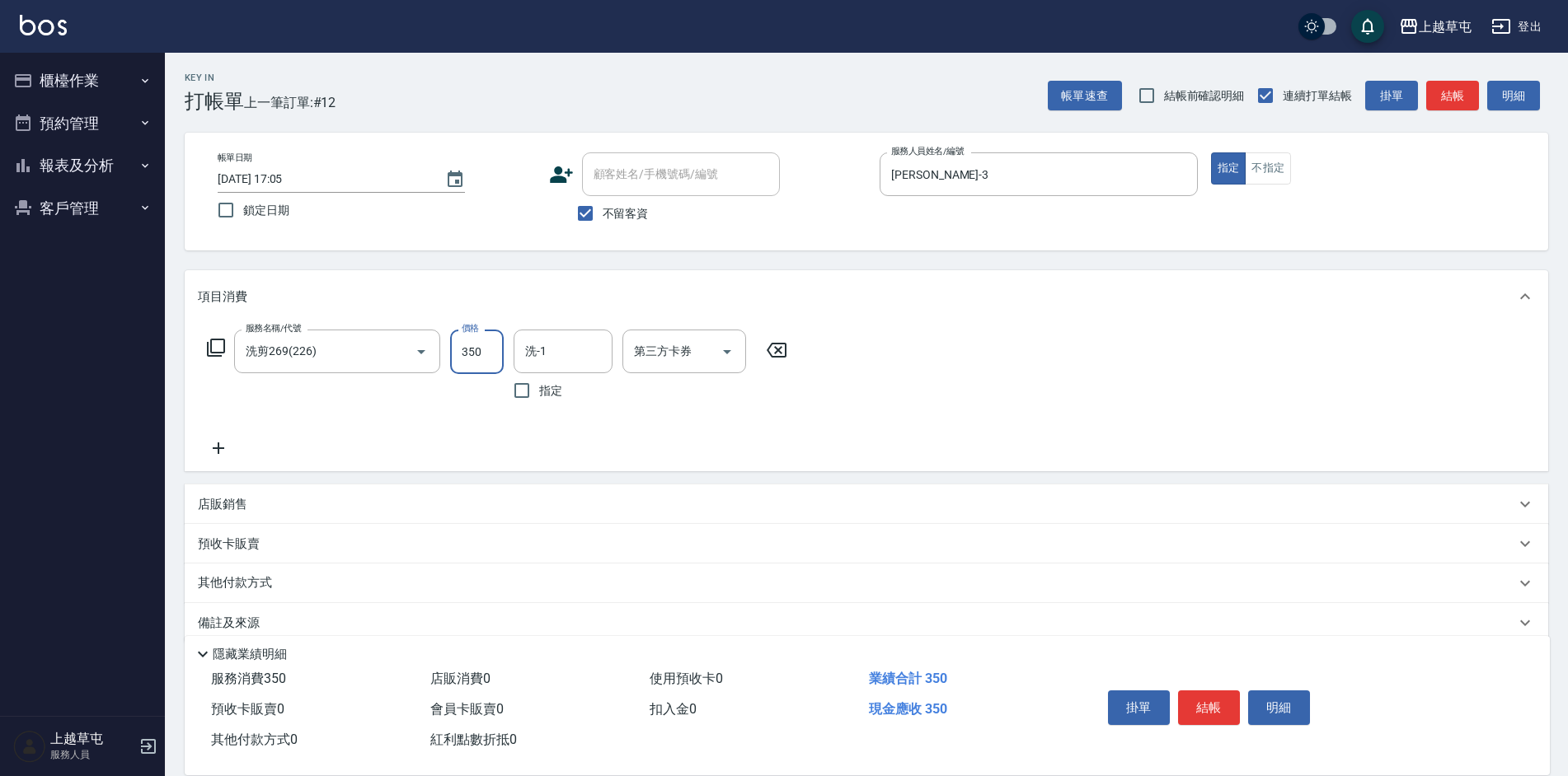
type input "350"
type input "[PERSON_NAME]-39"
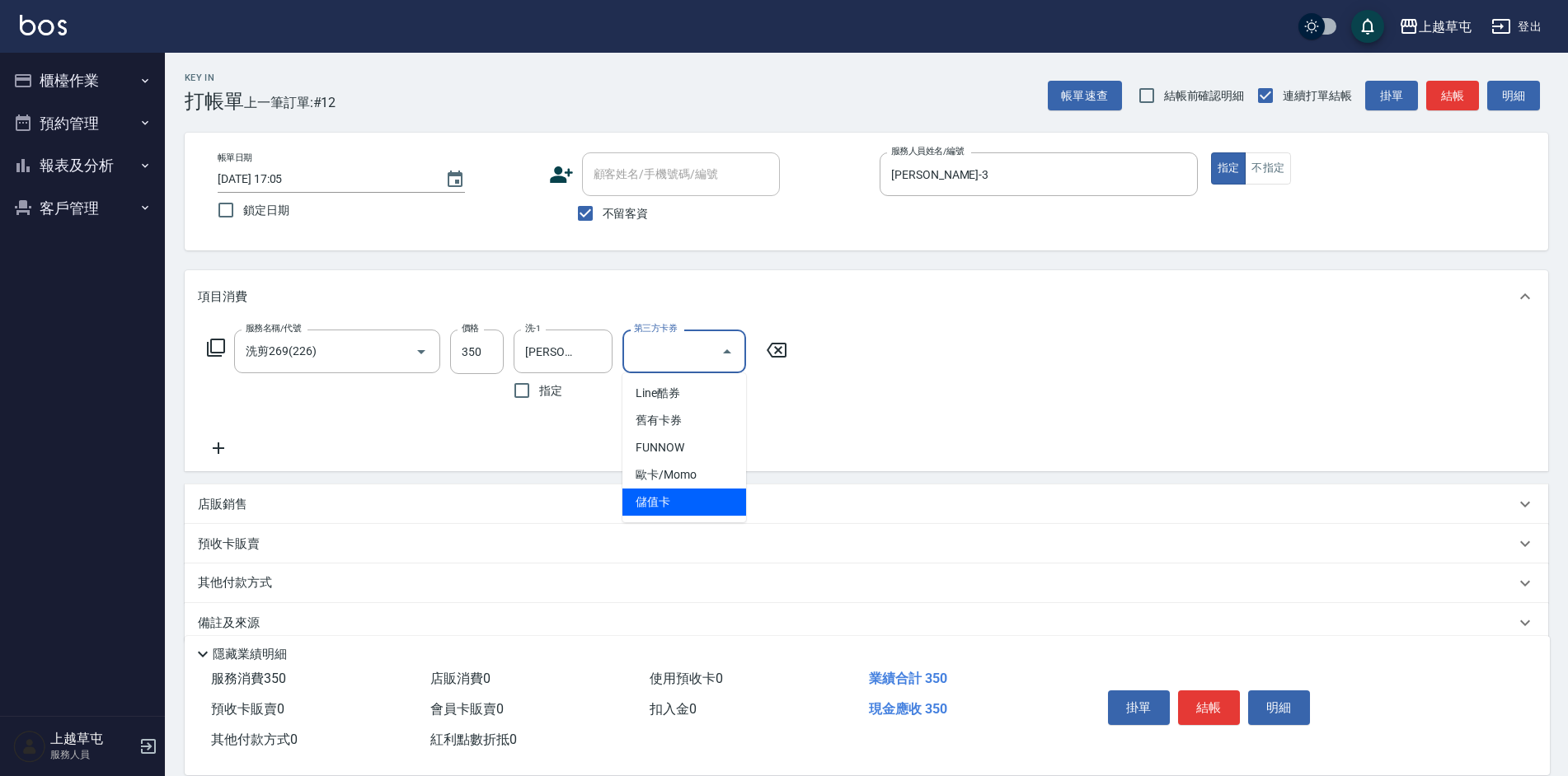
type input "儲值卡"
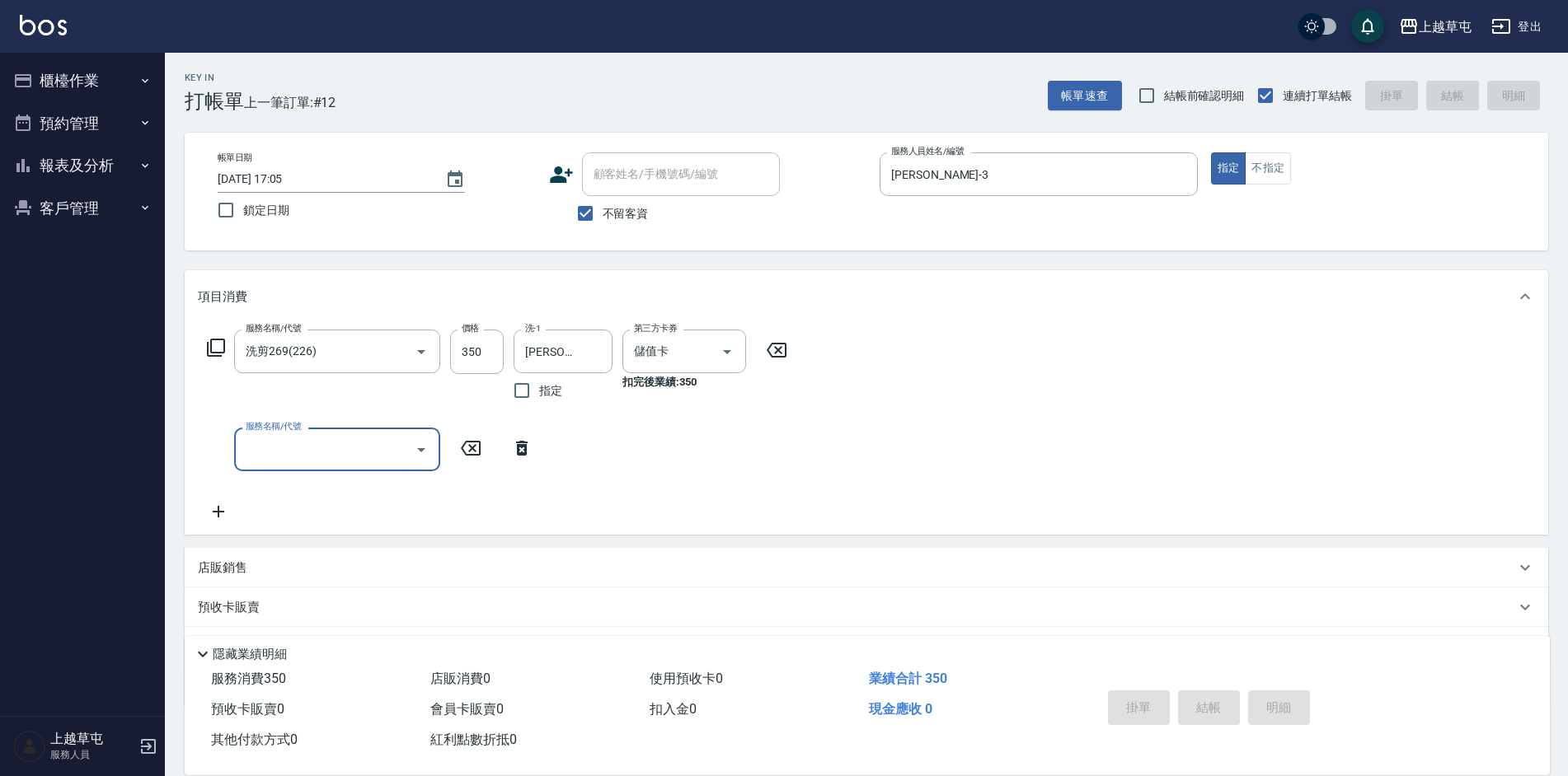
type input "[DATE] 17:06"
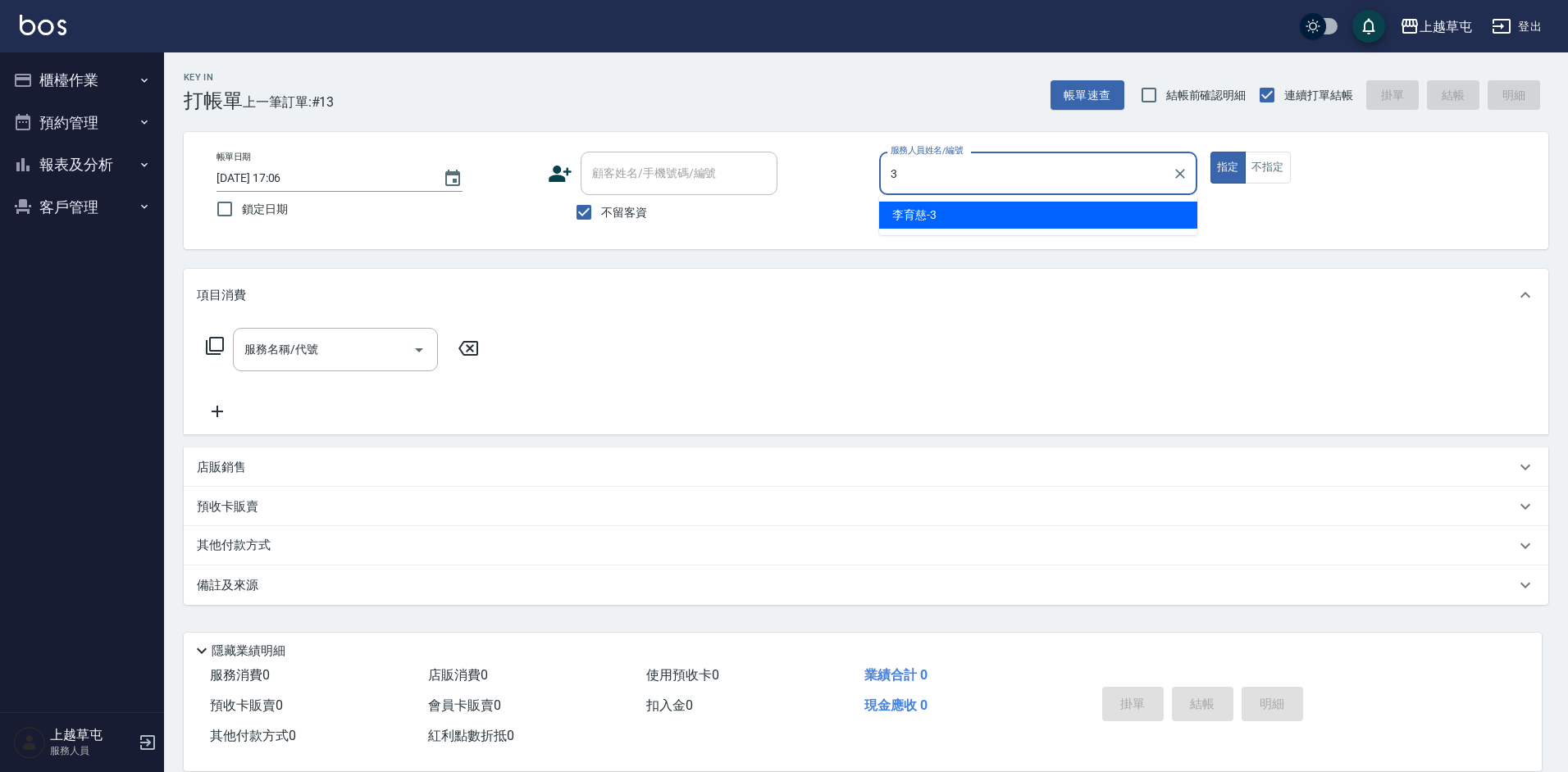
type input "[PERSON_NAME]-3"
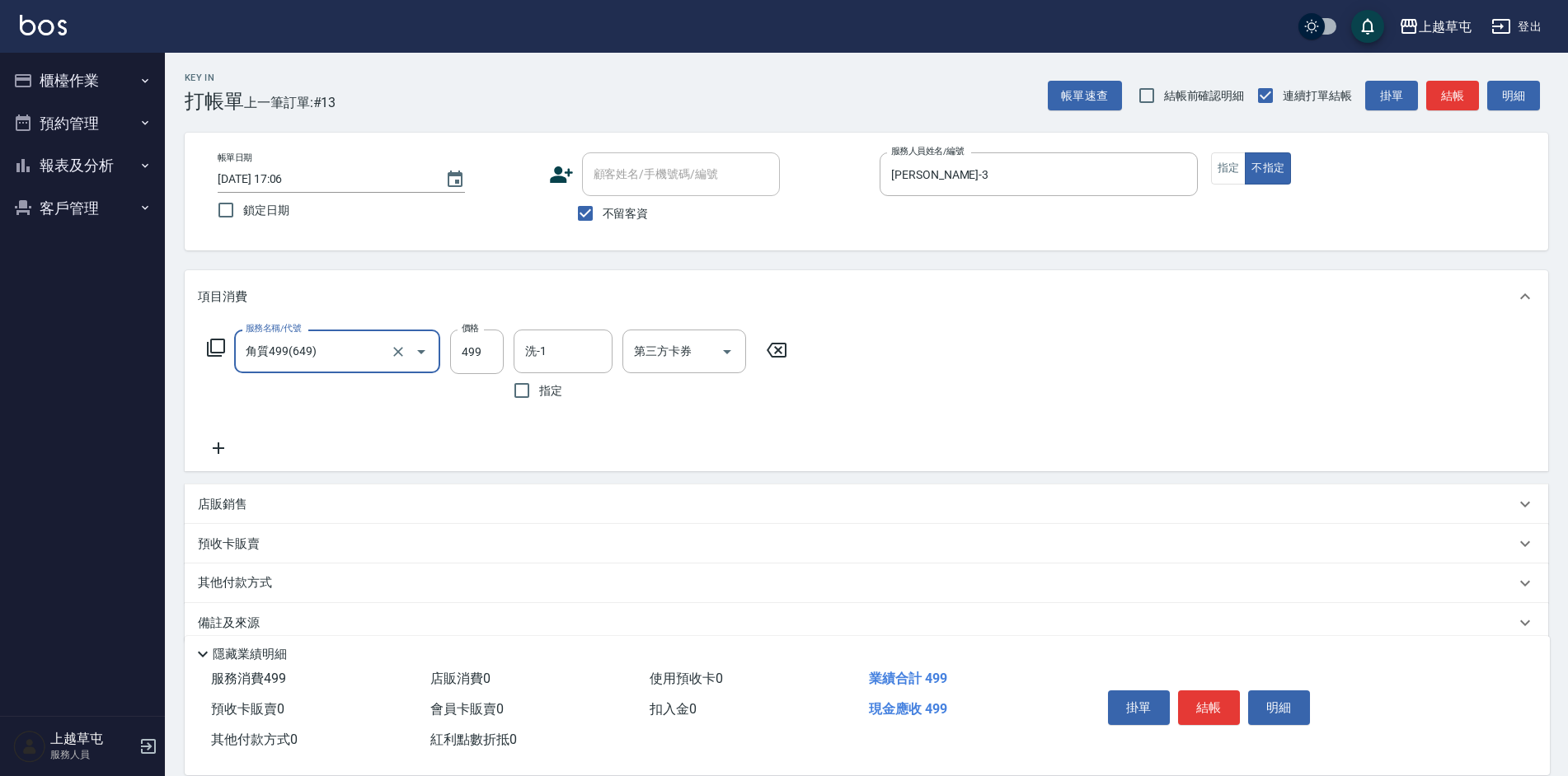
type input "角質499(649)"
type input "[PERSON_NAME]-39"
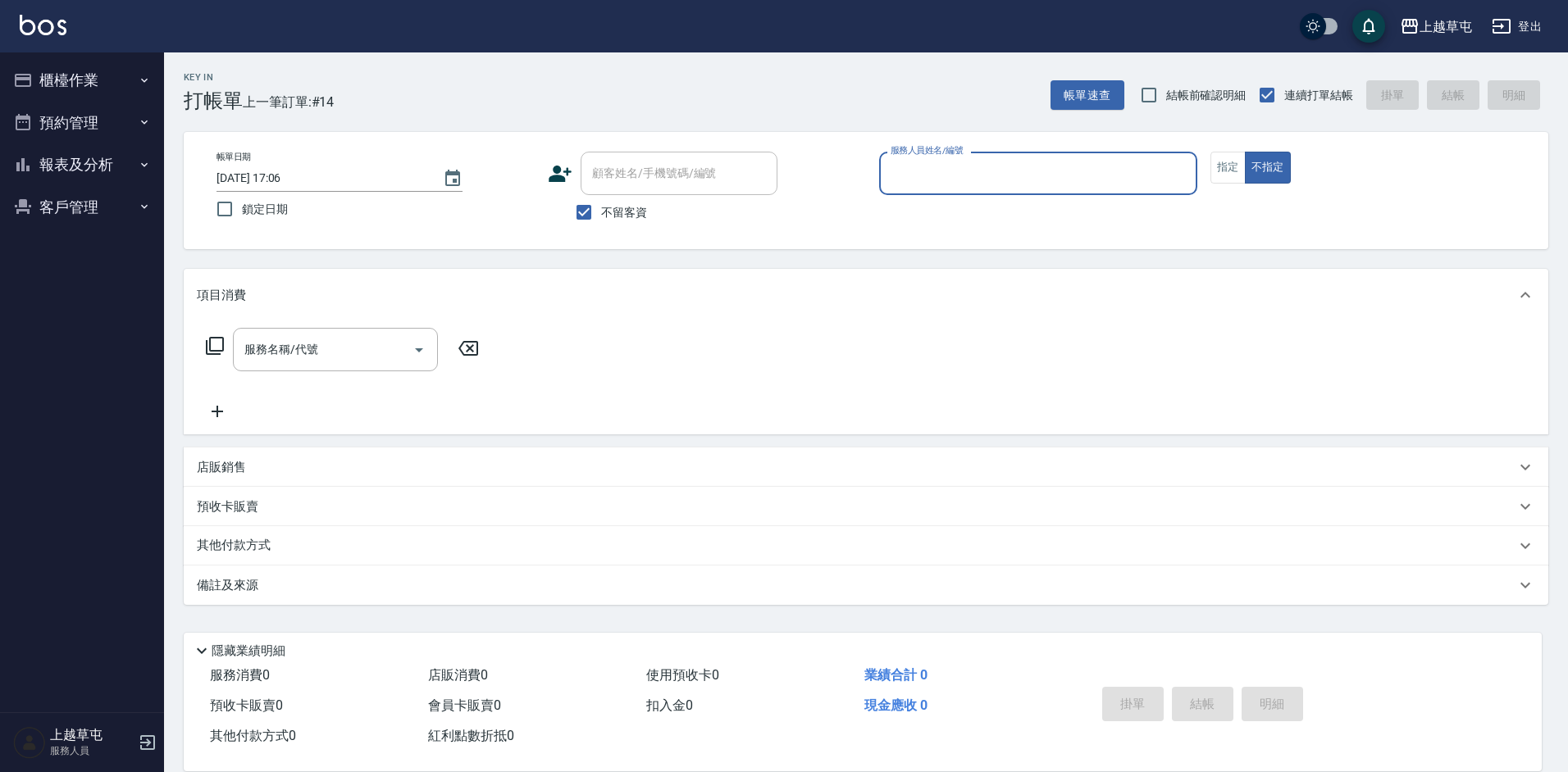
click at [87, 163] on button "報表及分析" at bounding box center [82, 164] width 151 height 42
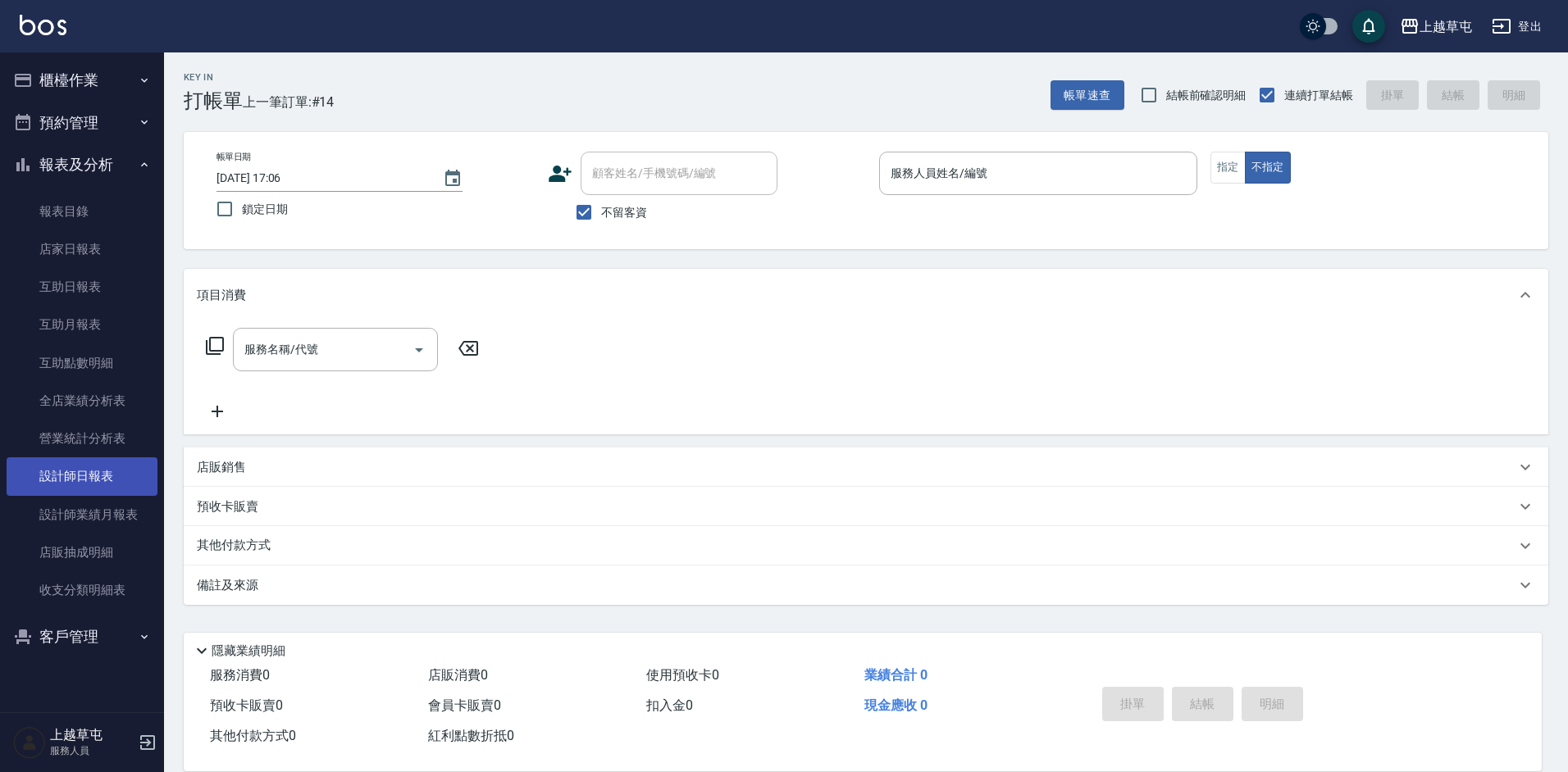
click at [82, 483] on link "設計師日報表" at bounding box center [82, 476] width 151 height 37
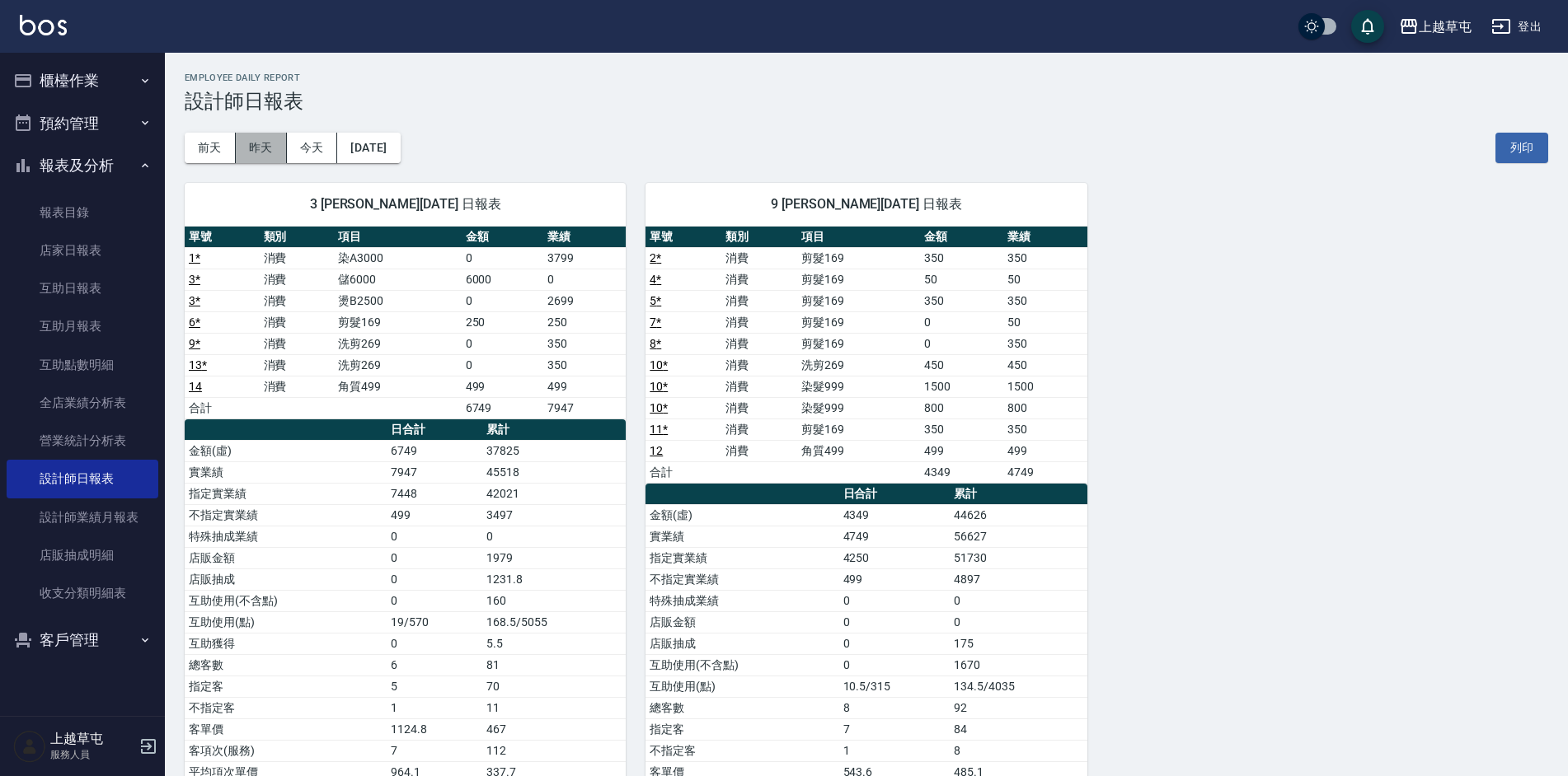
click at [264, 151] on button "昨天" at bounding box center [261, 148] width 51 height 30
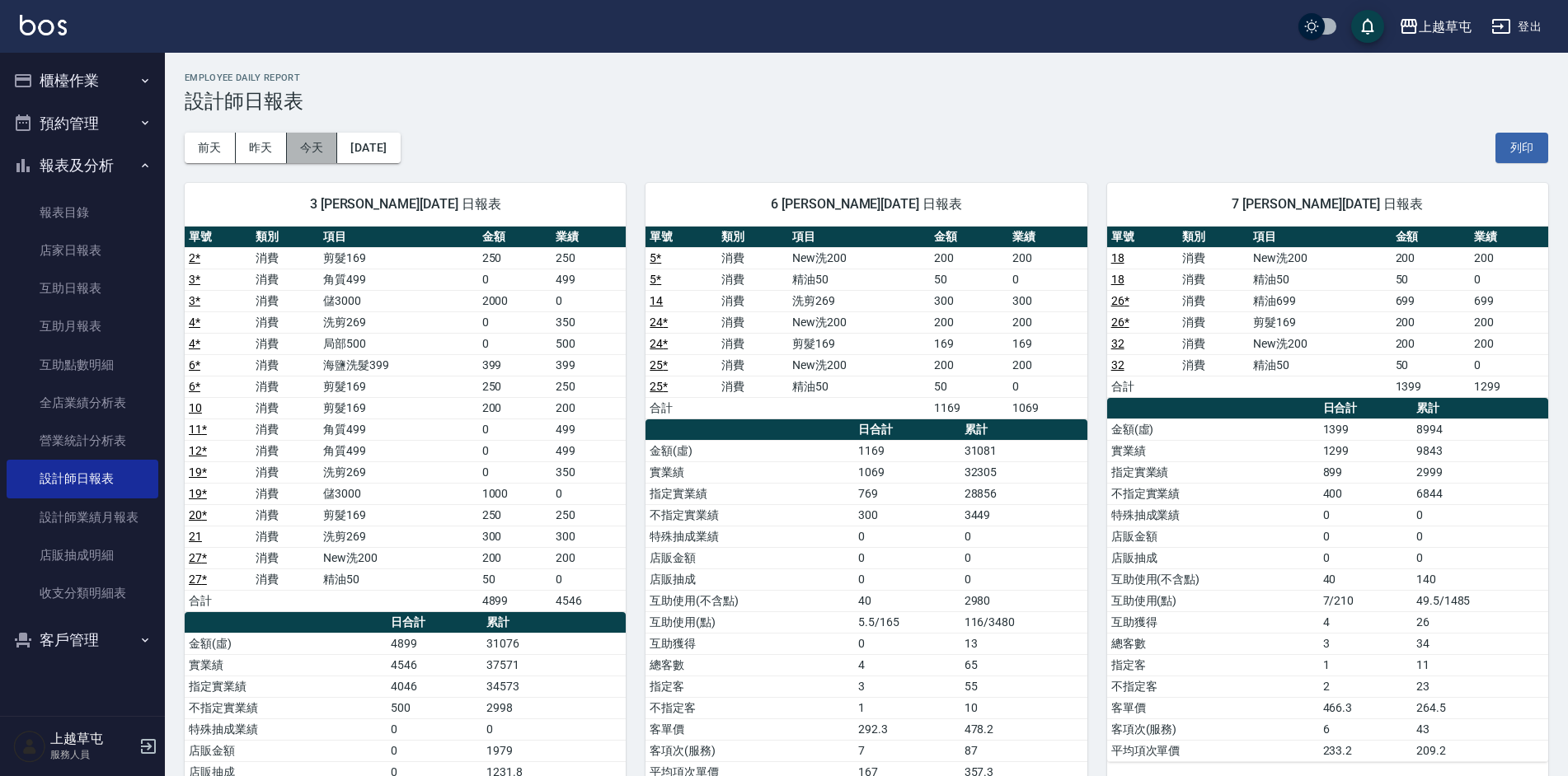
click at [314, 145] on button "今天" at bounding box center [312, 148] width 51 height 30
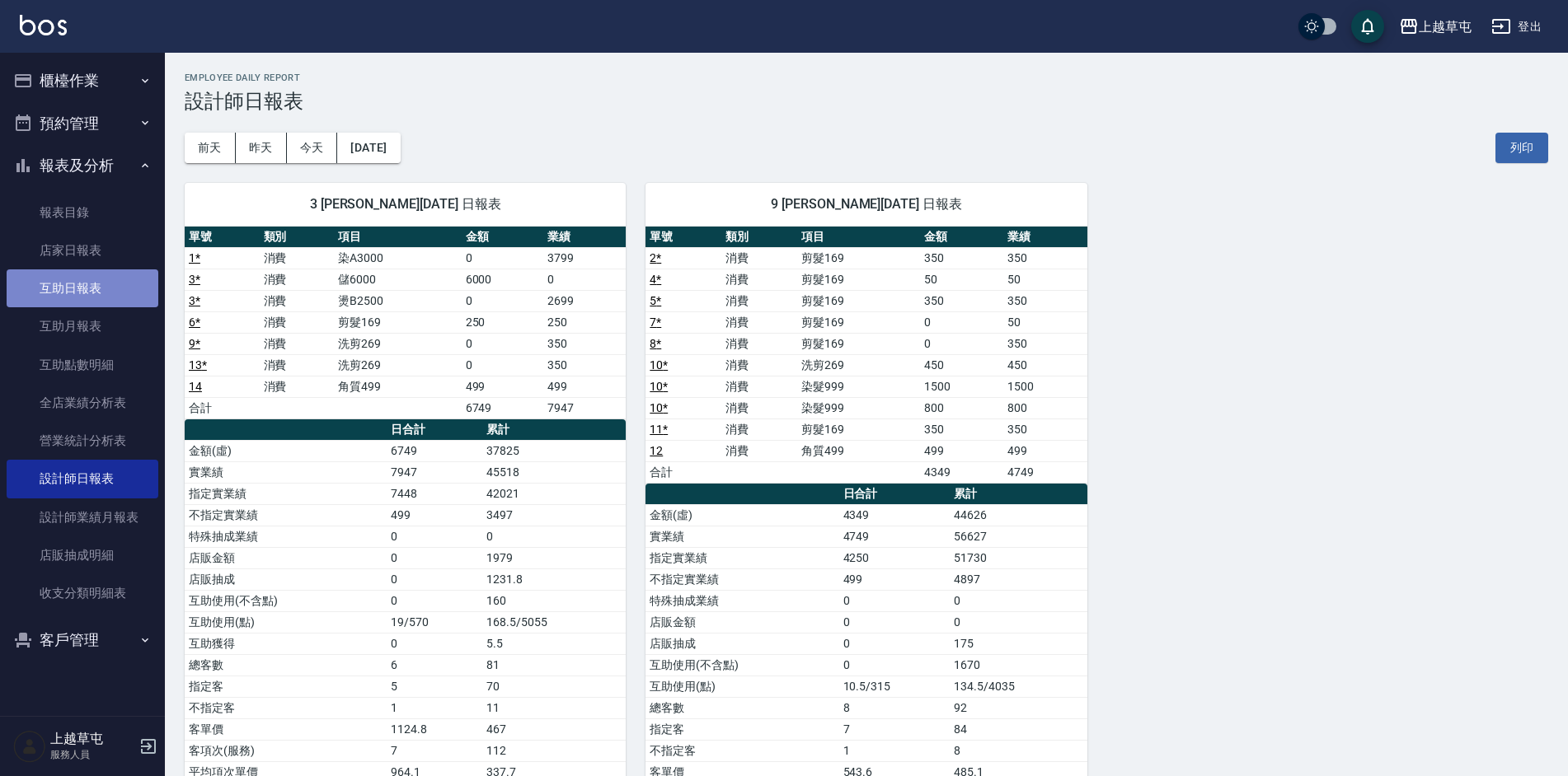
click at [87, 286] on link "互助日報表" at bounding box center [82, 288] width 152 height 38
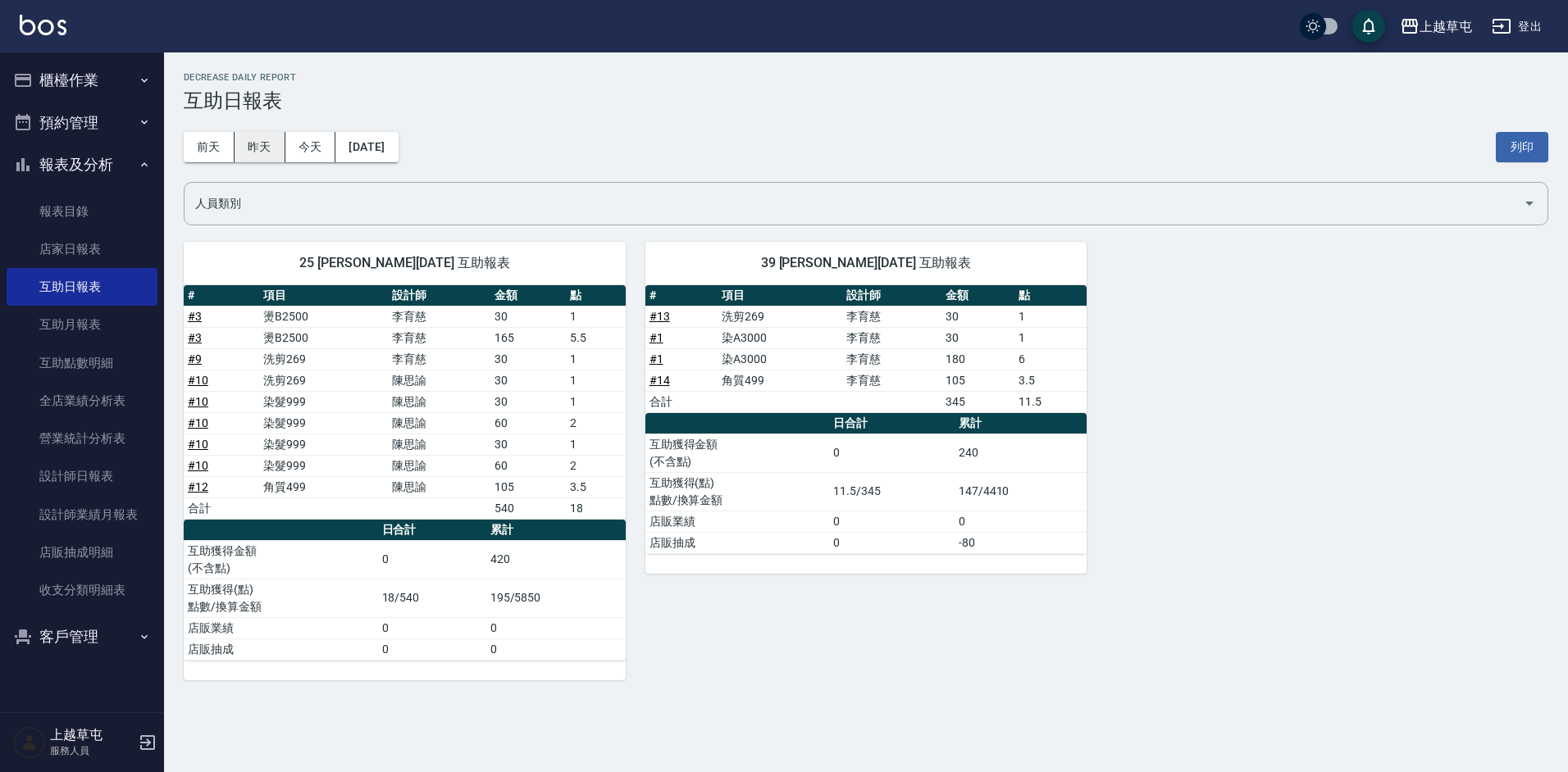
click at [257, 141] on button "昨天" at bounding box center [260, 147] width 51 height 30
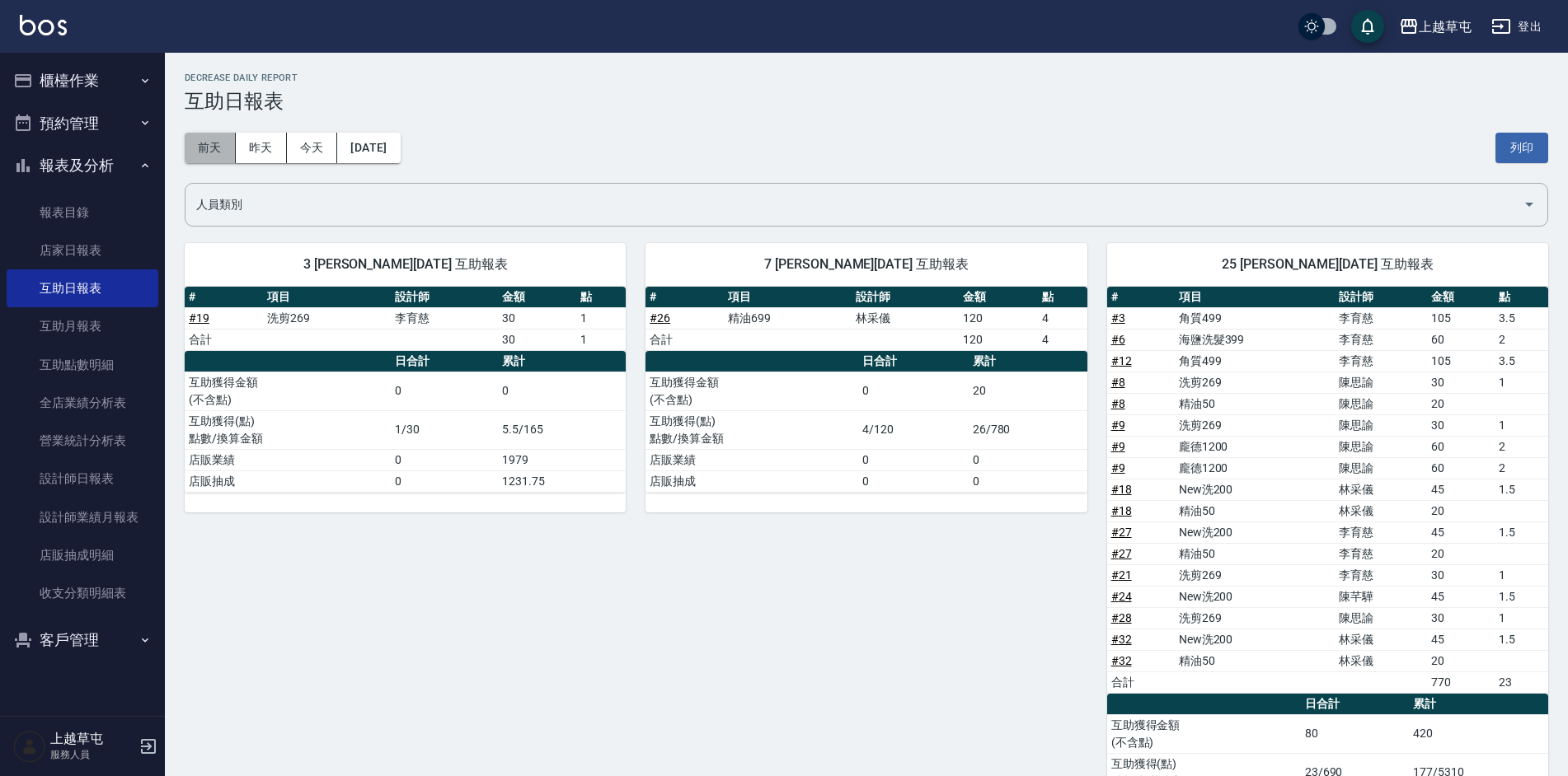
click at [205, 142] on button "前天" at bounding box center [210, 148] width 51 height 30
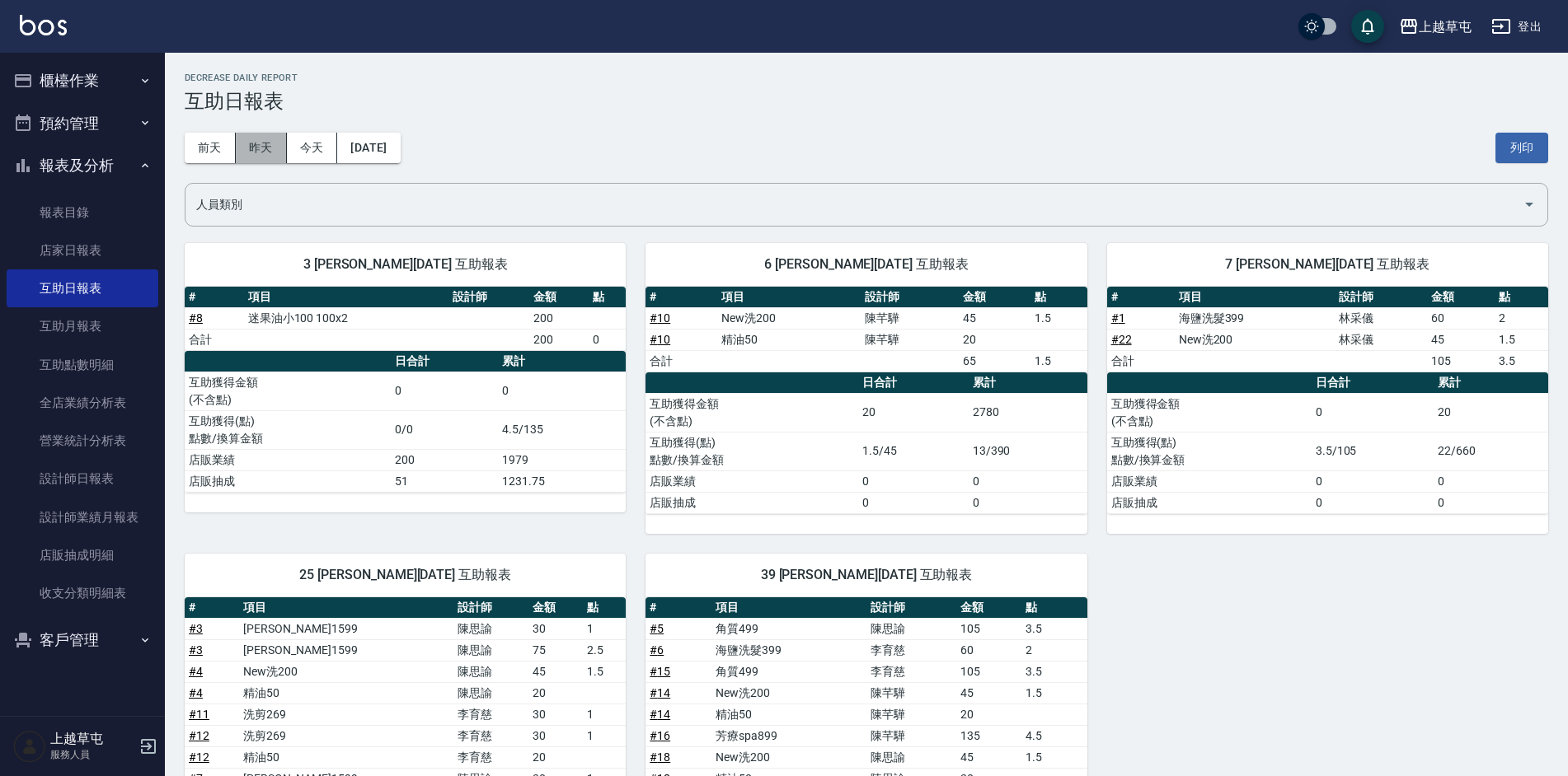
click at [247, 151] on button "昨天" at bounding box center [261, 148] width 51 height 30
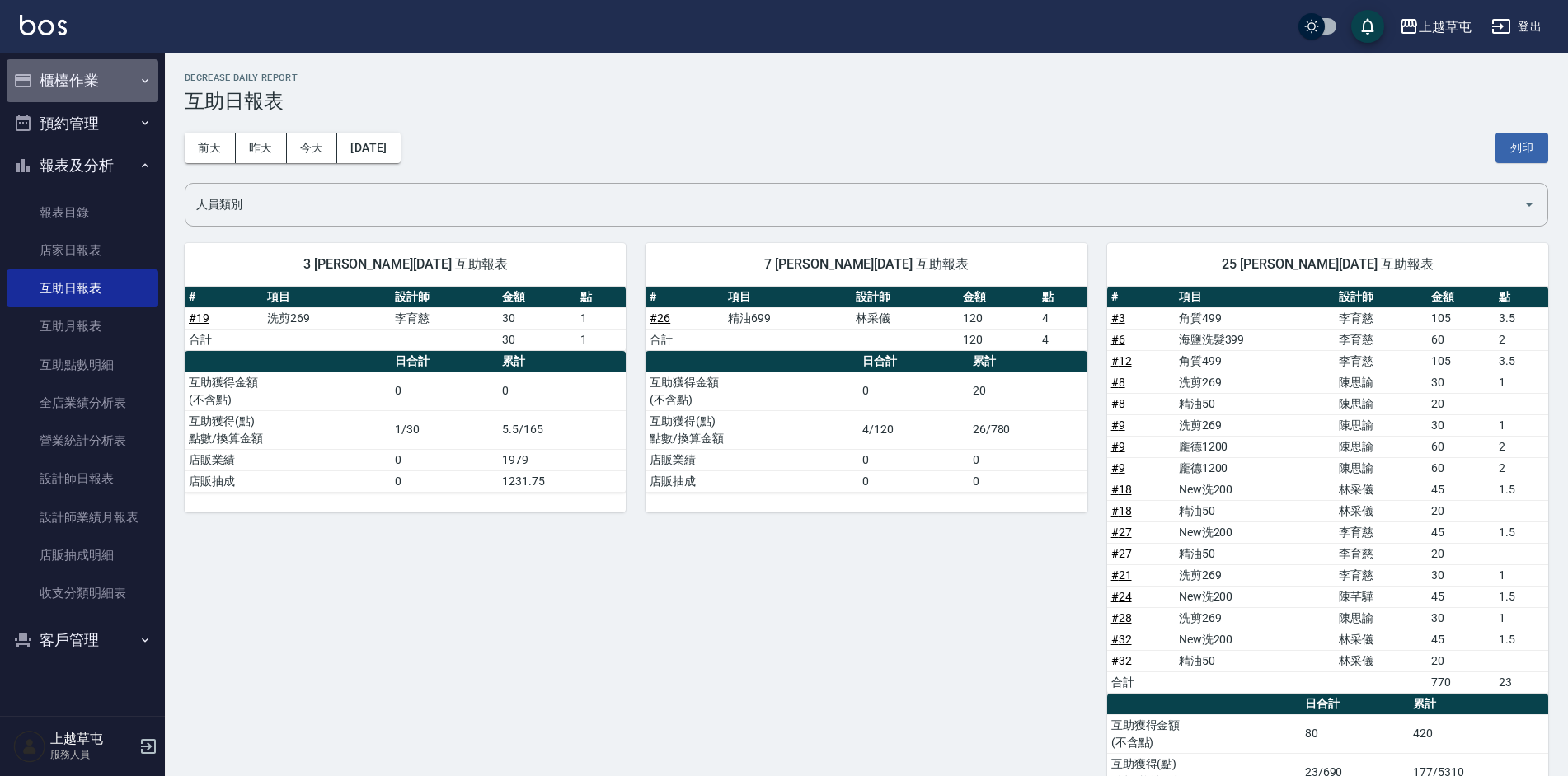
click at [69, 79] on button "櫃檯作業" at bounding box center [82, 80] width 152 height 42
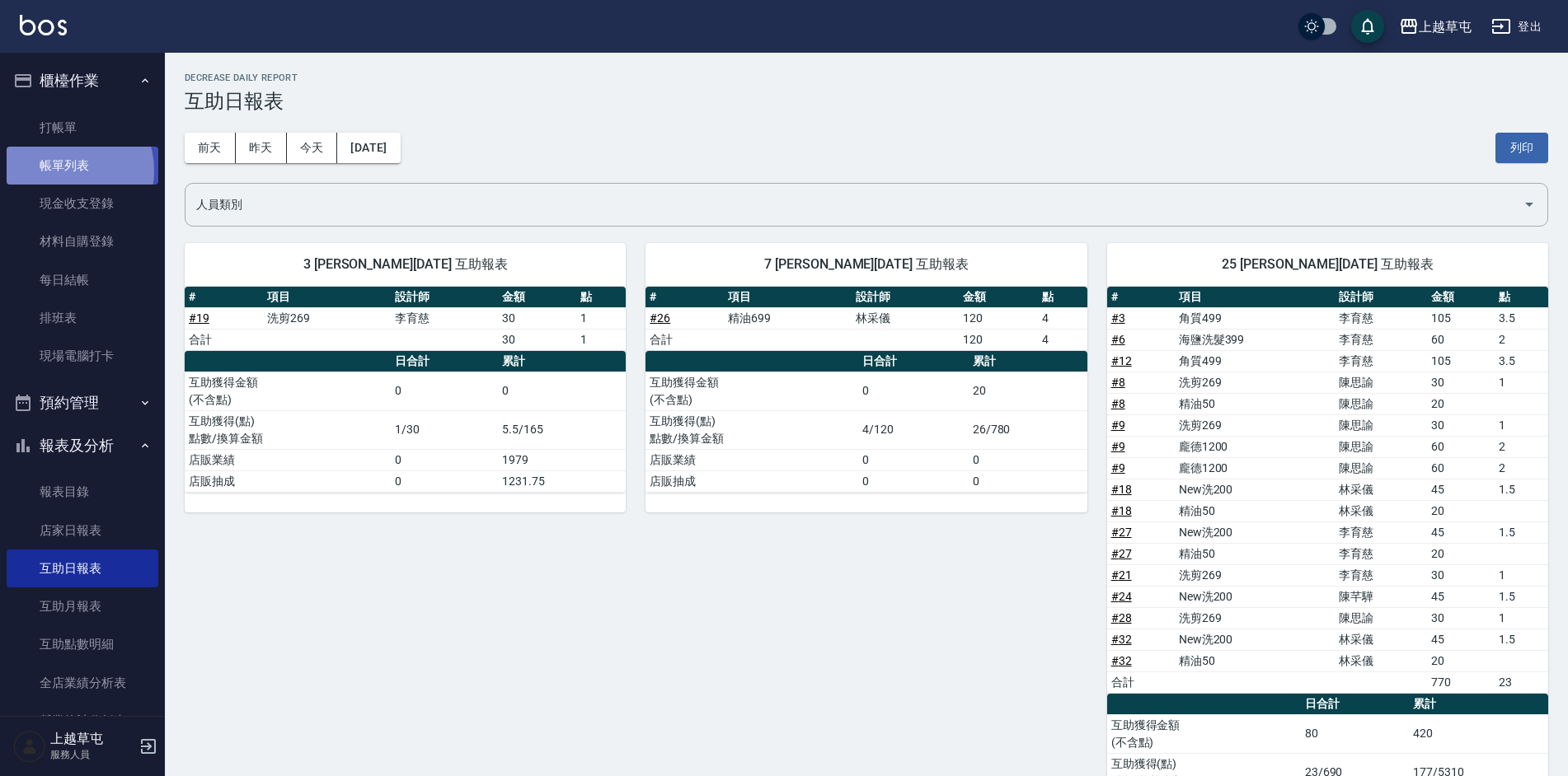
click at [61, 170] on link "帳單列表" at bounding box center [82, 166] width 152 height 38
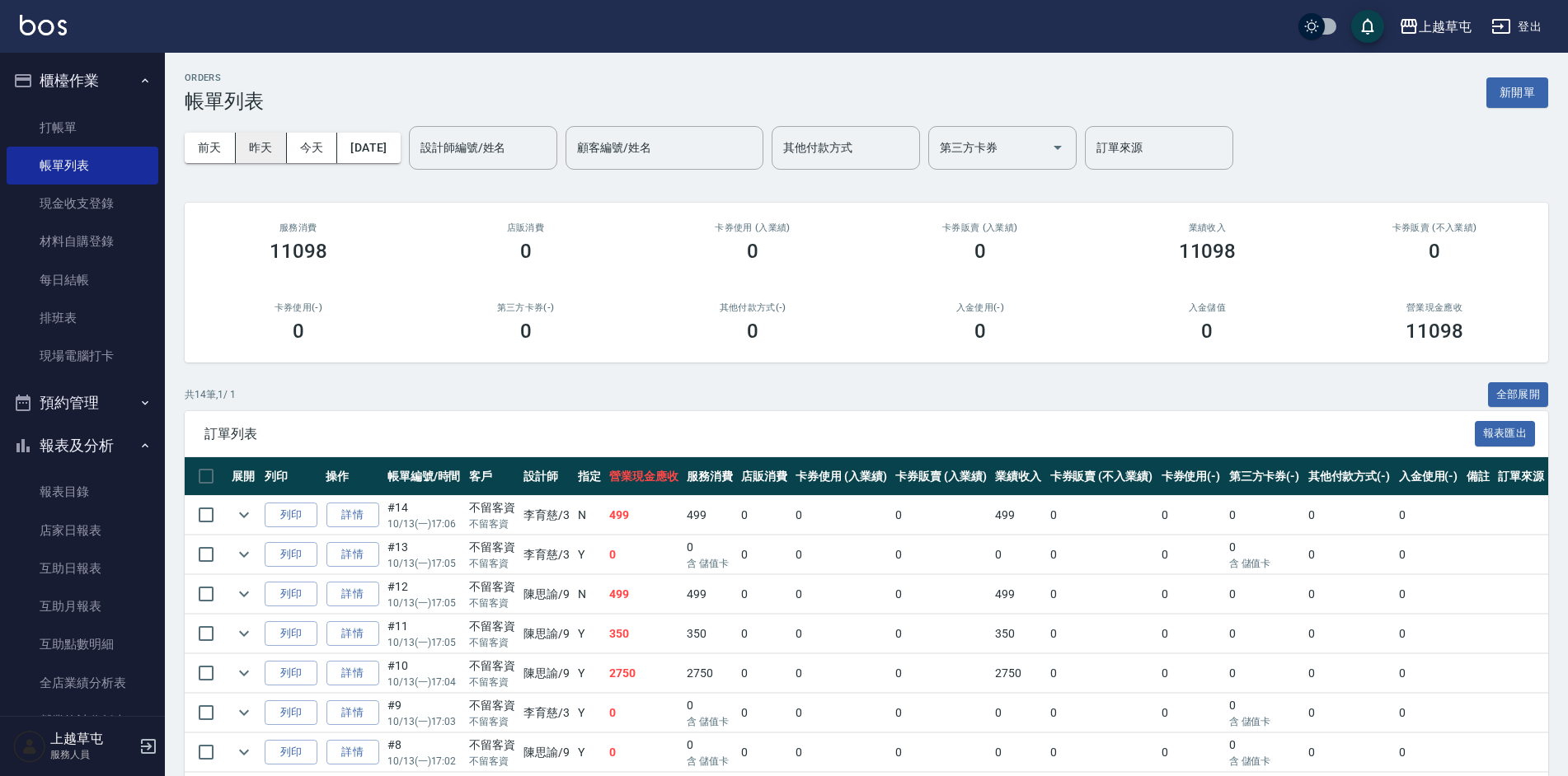
click at [253, 154] on button "昨天" at bounding box center [261, 148] width 51 height 30
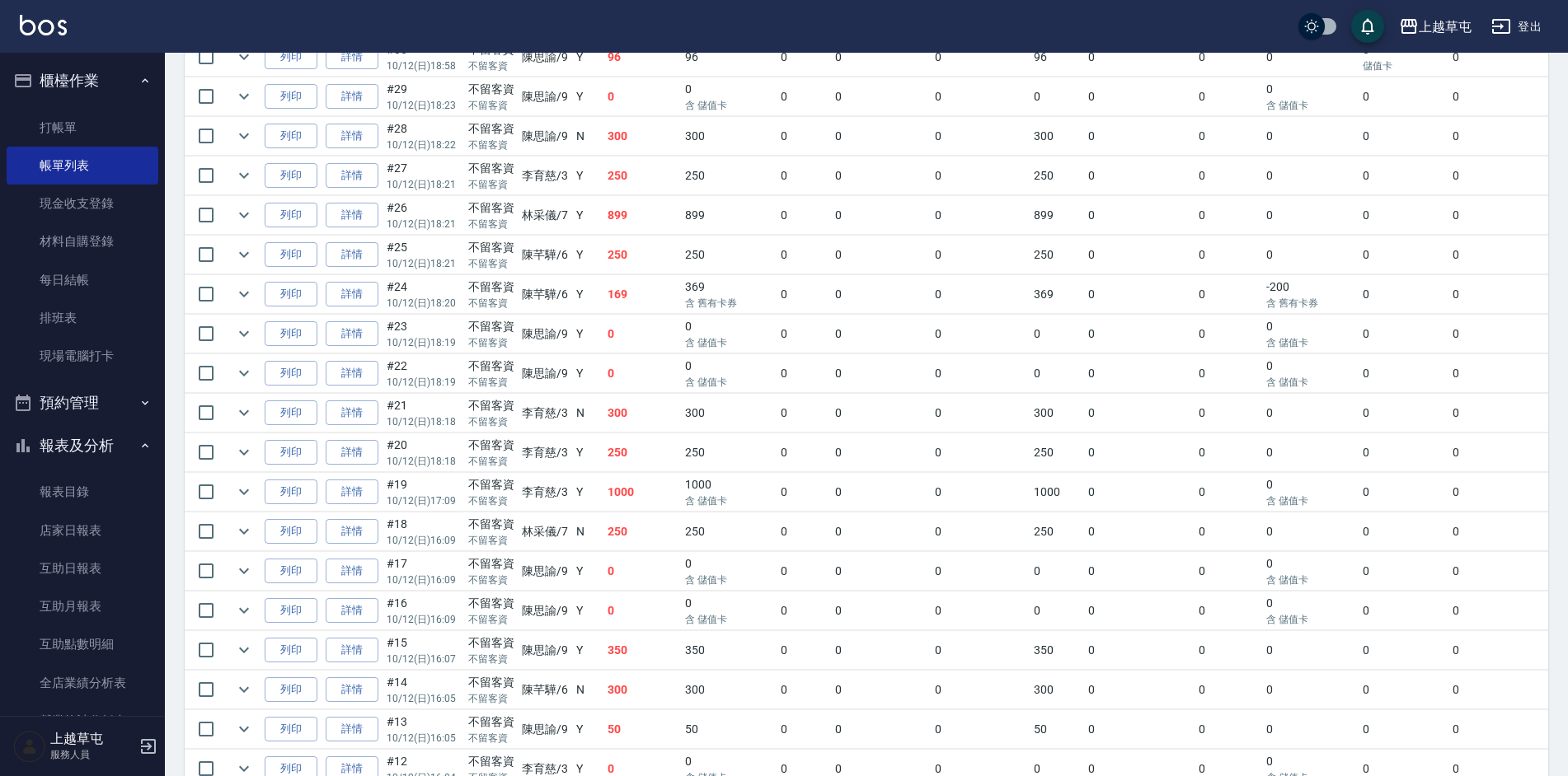
scroll to position [659, 0]
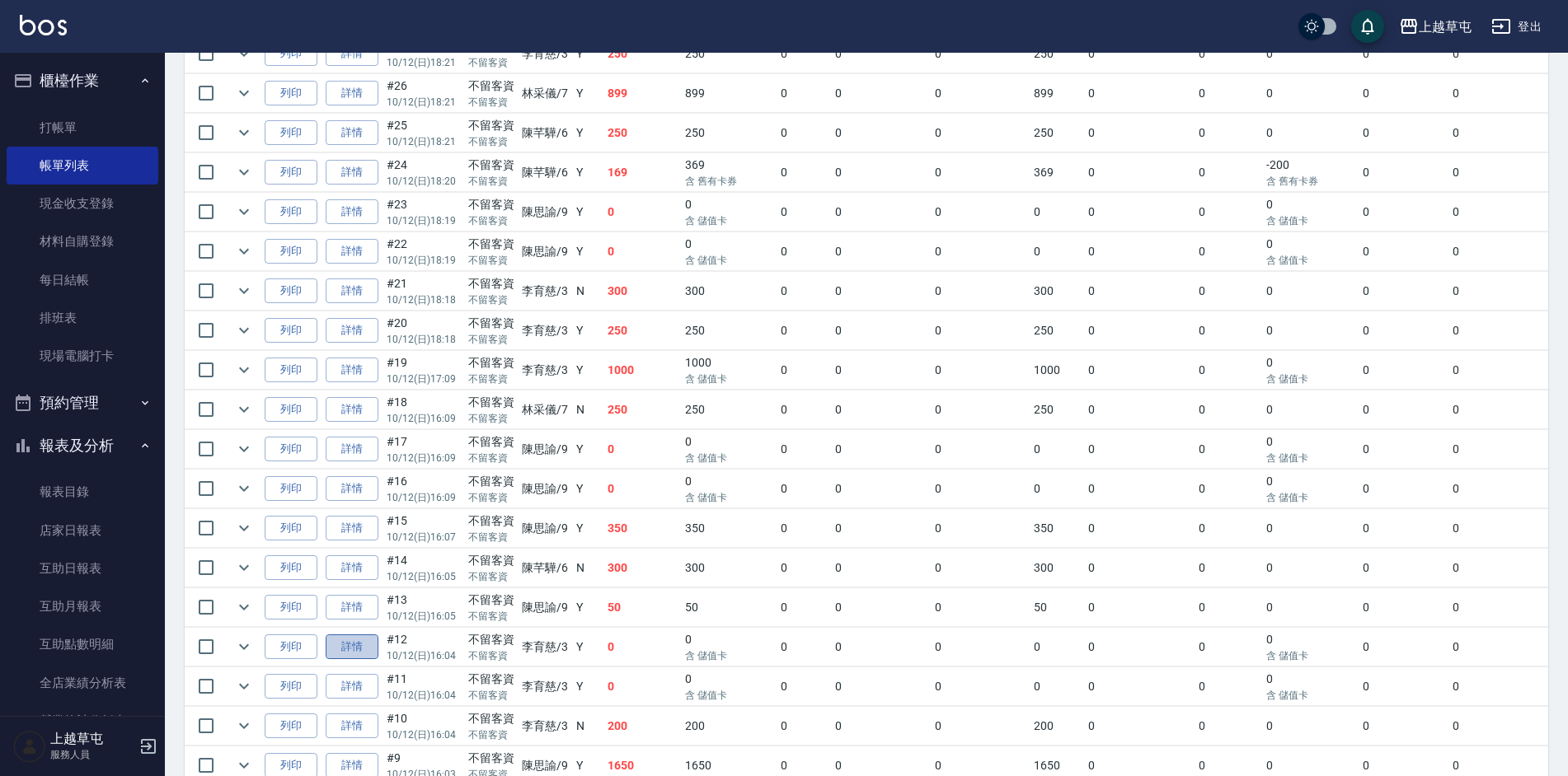
click at [362, 650] on link "詳情" at bounding box center [352, 647] width 53 height 25
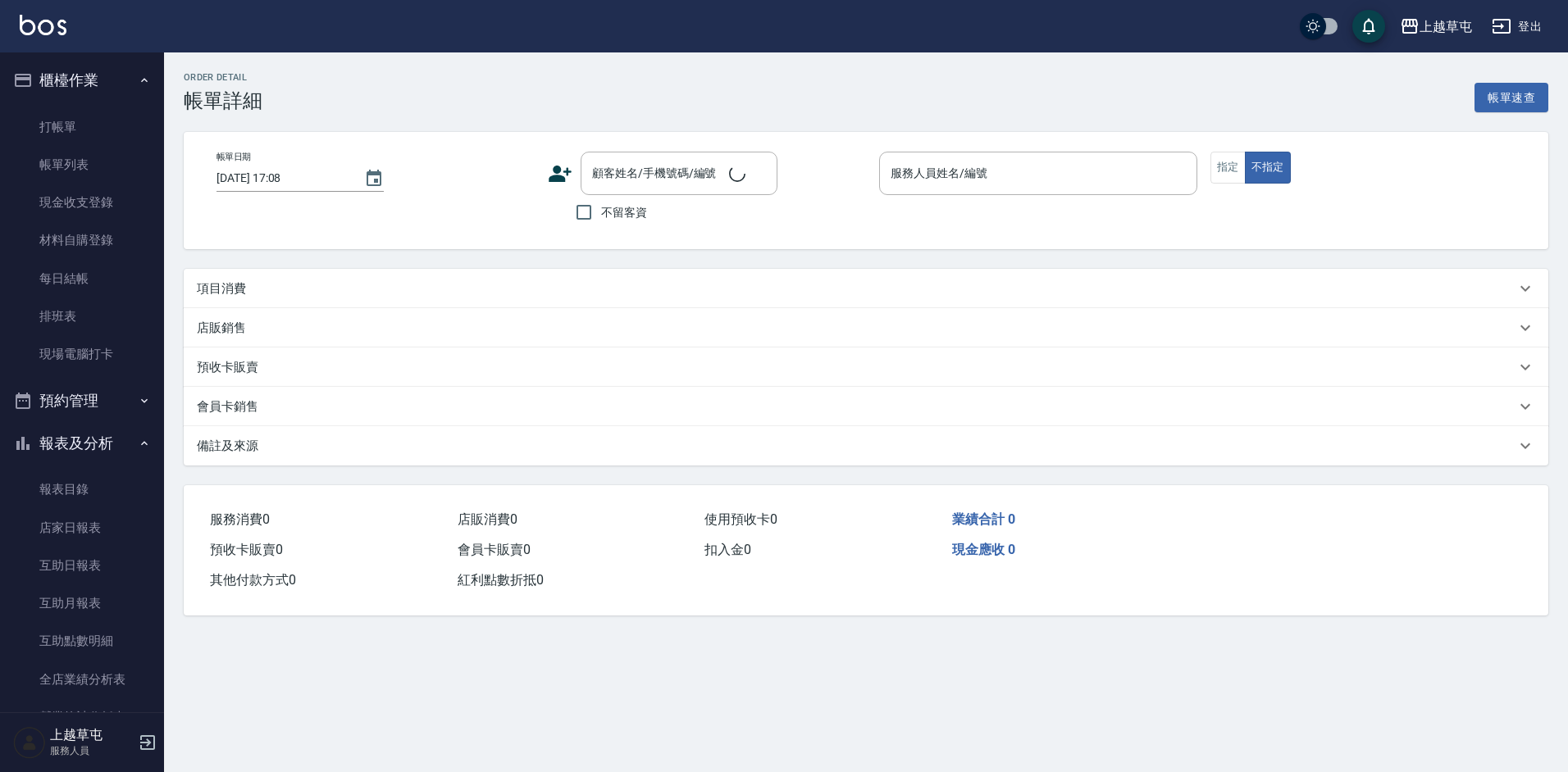
type input "[DATE] 16:04"
checkbox input "true"
type input "[PERSON_NAME]-3"
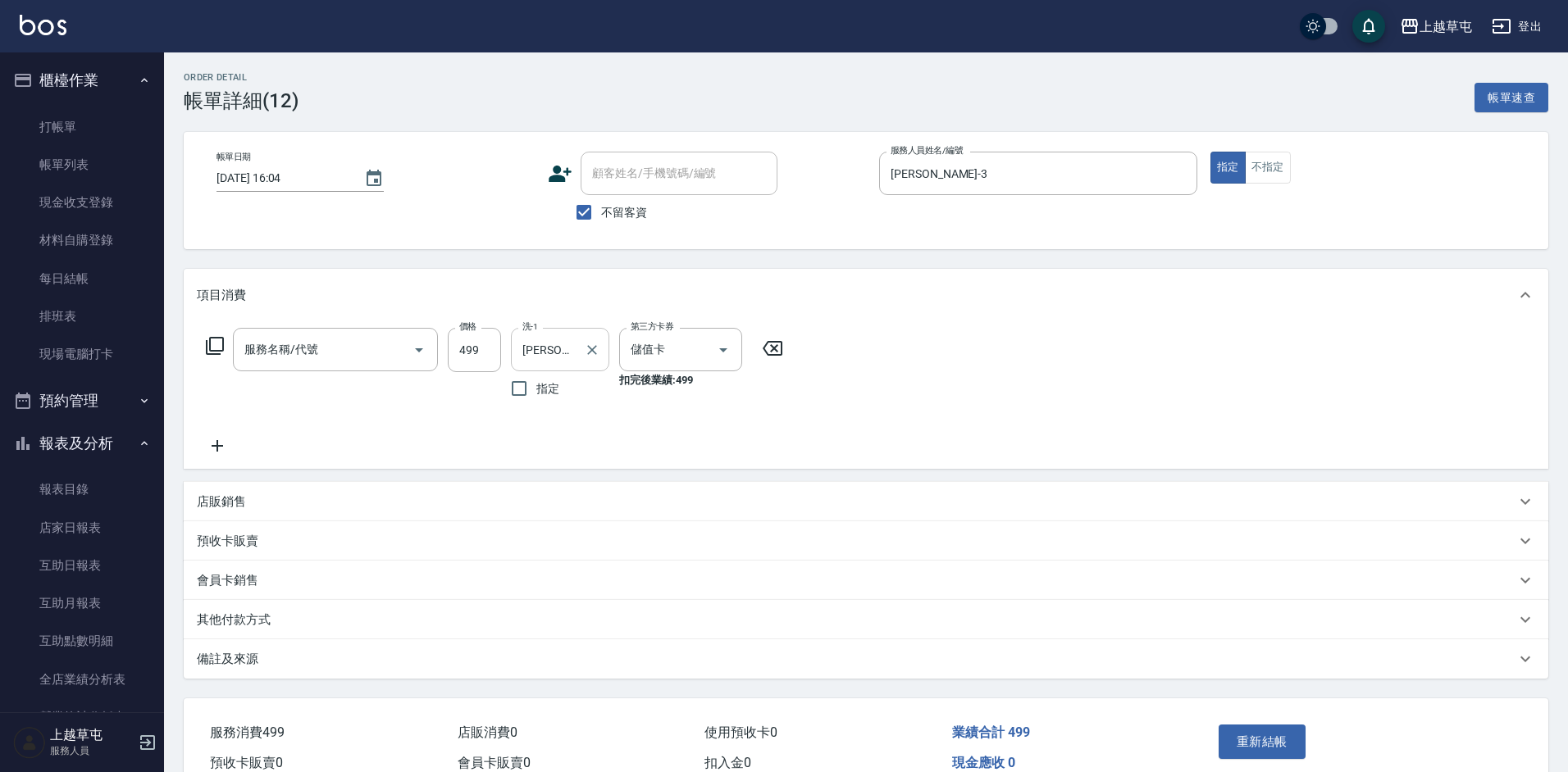
type input "角質499(649)"
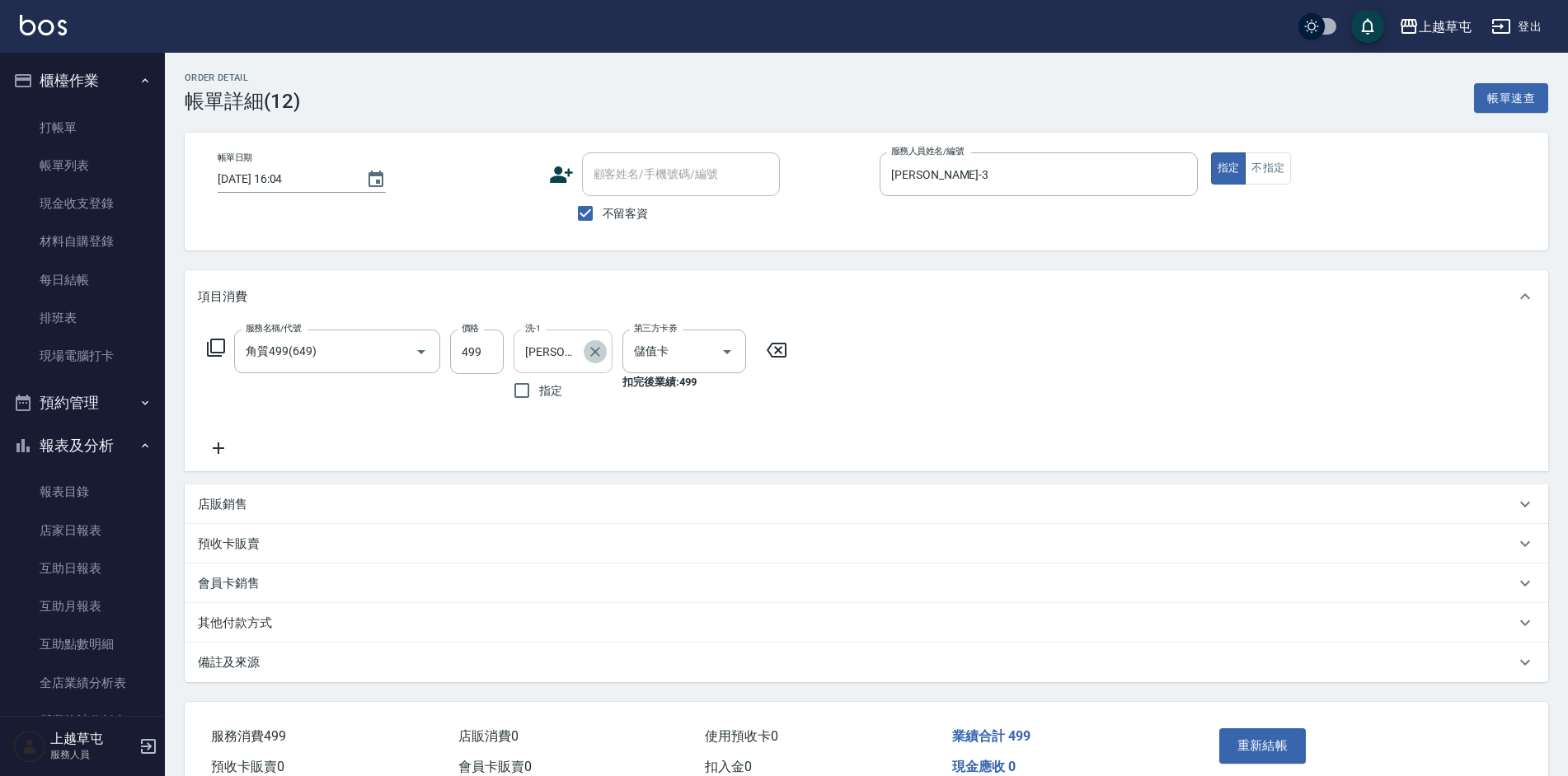
click at [596, 352] on icon "Clear" at bounding box center [595, 351] width 16 height 16
type input "[PERSON_NAME]-3"
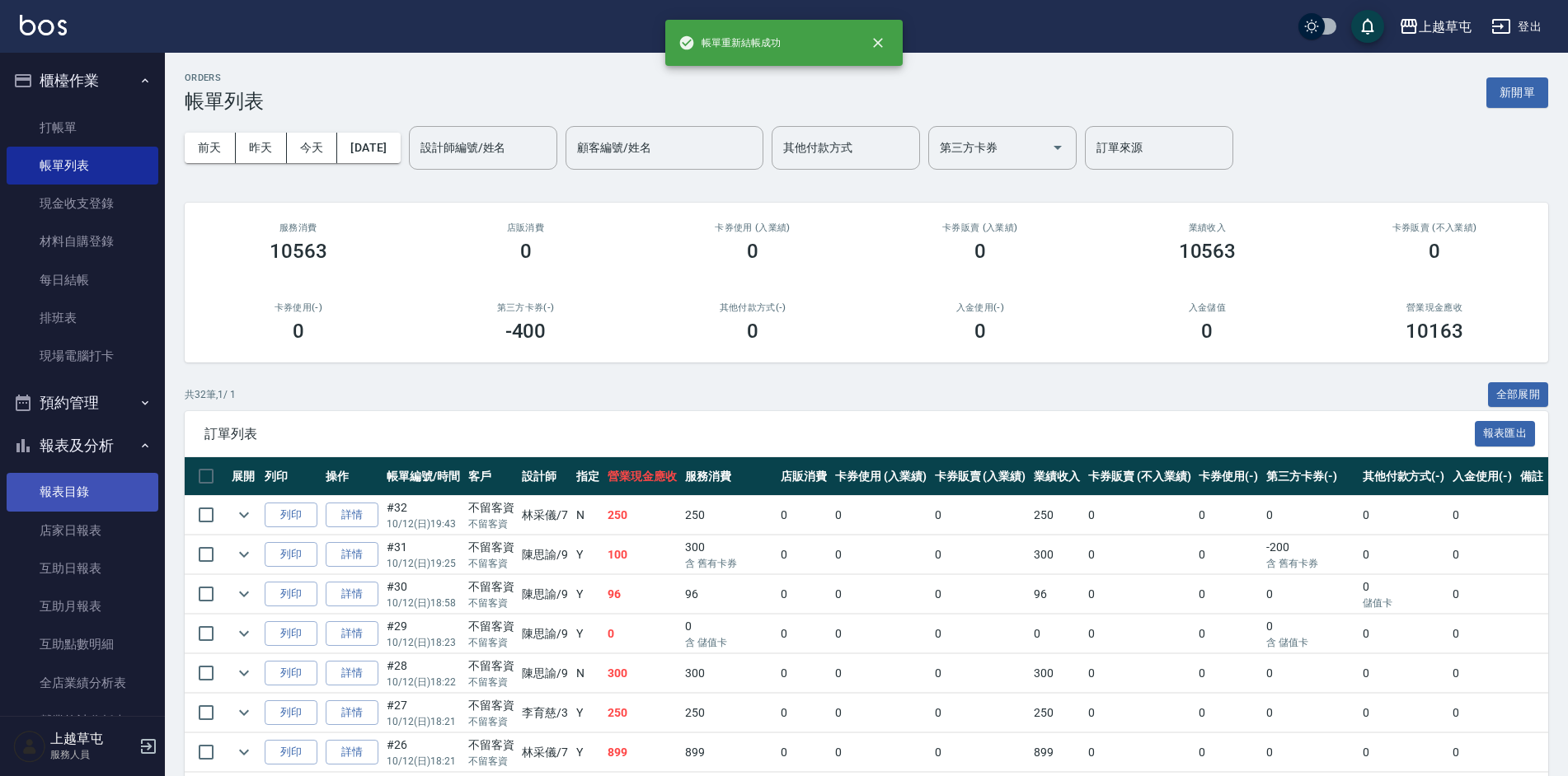
scroll to position [246, 0]
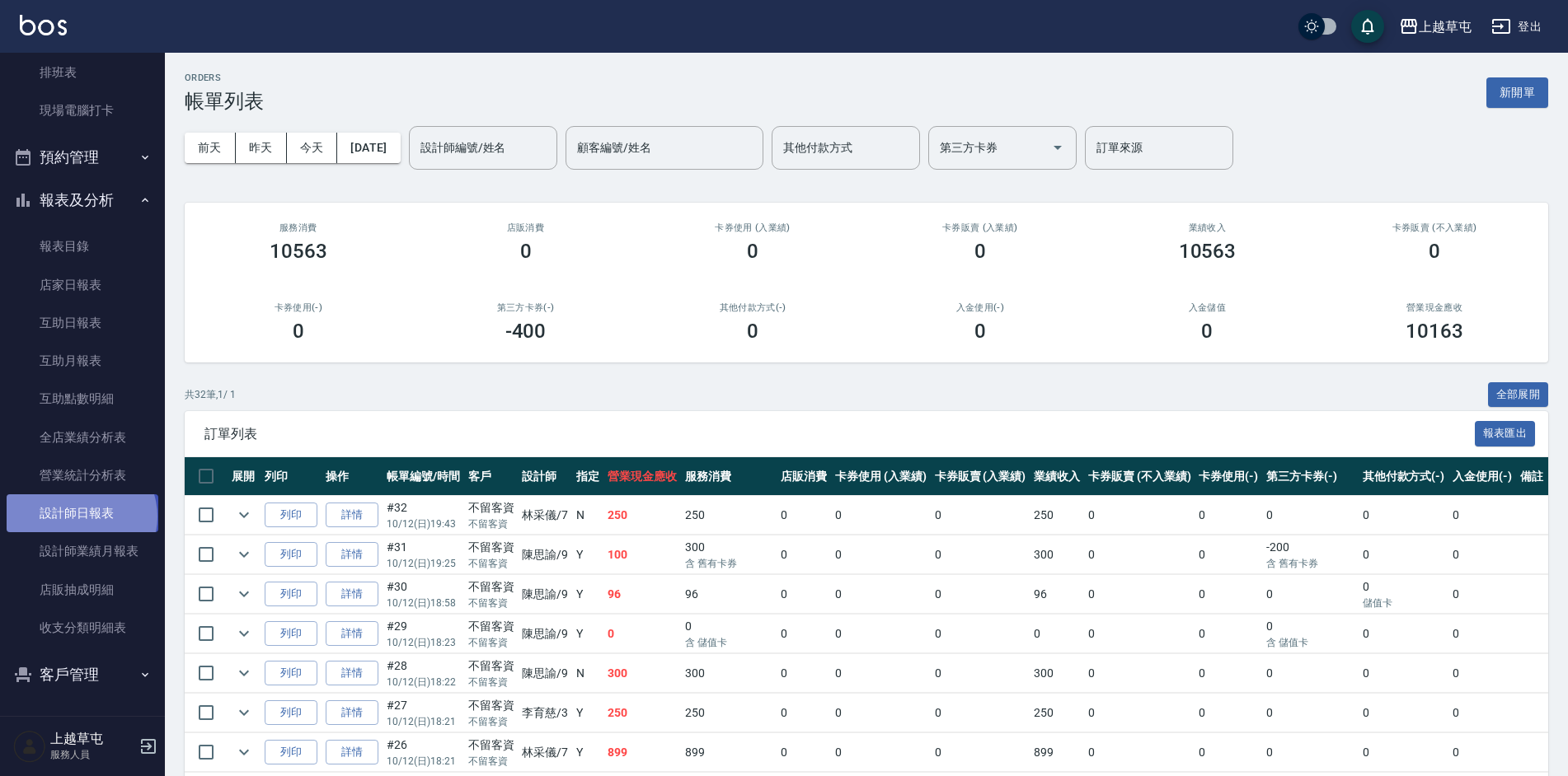
click at [80, 517] on link "設計師日報表" at bounding box center [82, 513] width 152 height 38
